Goal: Transaction & Acquisition: Subscribe to service/newsletter

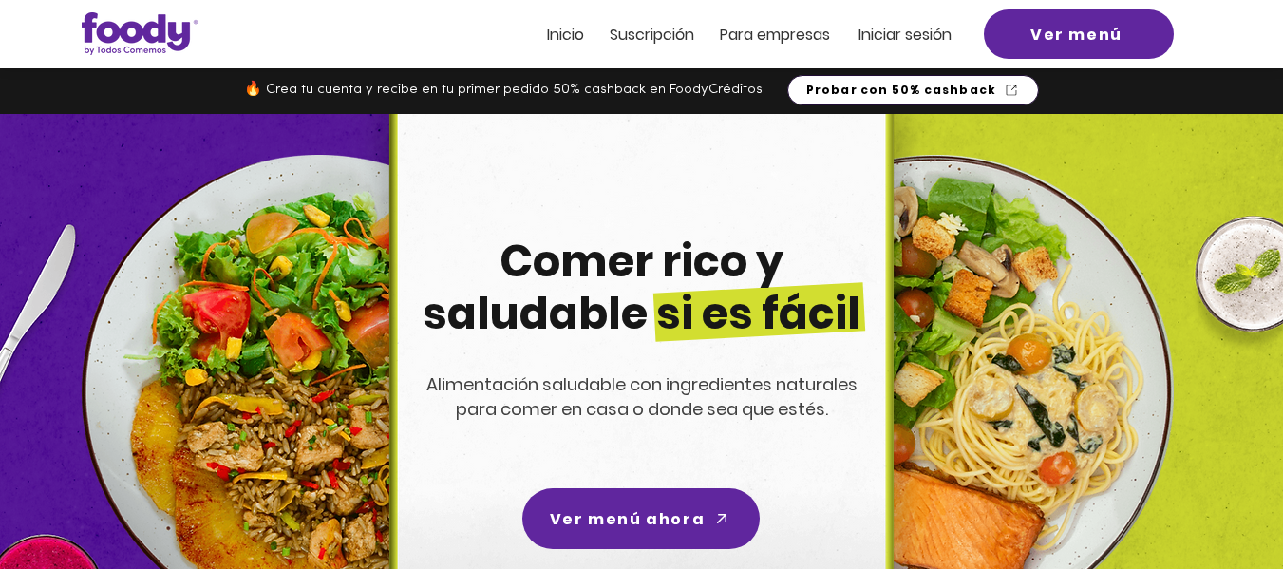
click at [872, 88] on span "Probar con 50% cashback" at bounding box center [901, 90] width 191 height 17
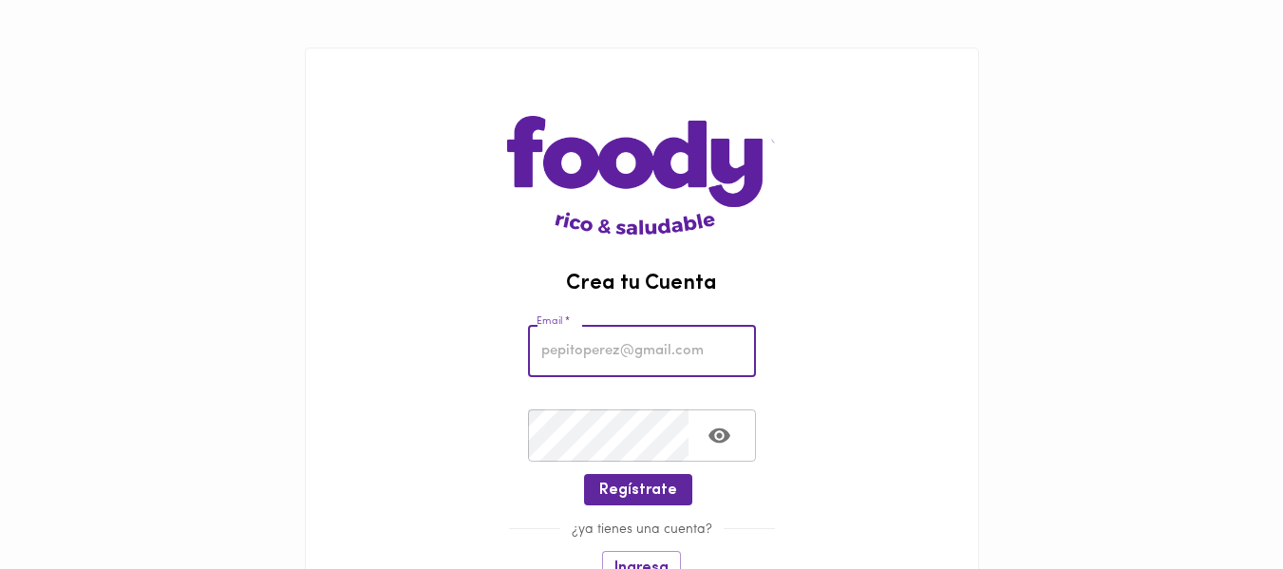
drag, startPoint x: 0, startPoint y: 0, endPoint x: 632, endPoint y: 362, distance: 728.4
click at [632, 362] on input "email" at bounding box center [642, 351] width 228 height 52
type input "[EMAIL_ADDRESS][PERSON_NAME][DOMAIN_NAME]"
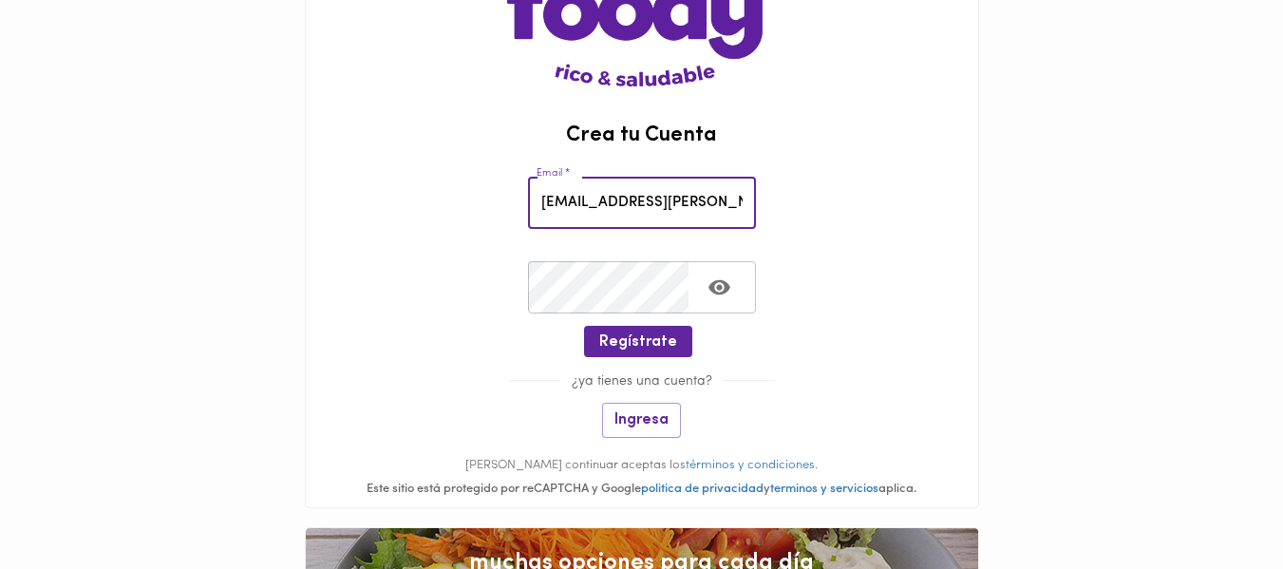
scroll to position [150, 0]
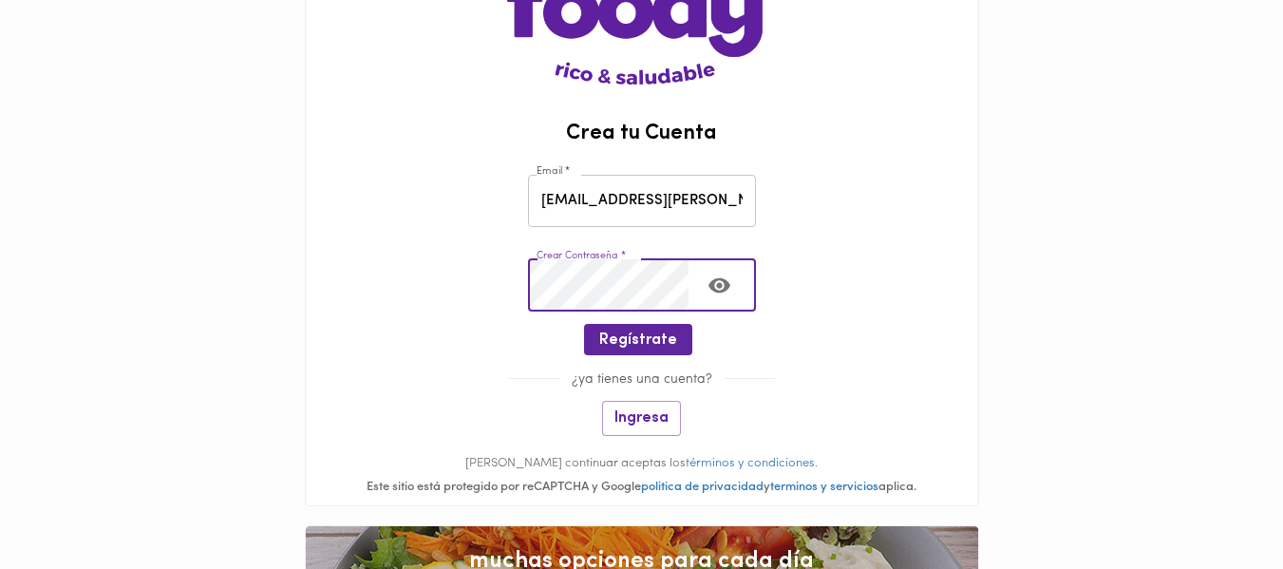
click at [732, 280] on button "Toggle password visibility" at bounding box center [719, 285] width 47 height 47
click at [664, 337] on span "Regístrate" at bounding box center [638, 340] width 78 height 18
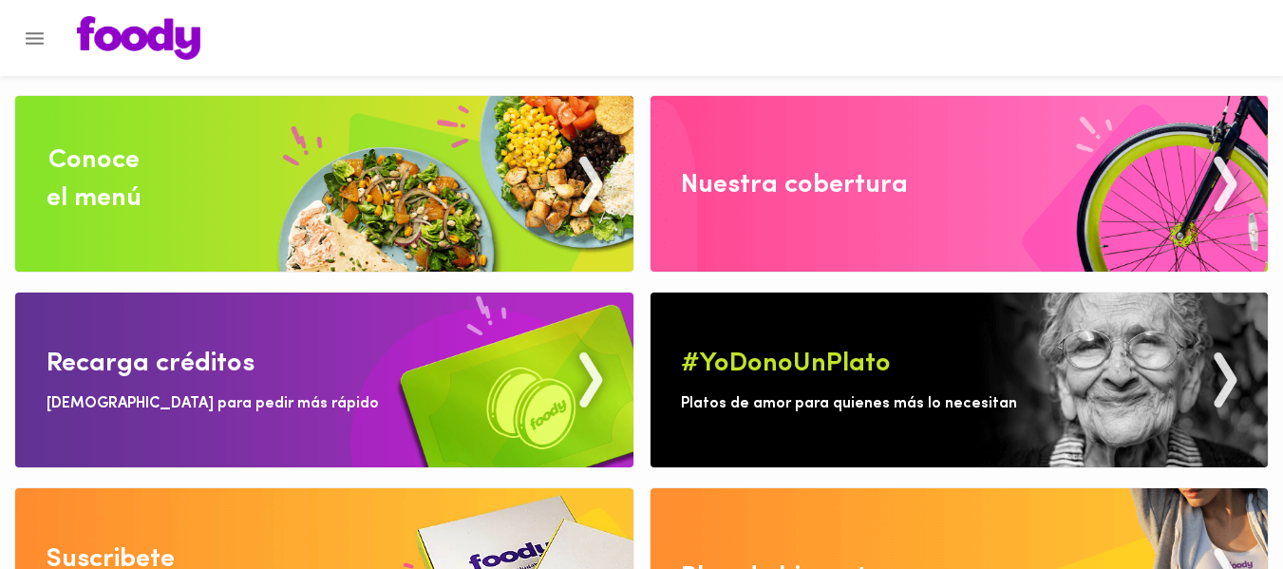
click at [409, 197] on img at bounding box center [324, 184] width 618 height 176
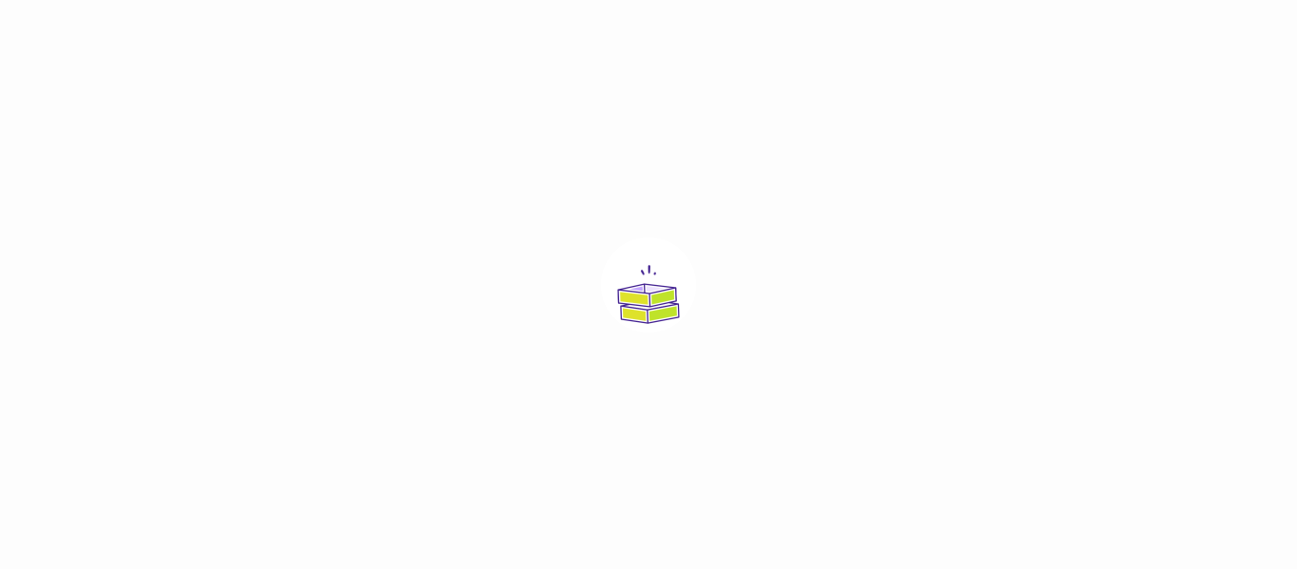
click at [581, 229] on div at bounding box center [648, 284] width 1297 height 569
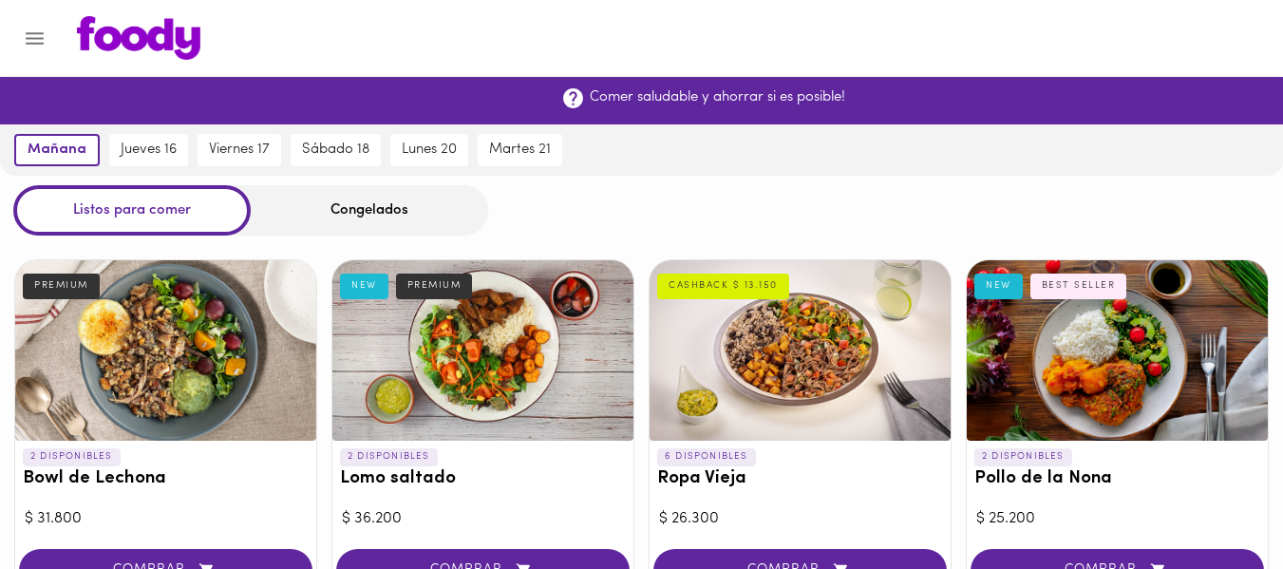
click at [479, 100] on span "¡Suscribirme!" at bounding box center [492, 100] width 93 height 18
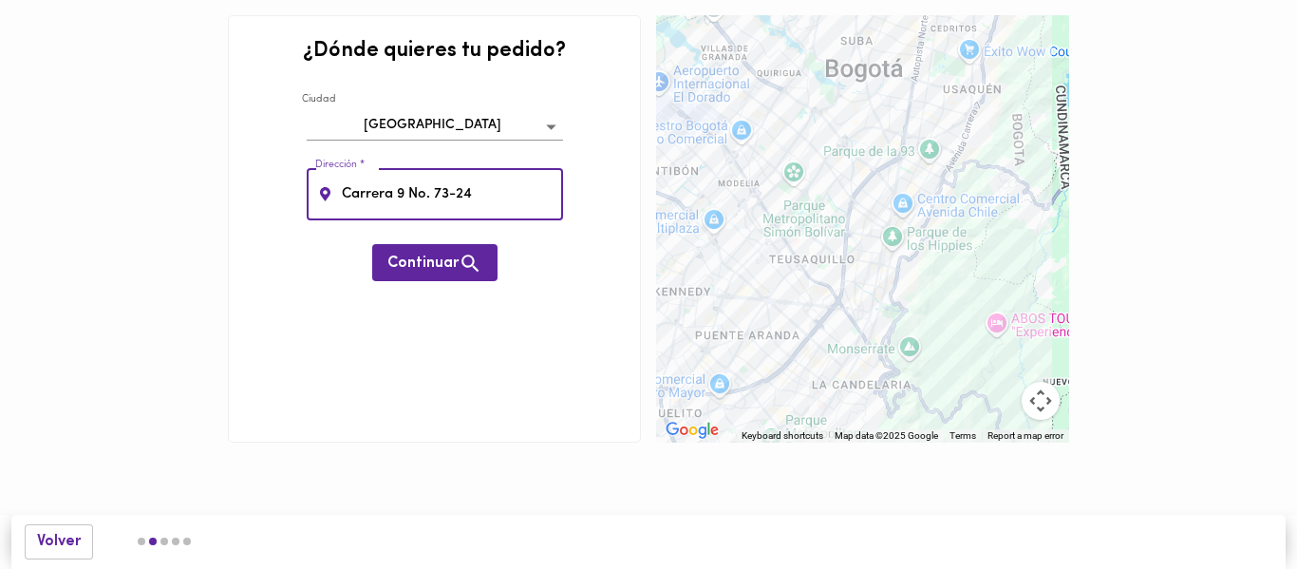
click at [433, 205] on input "Carrera 9 No. 73-24" at bounding box center [450, 194] width 225 height 52
type input "Carrera 9 # 73-24"
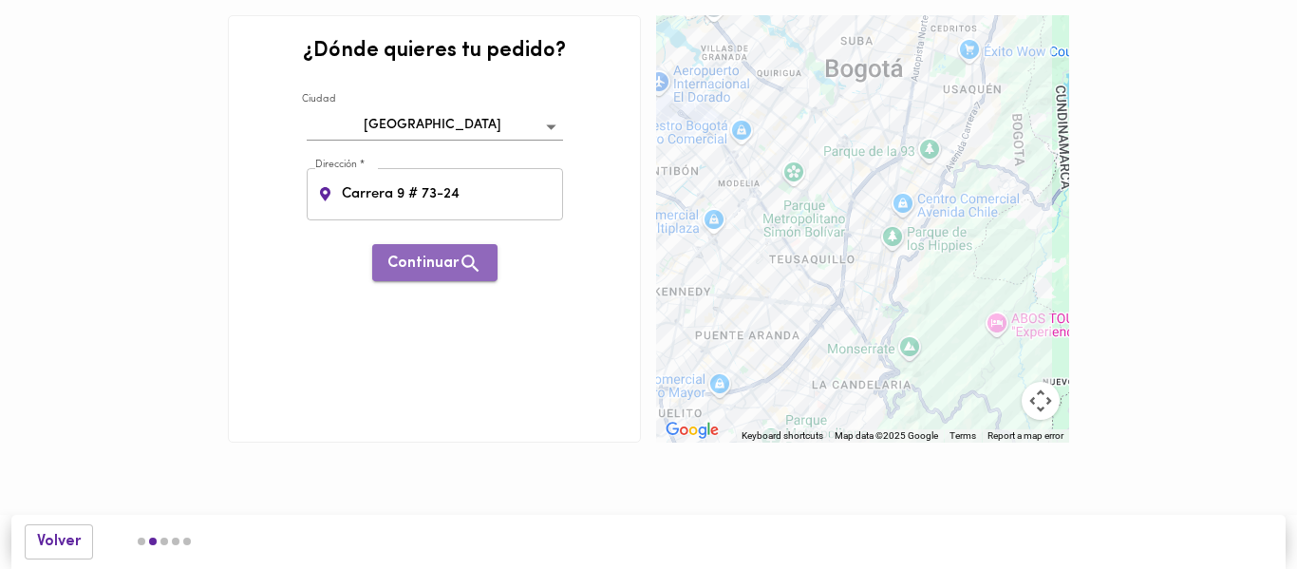
click at [450, 258] on span "Continuar" at bounding box center [434, 264] width 95 height 24
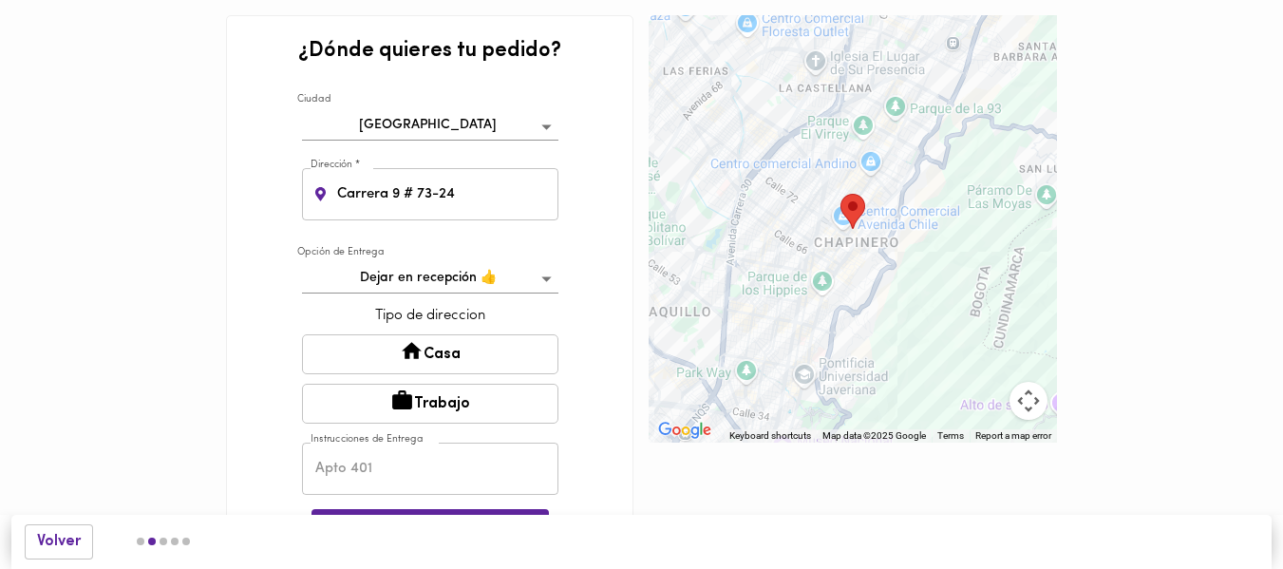
click at [422, 397] on button "Trabajo" at bounding box center [430, 404] width 256 height 40
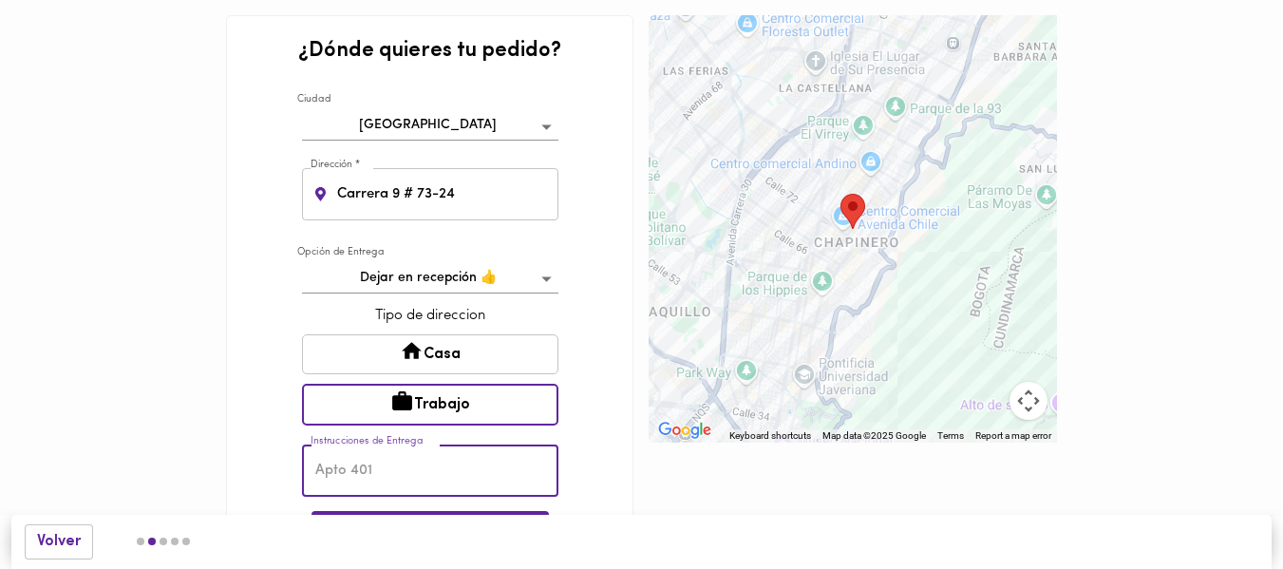
click at [406, 459] on input "text" at bounding box center [430, 470] width 256 height 52
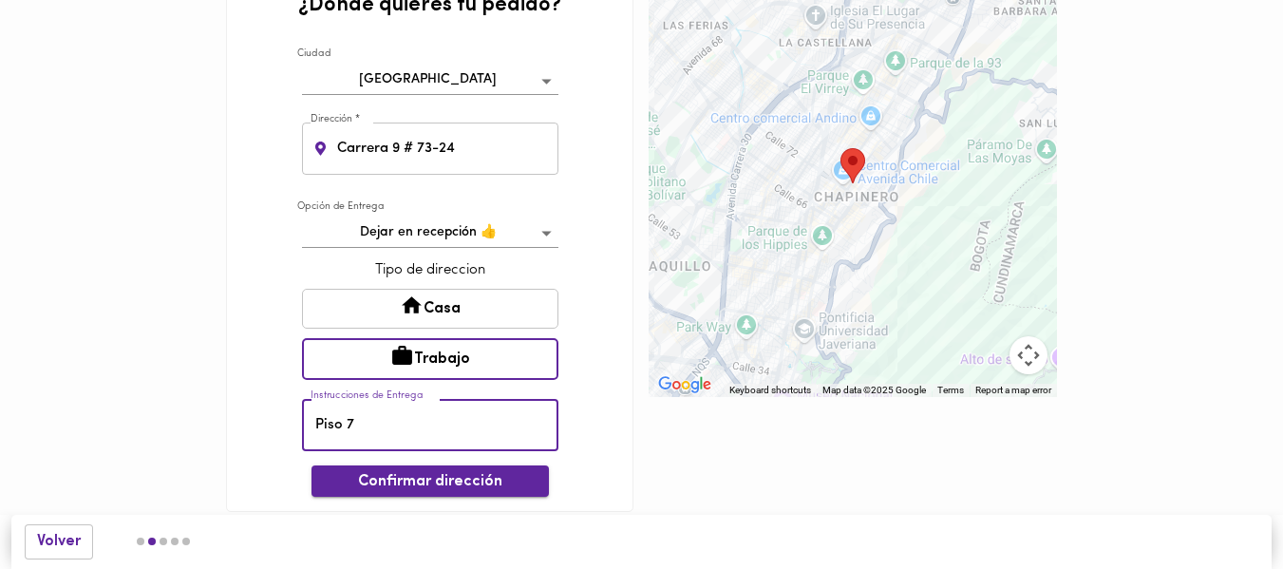
type input "Piso 7"
click at [438, 478] on span "Confirmar dirección" at bounding box center [430, 482] width 207 height 18
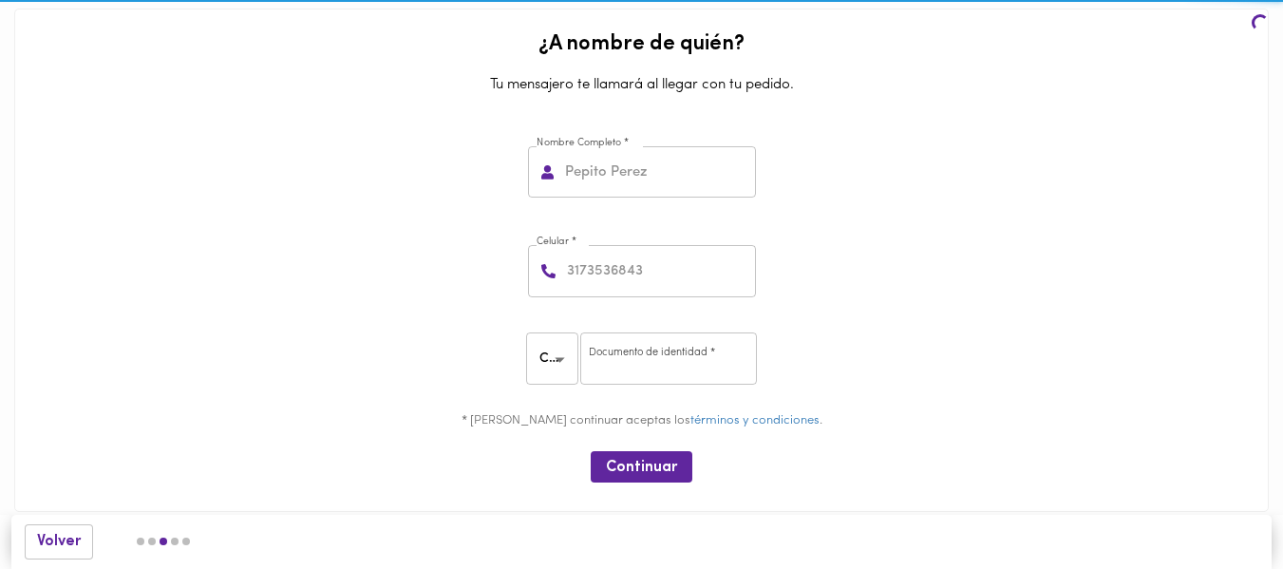
scroll to position [6, 0]
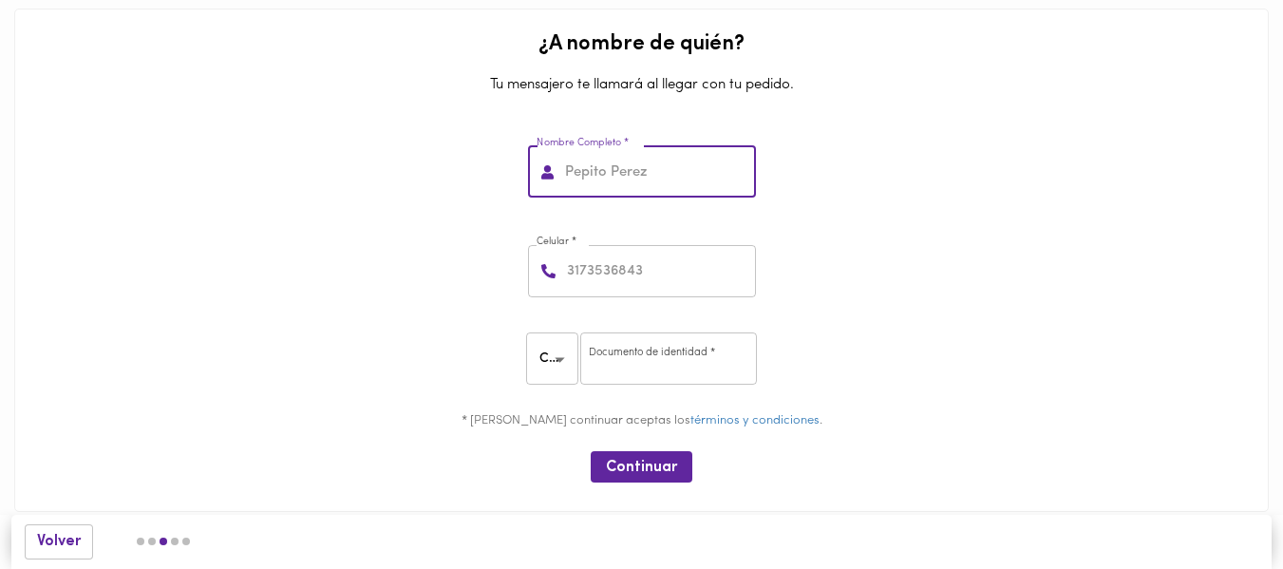
click at [619, 183] on input "text" at bounding box center [658, 172] width 195 height 52
type input "[PERSON_NAME]"
type input "3102366100"
type input "1030584082"
click at [653, 467] on span "Continuar" at bounding box center [641, 468] width 71 height 18
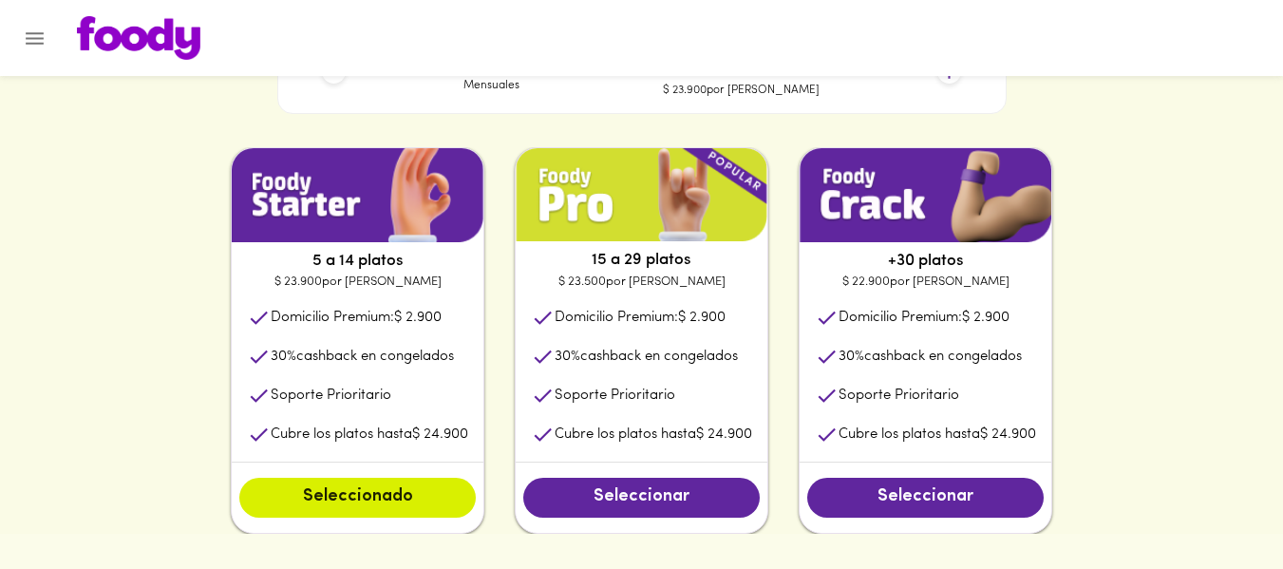
scroll to position [934, 0]
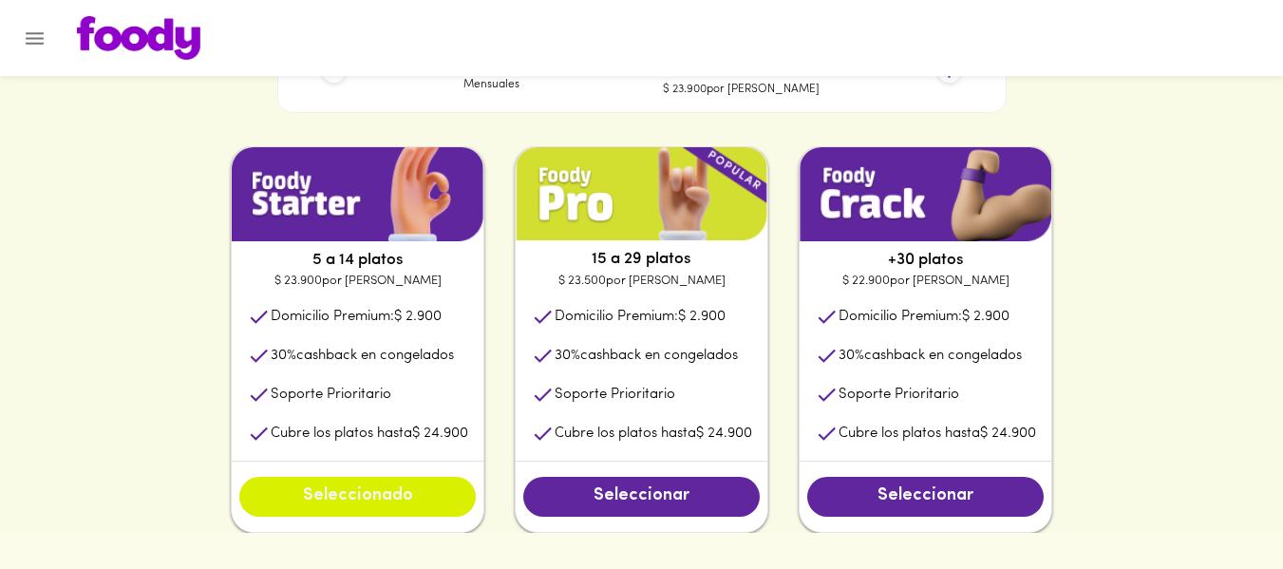
click at [318, 503] on span "Seleccionado" at bounding box center [357, 496] width 198 height 21
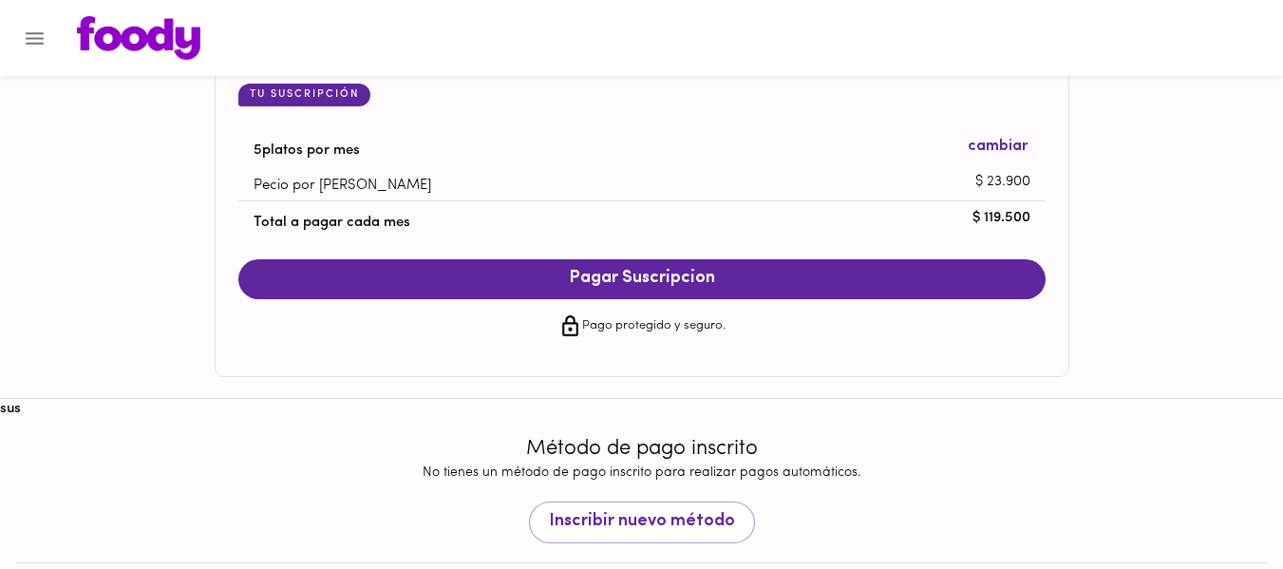
scroll to position [1937, 0]
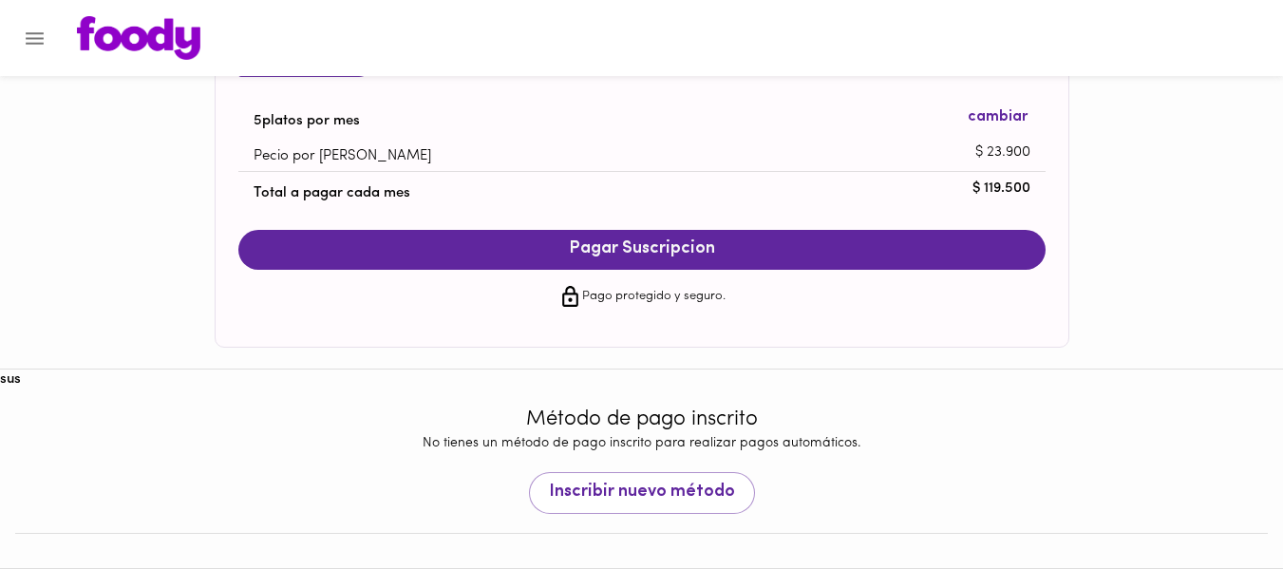
click at [513, 254] on span "Pagar Suscripcion" at bounding box center [641, 249] width 769 height 21
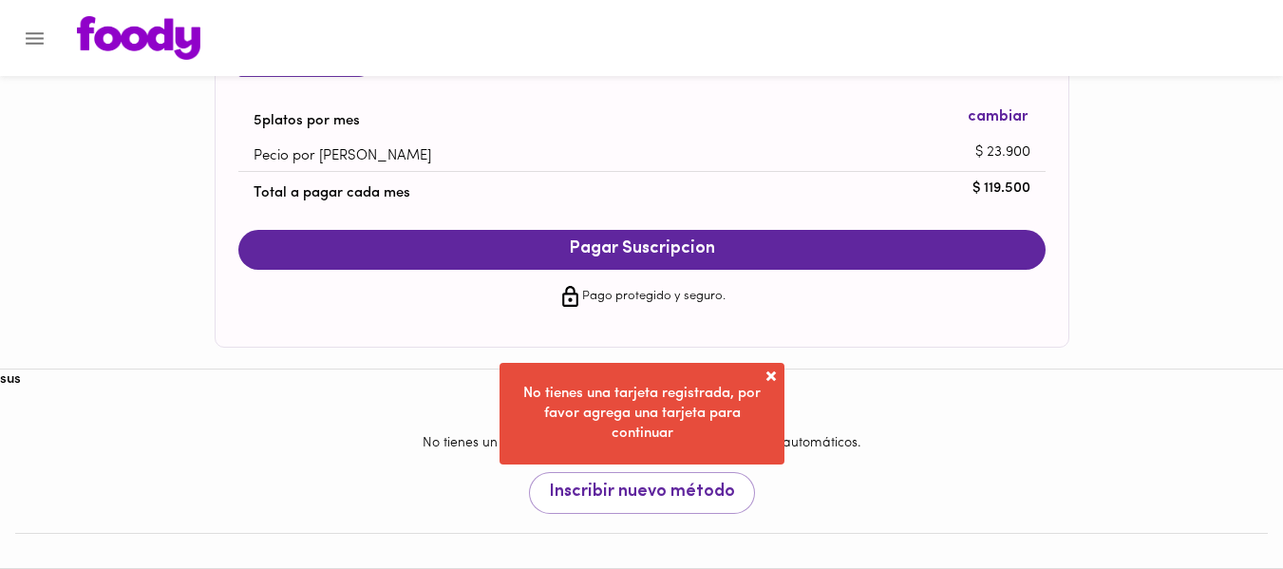
click at [778, 369] on span at bounding box center [770, 375] width 19 height 19
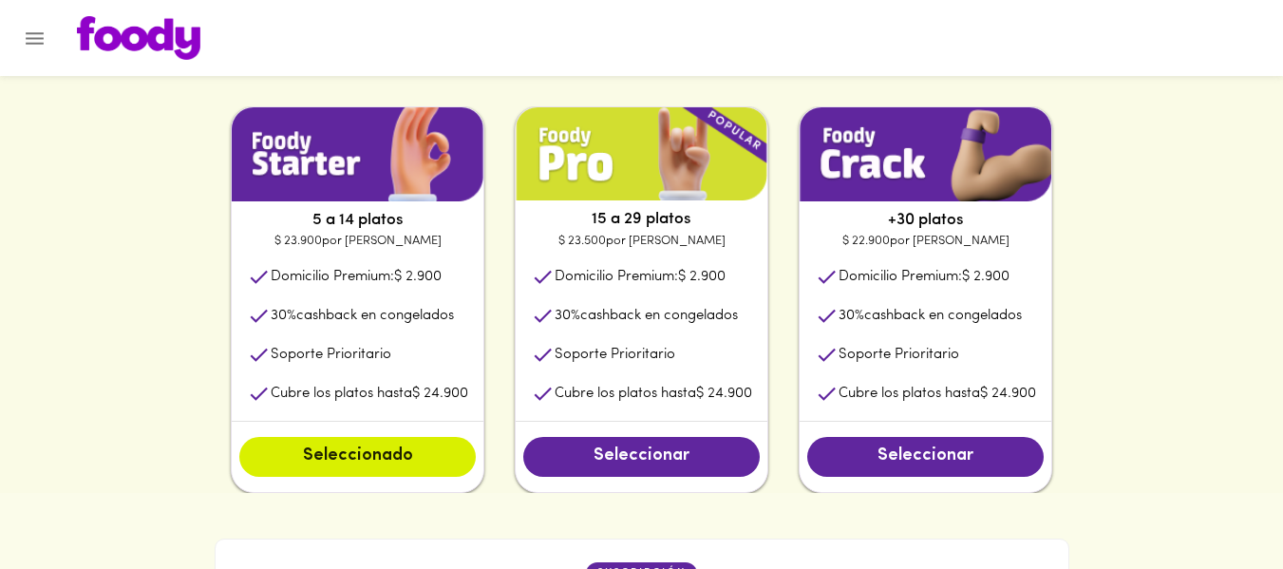
scroll to position [993, 0]
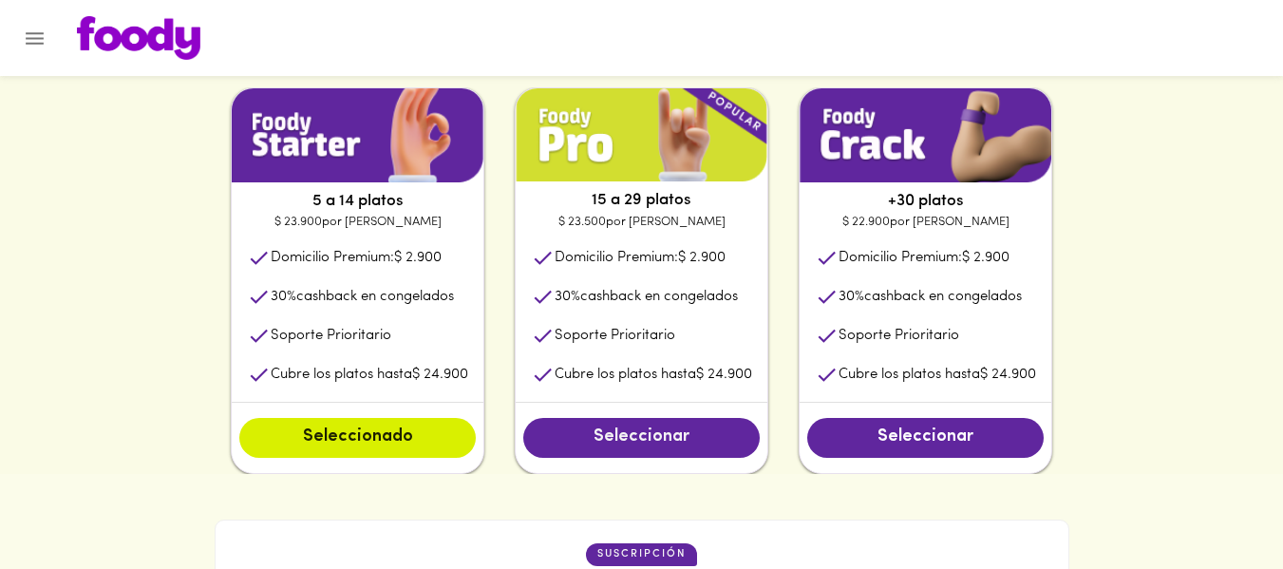
click at [635, 431] on span "Seleccionar" at bounding box center [641, 437] width 198 height 21
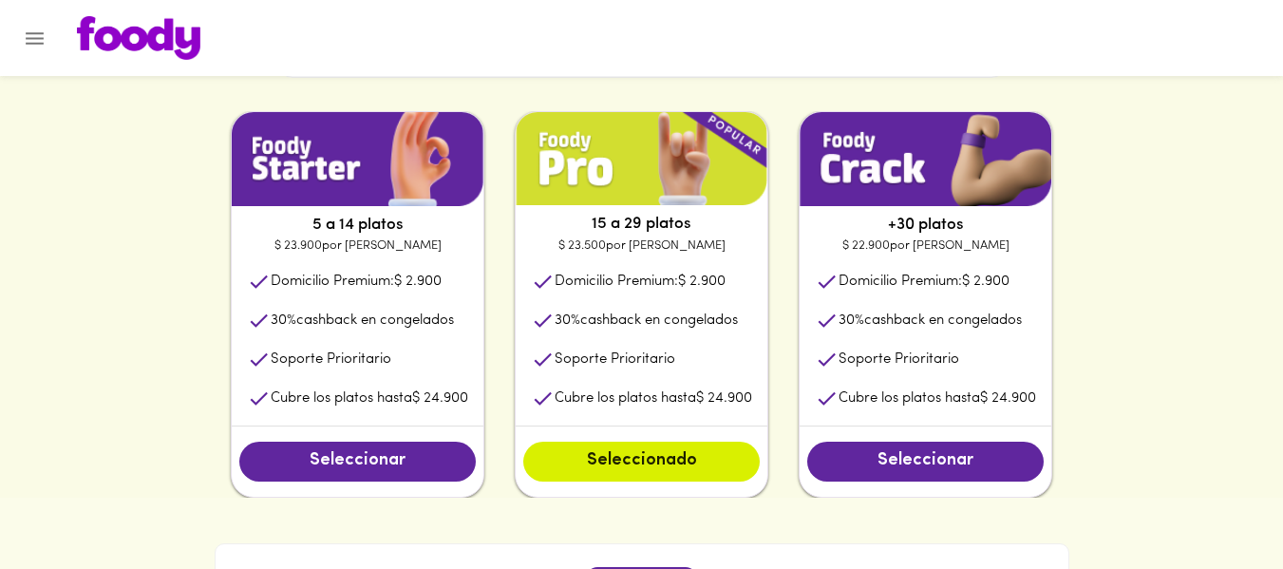
scroll to position [970, 0]
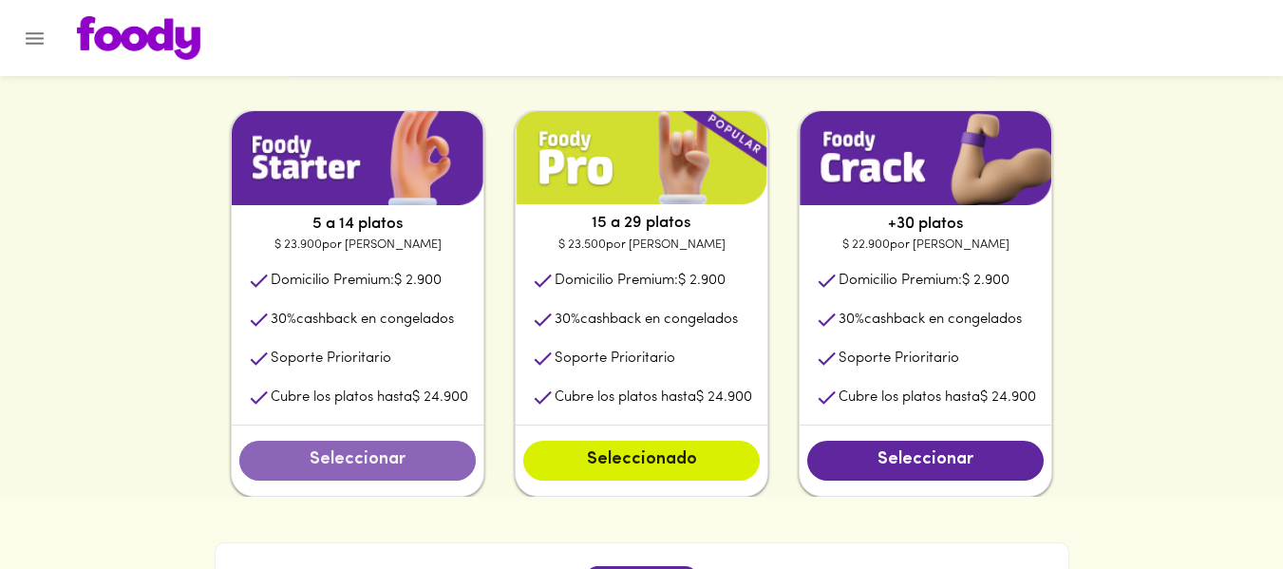
click at [337, 466] on span "Seleccionar" at bounding box center [357, 460] width 198 height 21
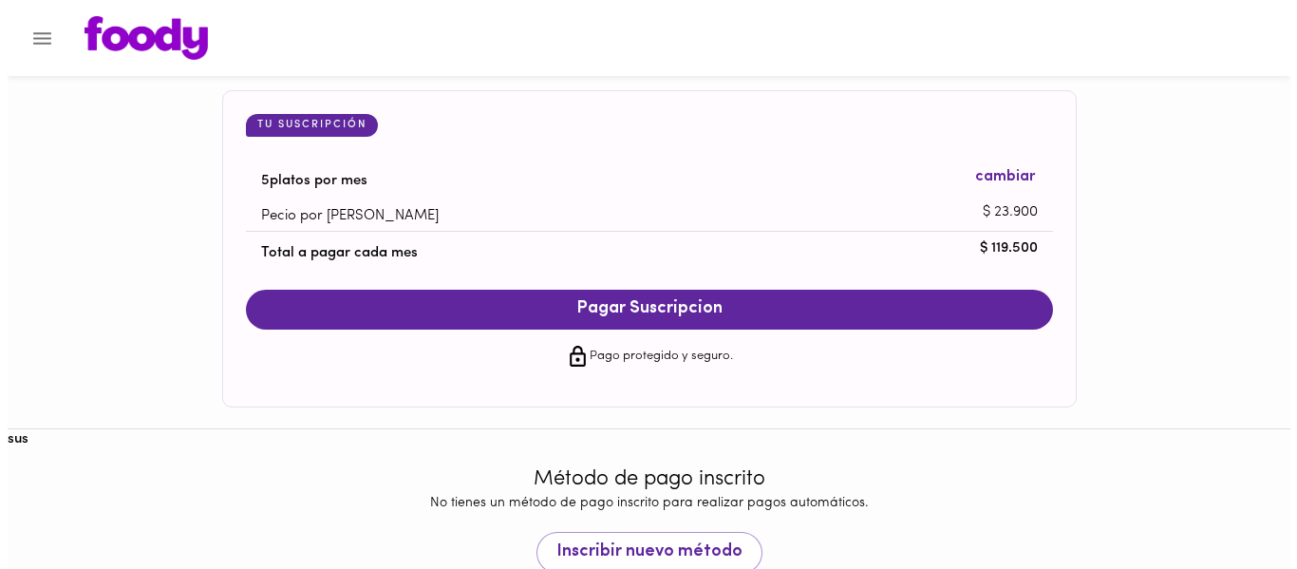
scroll to position [1937, 0]
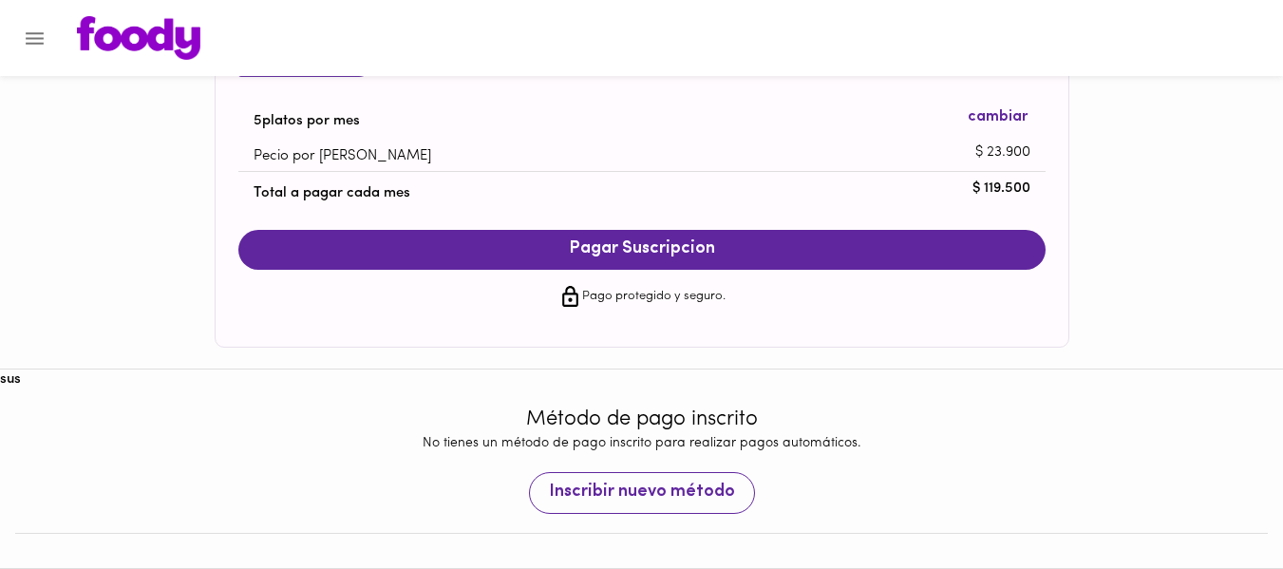
click at [611, 510] on button "Inscribir nuevo método" at bounding box center [642, 493] width 226 height 42
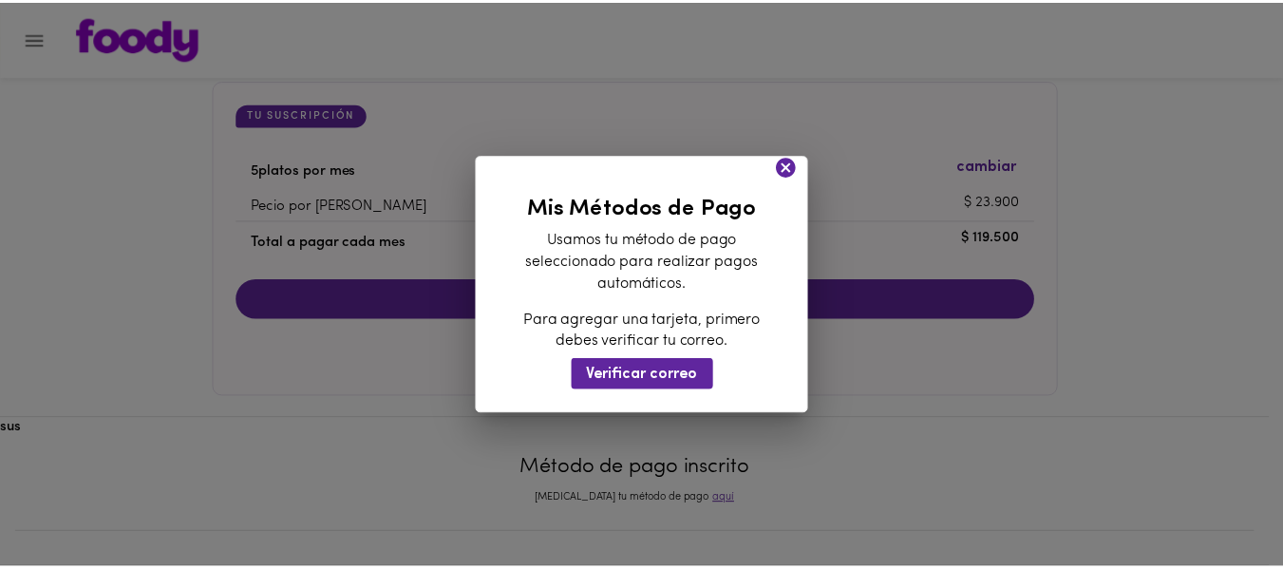
scroll to position [1888, 0]
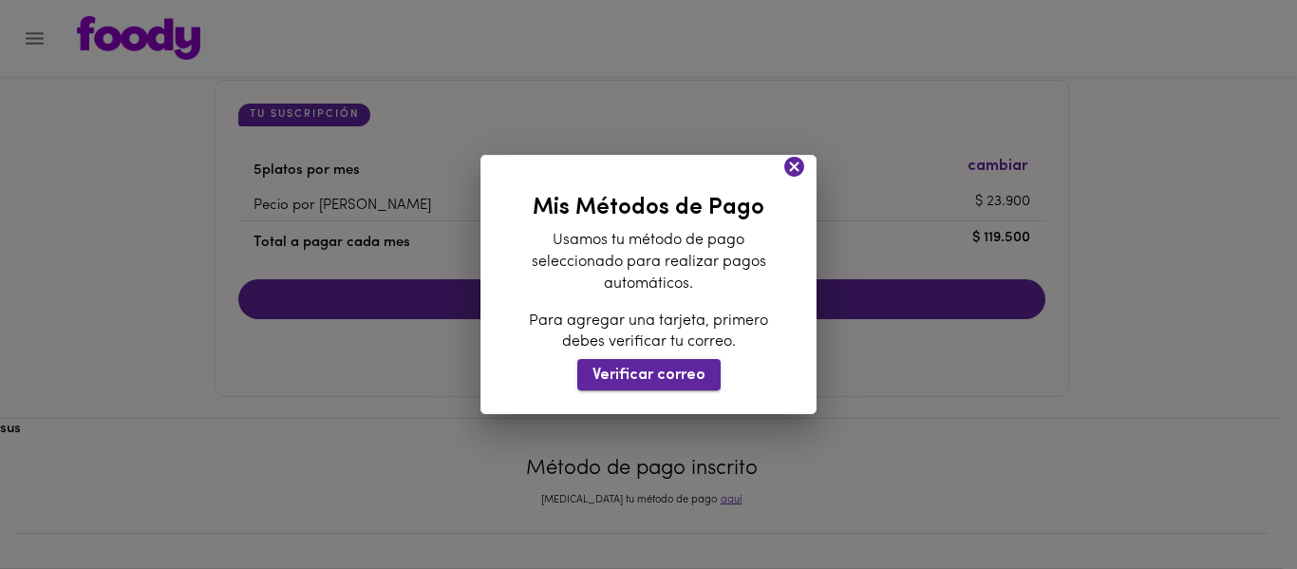
click at [630, 373] on span "Verificar correo" at bounding box center [648, 375] width 113 height 18
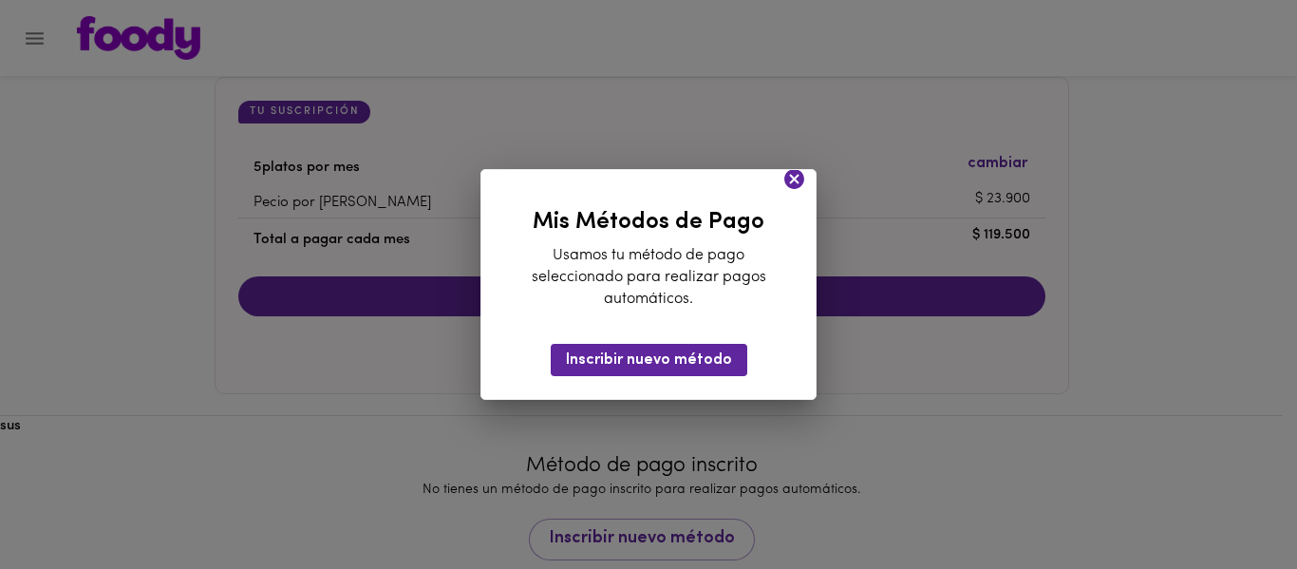
click at [794, 180] on icon at bounding box center [794, 179] width 24 height 24
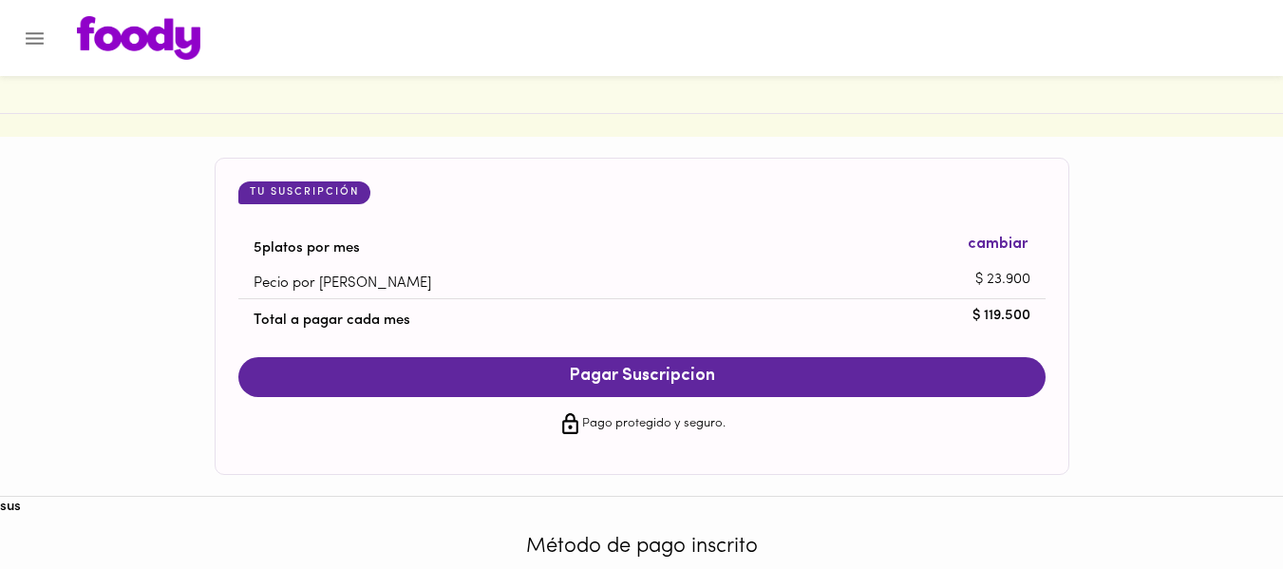
scroll to position [1809, 0]
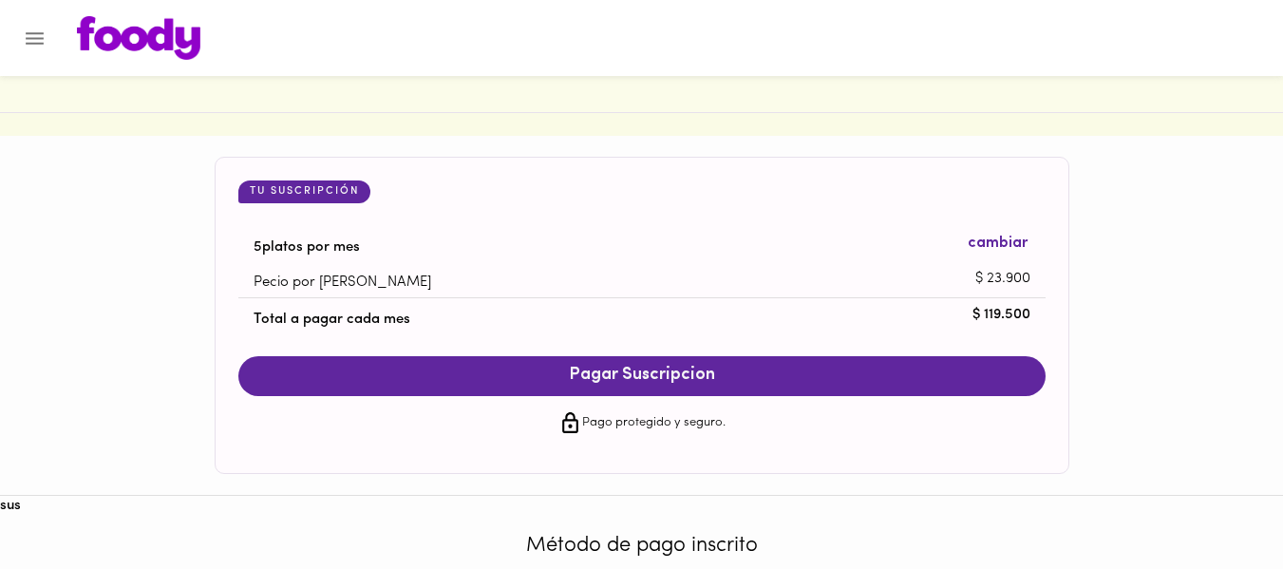
click at [688, 366] on span "Pagar Suscripcion" at bounding box center [641, 376] width 769 height 21
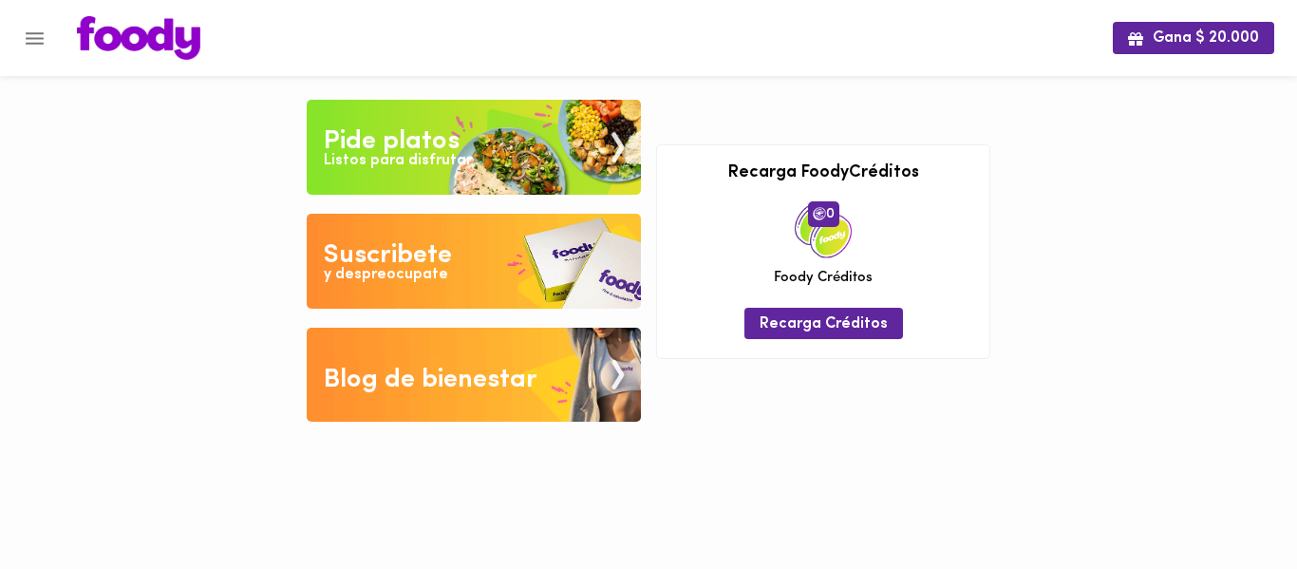
click at [539, 118] on img at bounding box center [474, 147] width 334 height 95
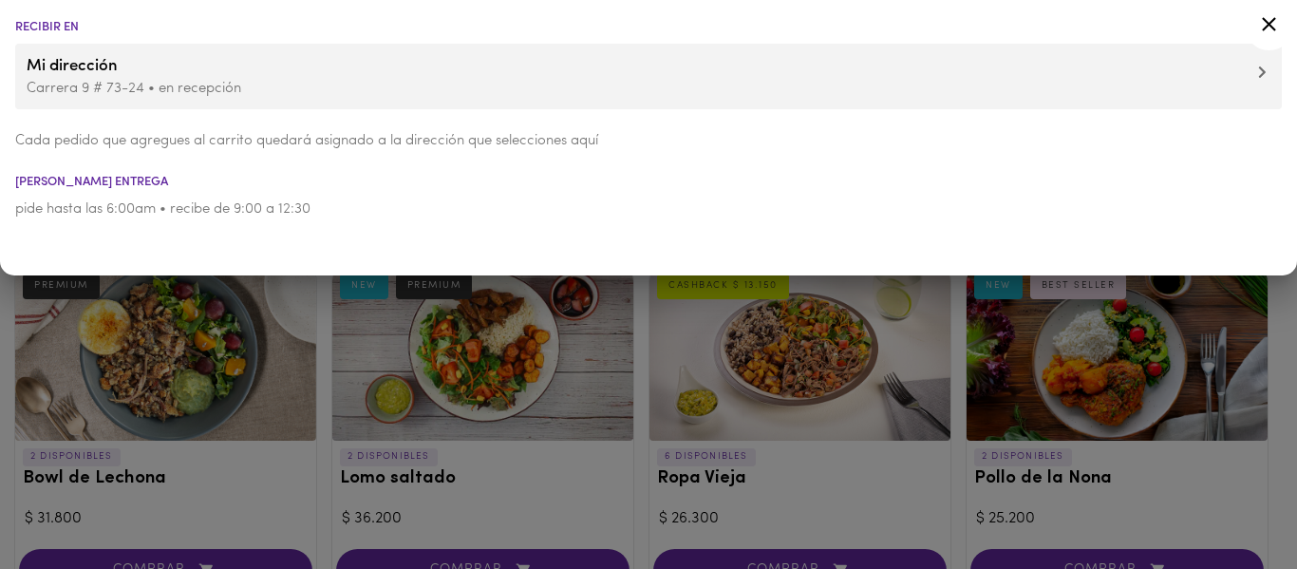
click at [272, 444] on div at bounding box center [648, 284] width 1297 height 569
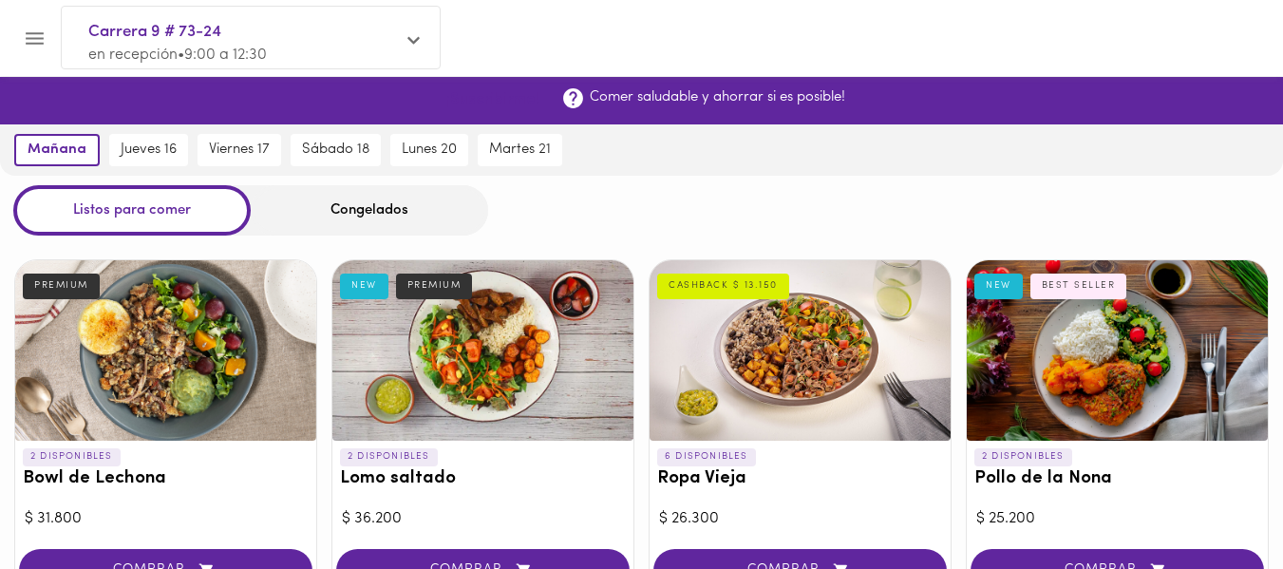
click at [516, 101] on span "¡Suscribirme!" at bounding box center [492, 100] width 93 height 18
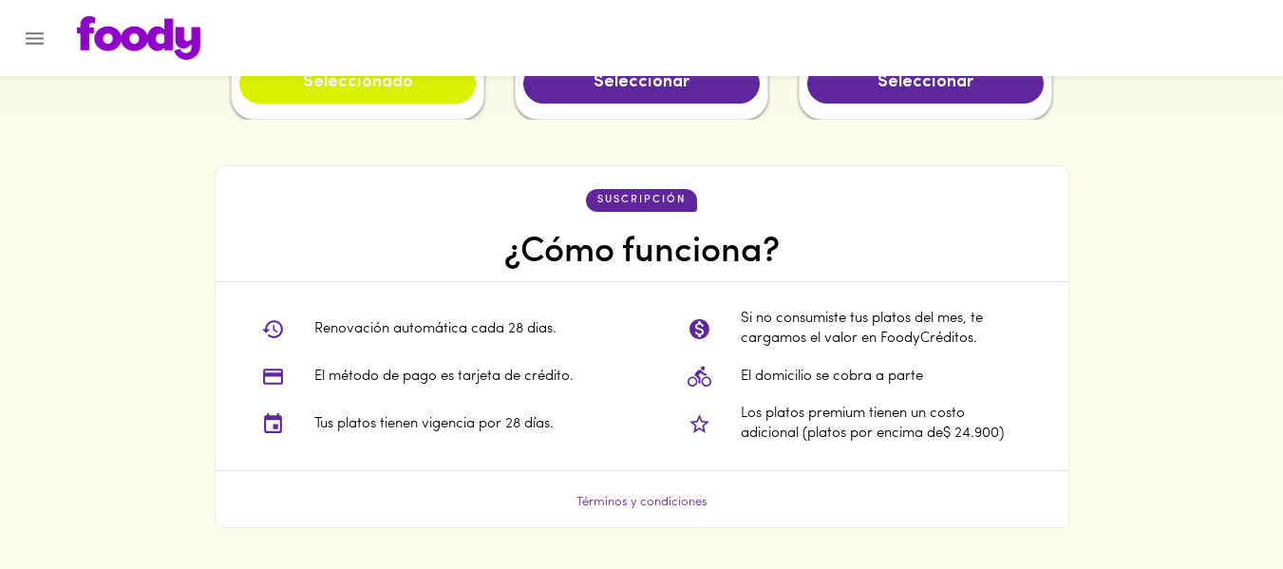
scroll to position [1346, 0]
click at [340, 104] on button "Seleccionado" at bounding box center [357, 85] width 236 height 40
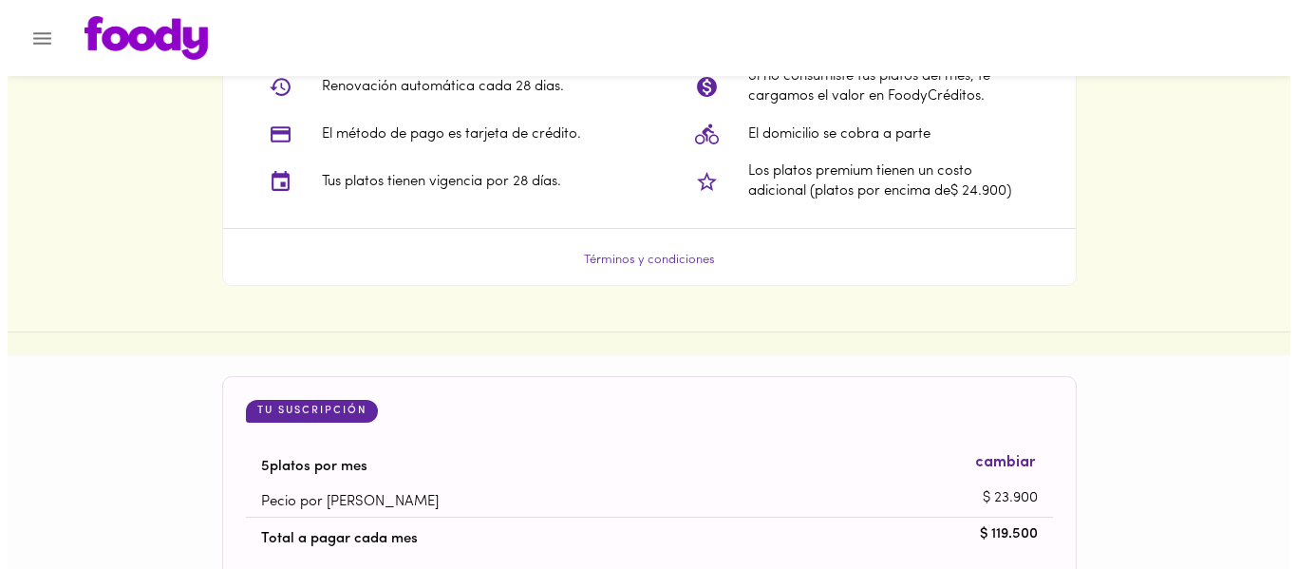
scroll to position [1930, 0]
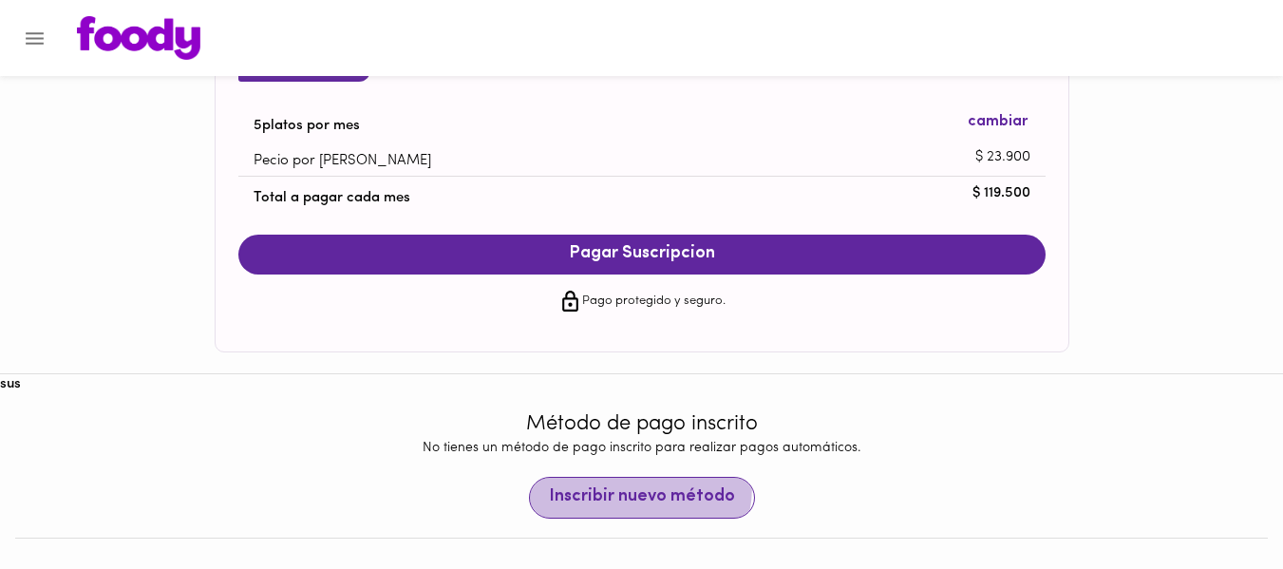
click at [618, 488] on span "Inscribir nuevo método" at bounding box center [642, 497] width 186 height 21
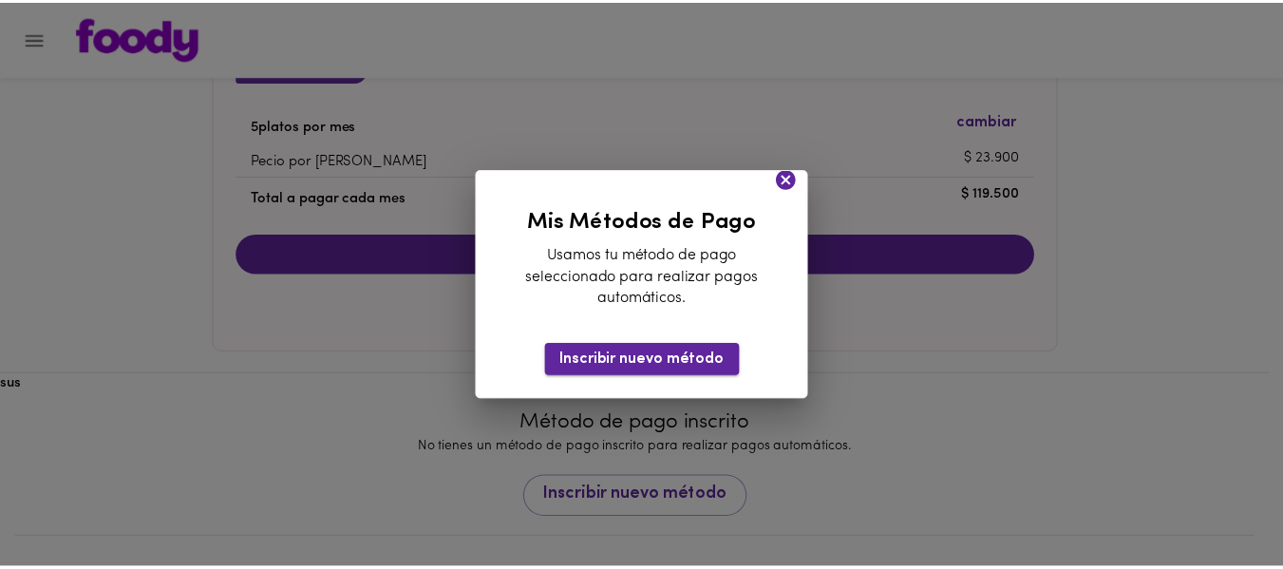
scroll to position [1888, 0]
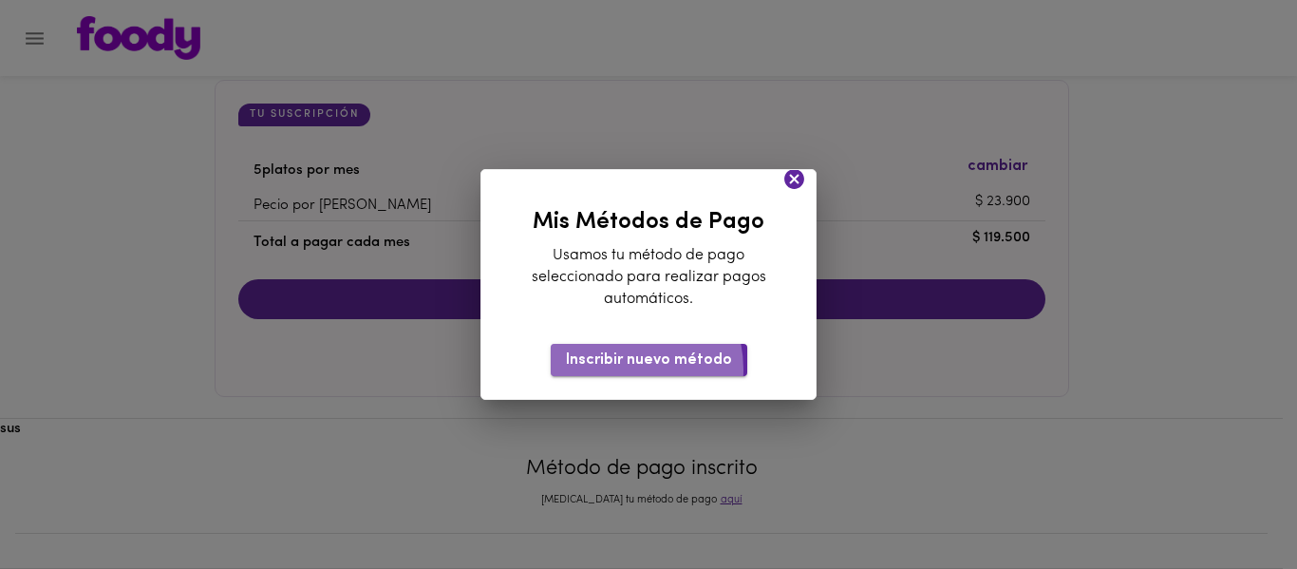
click at [620, 369] on span "Inscribir nuevo método" at bounding box center [649, 360] width 166 height 18
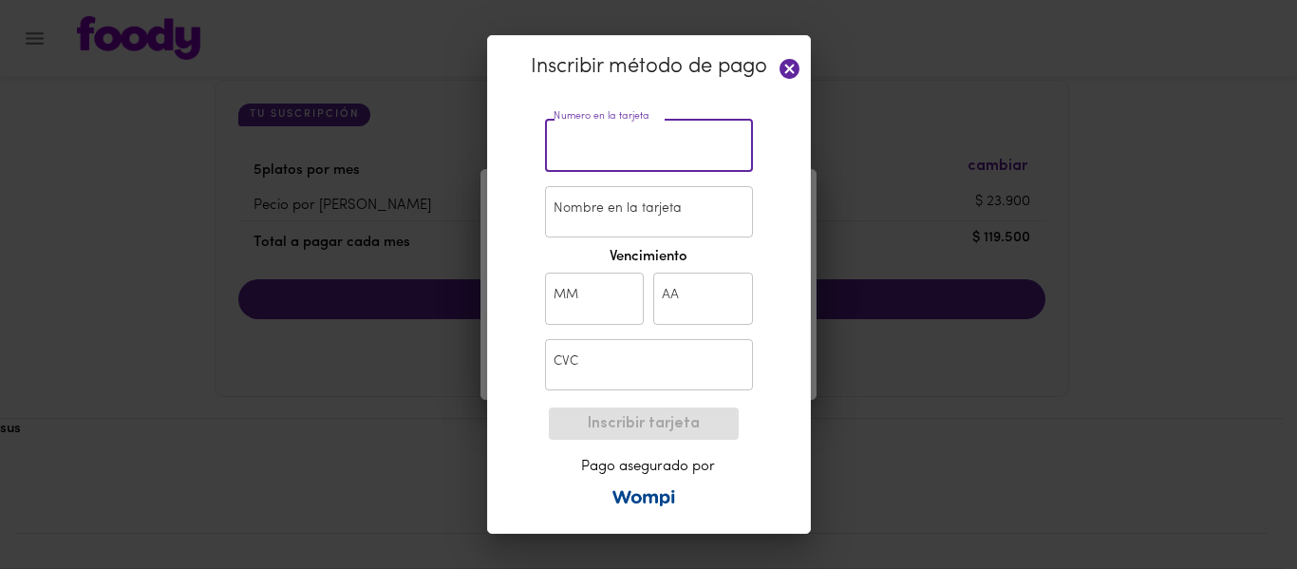
click at [620, 158] on input "text" at bounding box center [649, 146] width 208 height 52
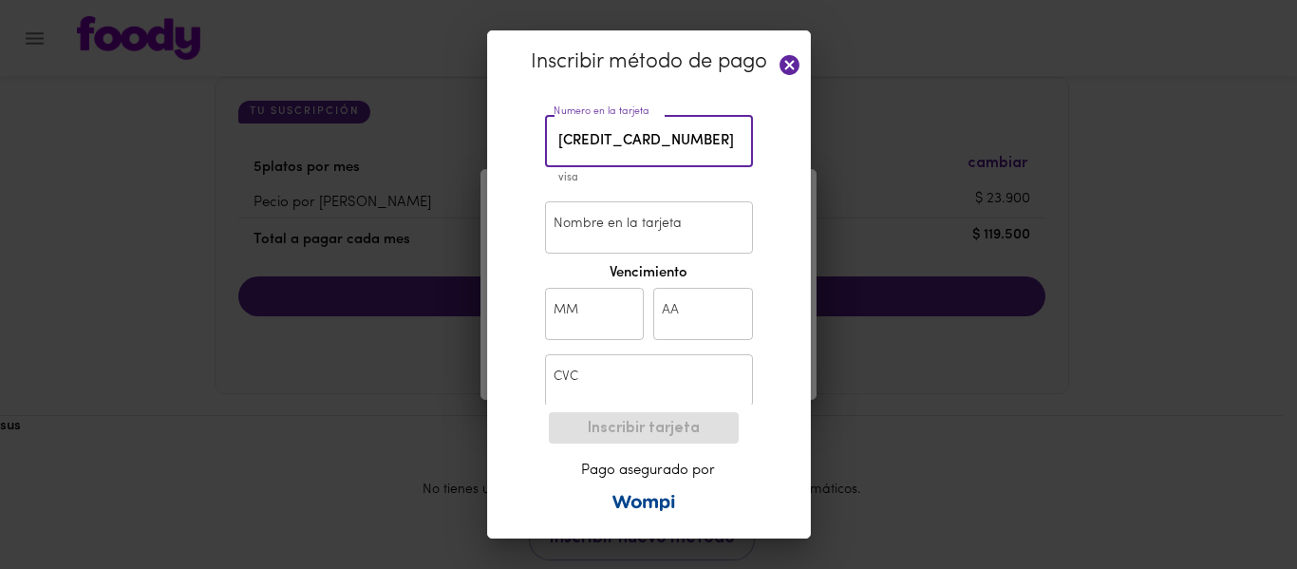
type input "4593 2112 2326 1320"
click at [606, 243] on input "Nombre en la tarjeta" at bounding box center [649, 227] width 208 height 52
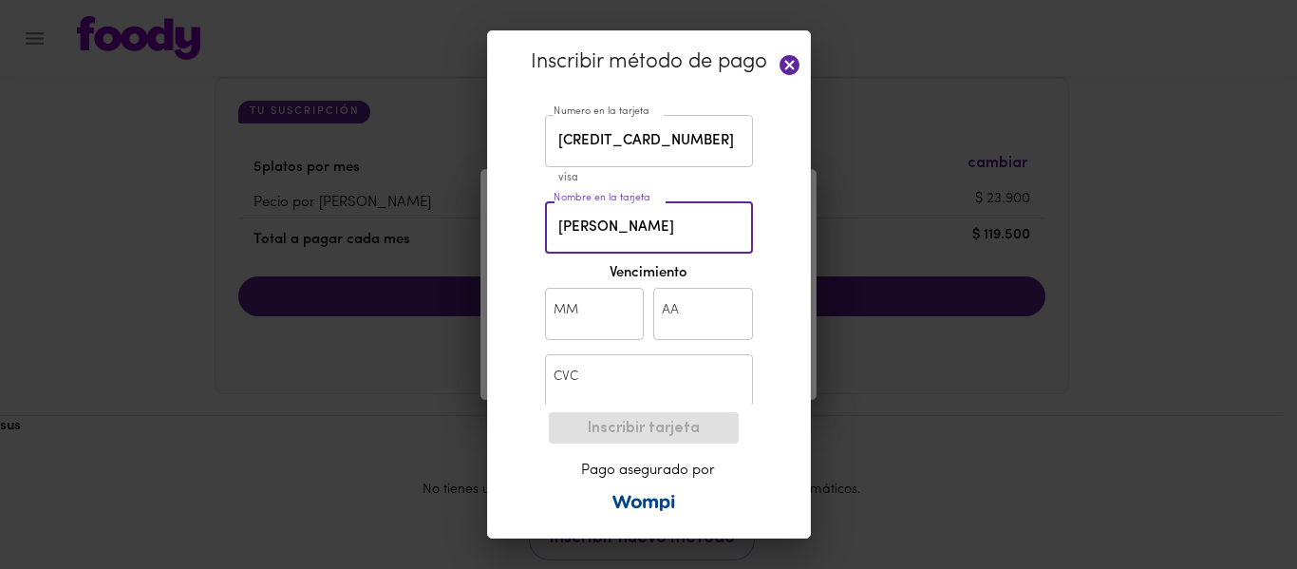
type input "[PERSON_NAME]"
click at [607, 314] on input "text" at bounding box center [595, 314] width 100 height 52
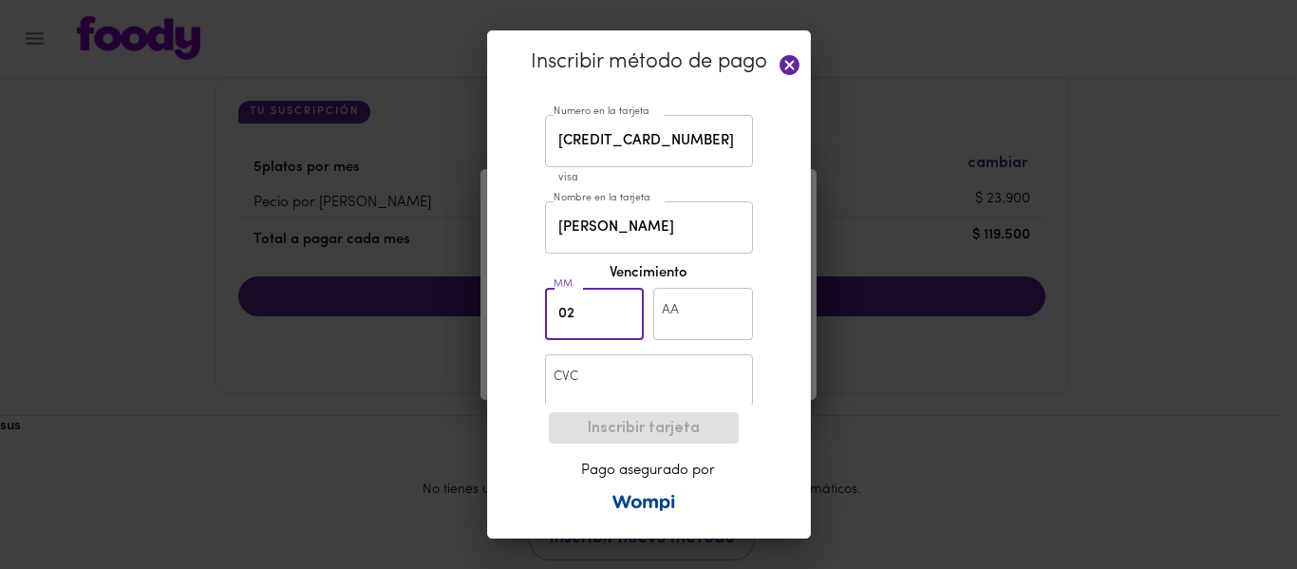
type input "02"
click at [672, 306] on input "text" at bounding box center [703, 314] width 100 height 52
type input "31"
click at [647, 384] on input "text" at bounding box center [649, 380] width 208 height 52
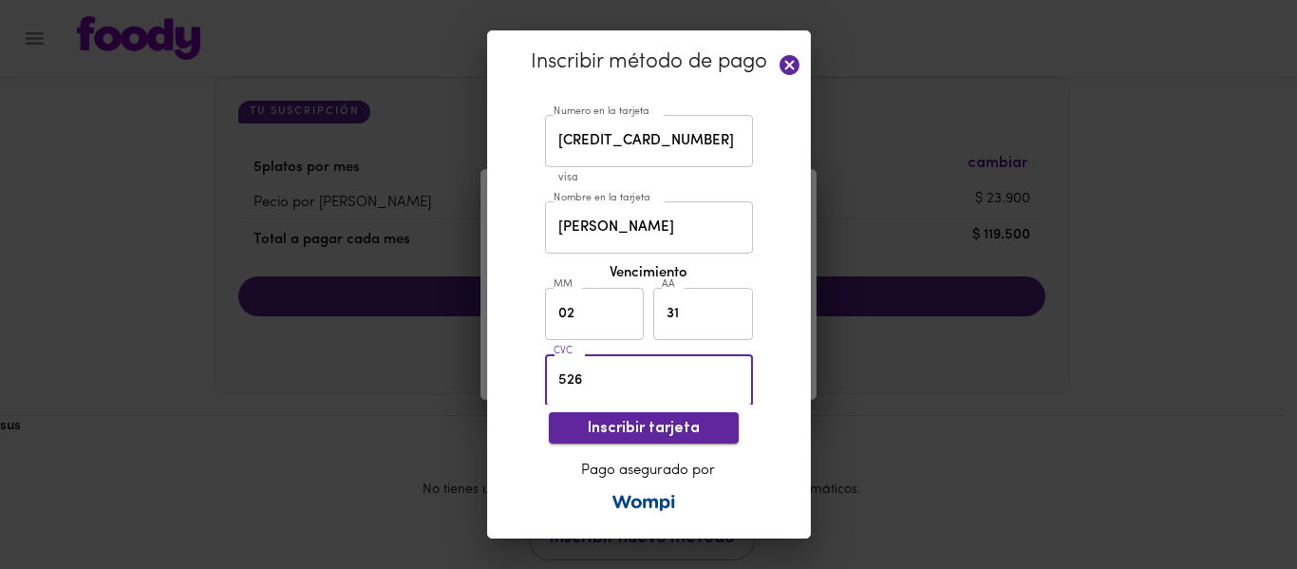
type input "526"
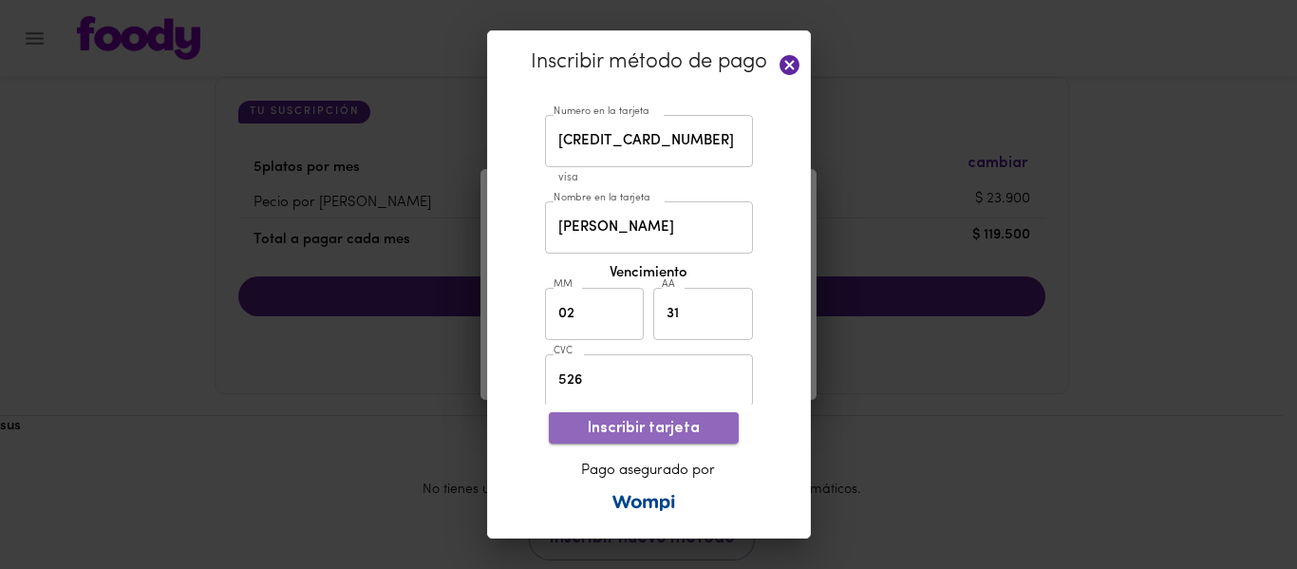
click at [653, 425] on span "Inscribir tarjeta" at bounding box center [643, 429] width 159 height 18
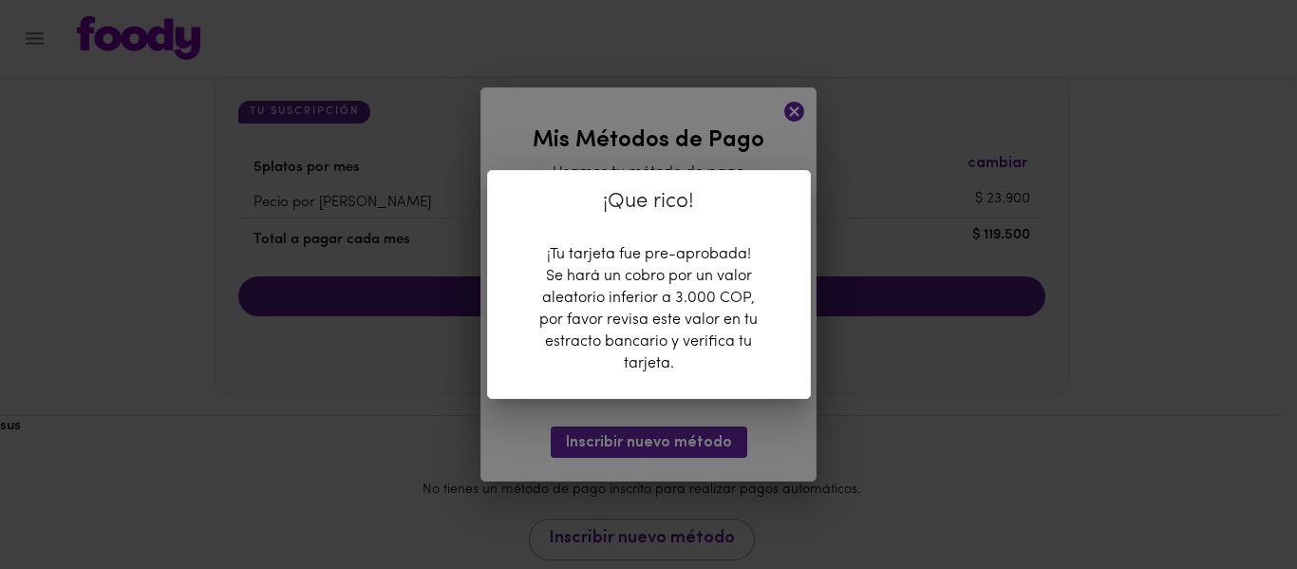
click at [762, 162] on div "¡Que rico! ¡Tu tarjeta fue pre-aprobada! Se hará un cobro por un valor aleatori…" at bounding box center [648, 284] width 1297 height 569
click at [678, 427] on div "¡Que rico! ¡Tu tarjeta fue pre-aprobada! Se hará un cobro por un valor aleatori…" at bounding box center [648, 284] width 1297 height 569
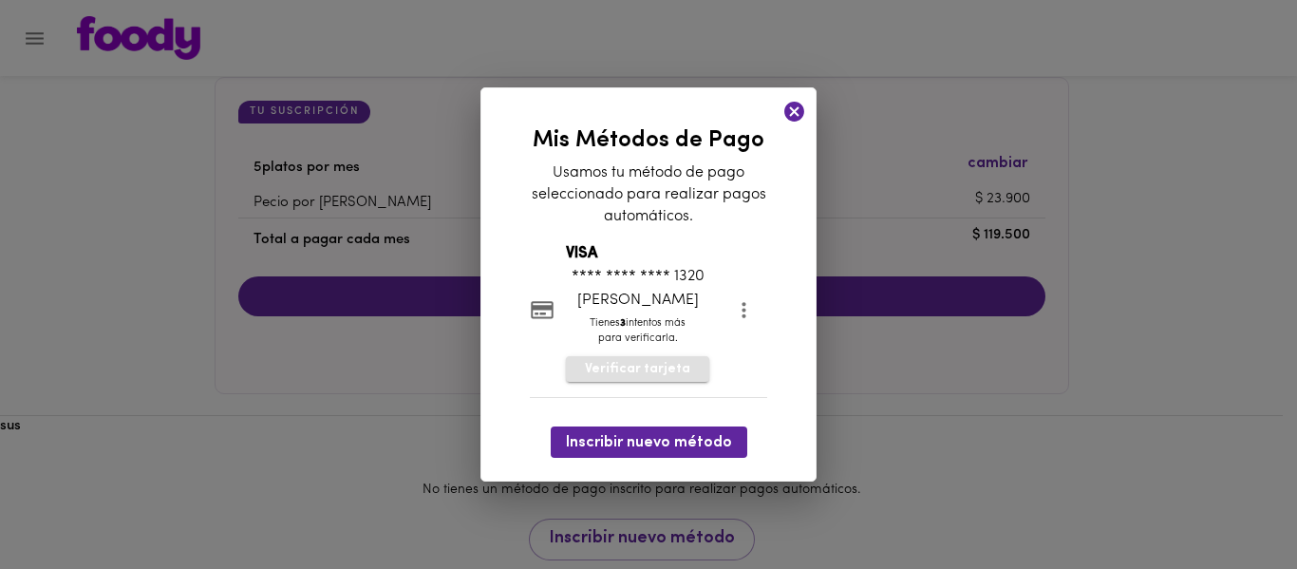
click at [631, 364] on span "Verificar tarjeta" at bounding box center [637, 369] width 105 height 19
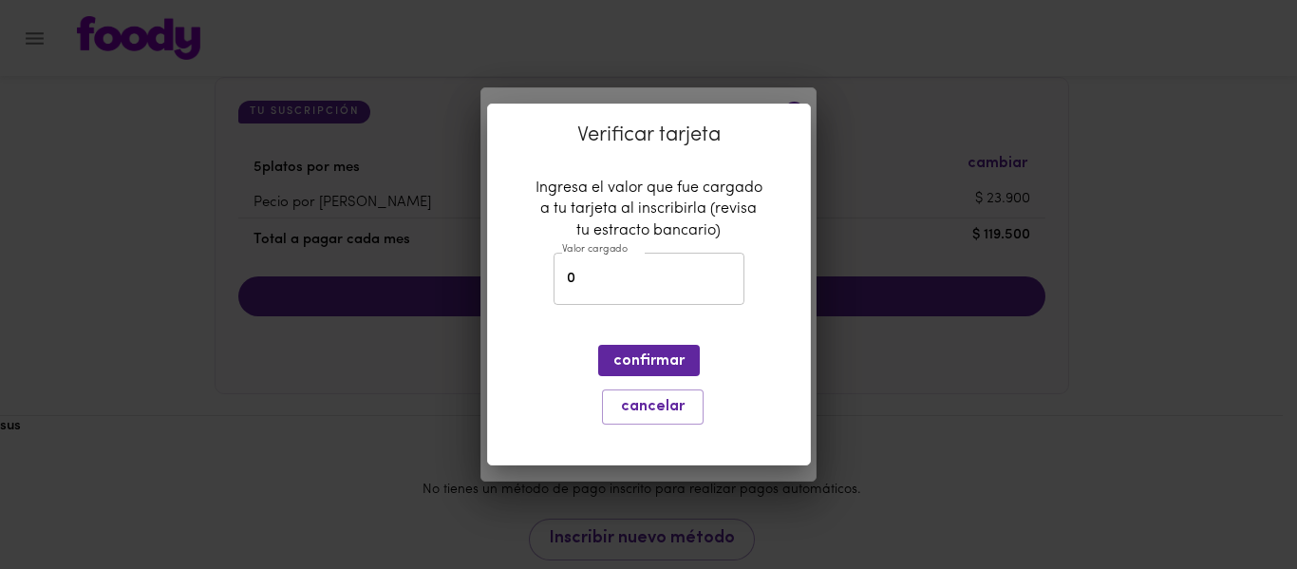
click at [635, 298] on input "0" at bounding box center [648, 279] width 191 height 52
type input "0"
type input "2147"
click at [674, 361] on span "confirmar" at bounding box center [648, 361] width 71 height 18
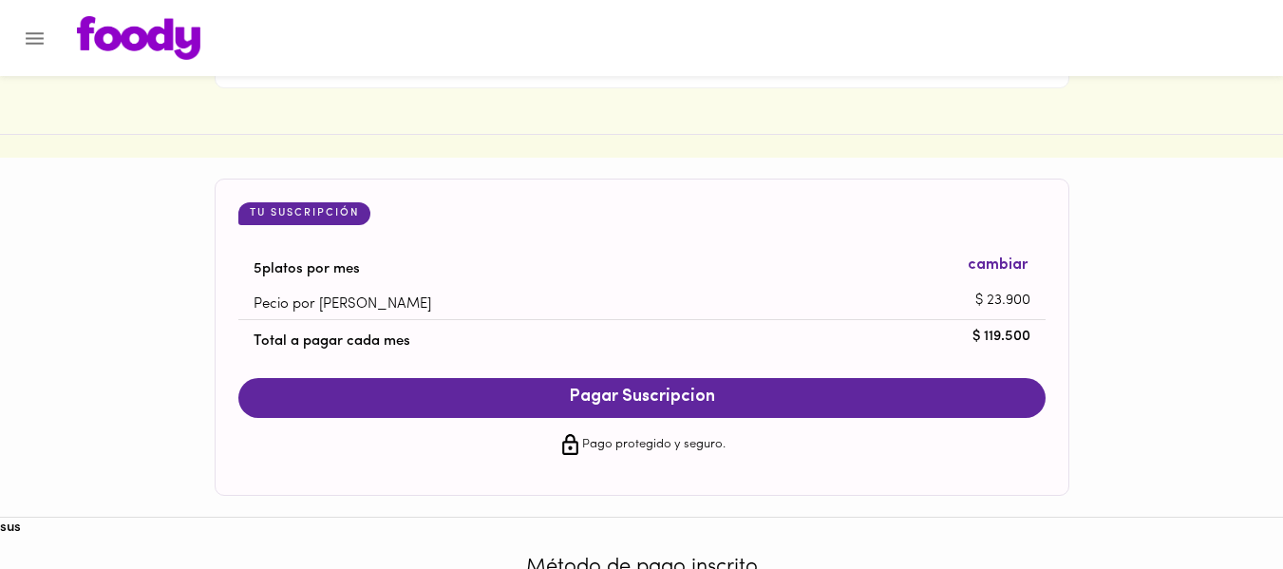
scroll to position [1786, 0]
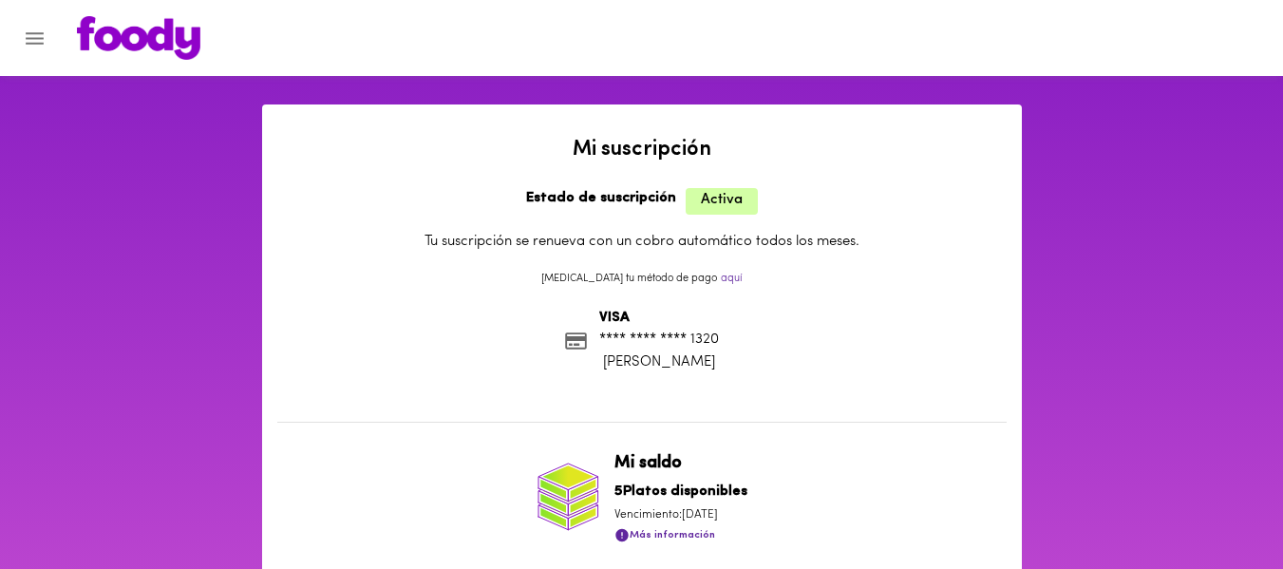
click at [173, 45] on img at bounding box center [138, 38] width 123 height 44
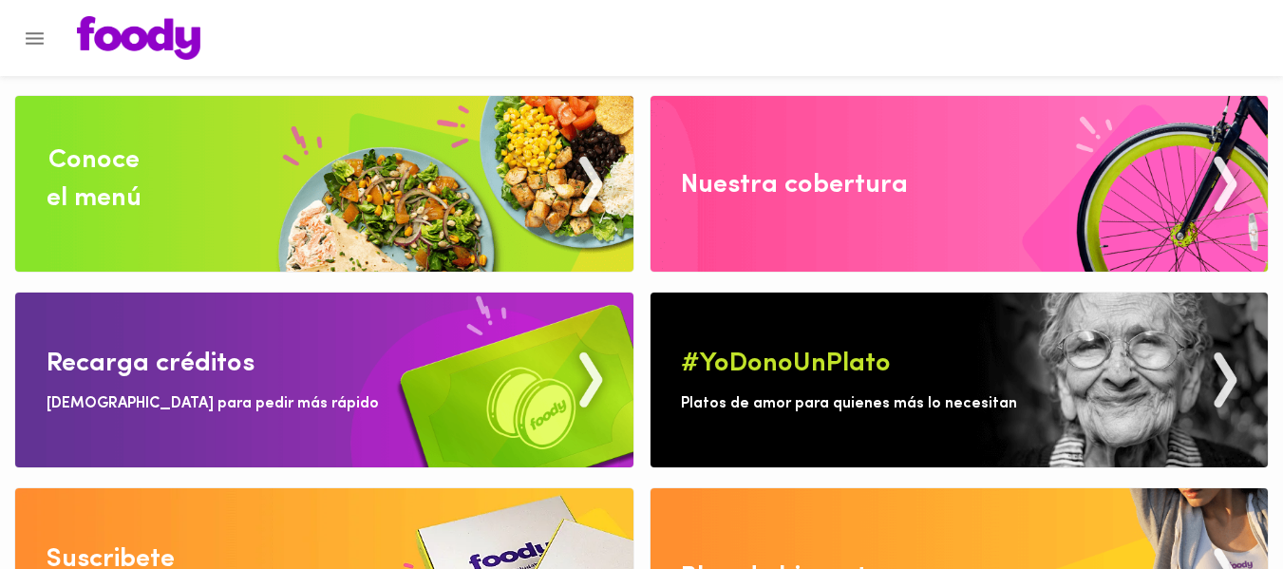
click at [128, 150] on div "Conoce el menú" at bounding box center [94, 179] width 95 height 76
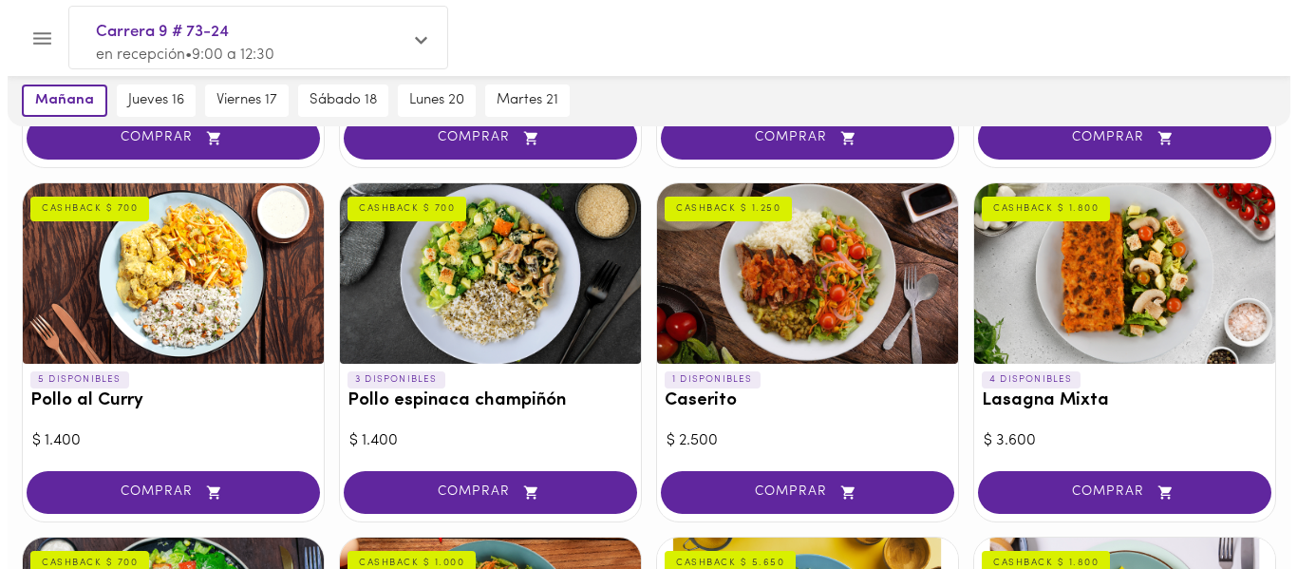
scroll to position [431, 0]
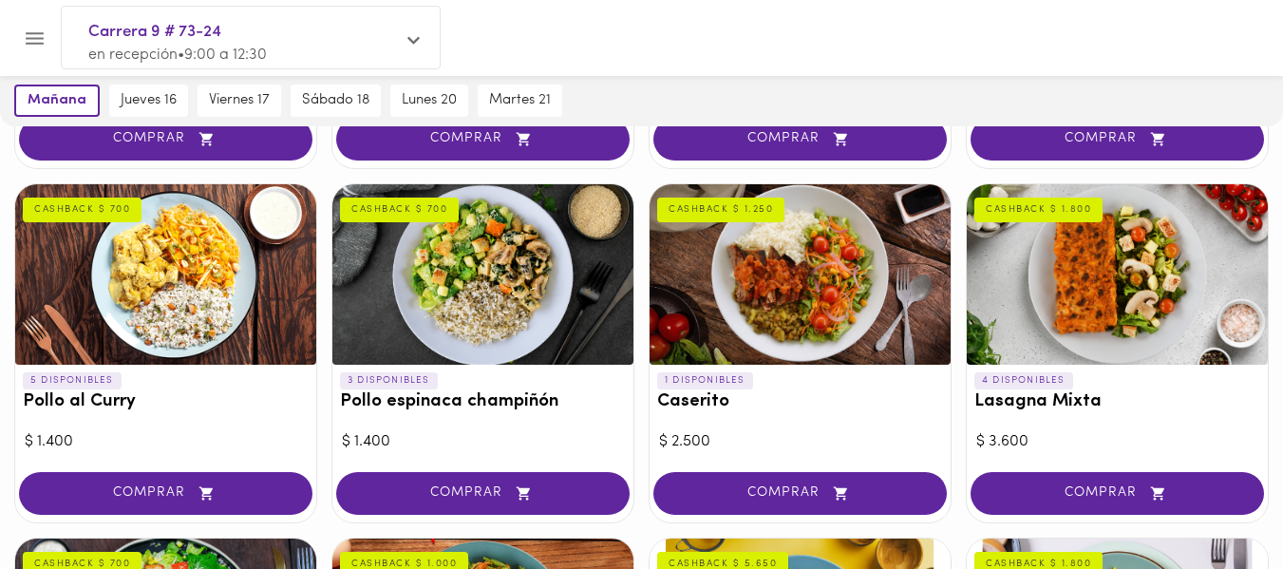
click at [474, 327] on div at bounding box center [482, 274] width 301 height 180
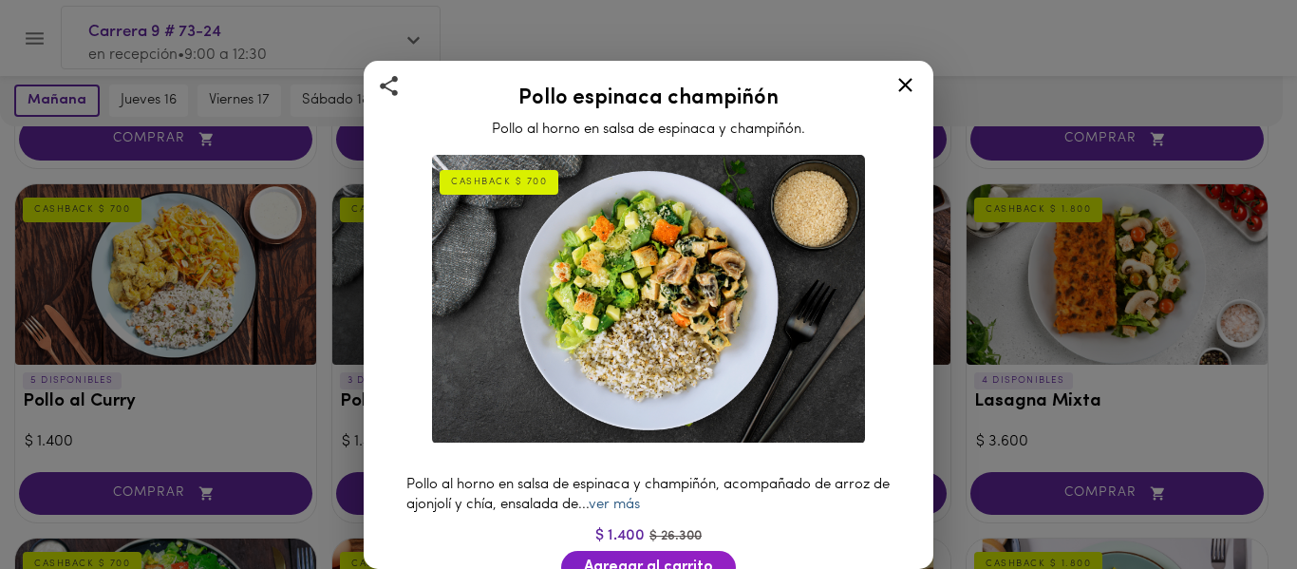
click at [630, 497] on link "ver más" at bounding box center [614, 504] width 51 height 14
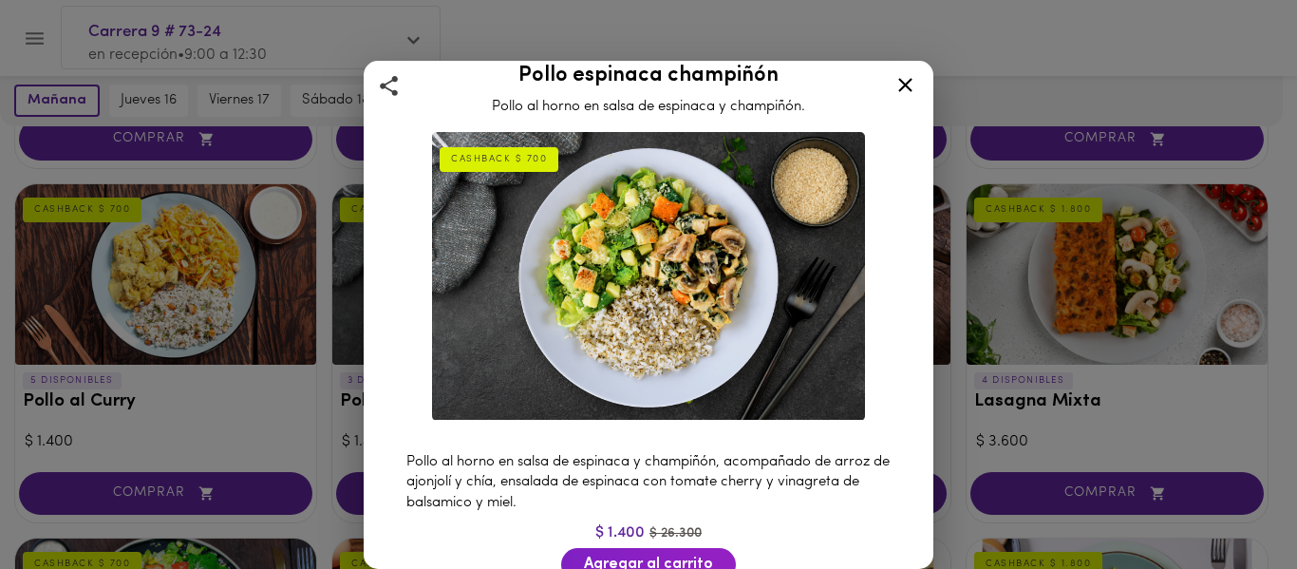
scroll to position [24, 0]
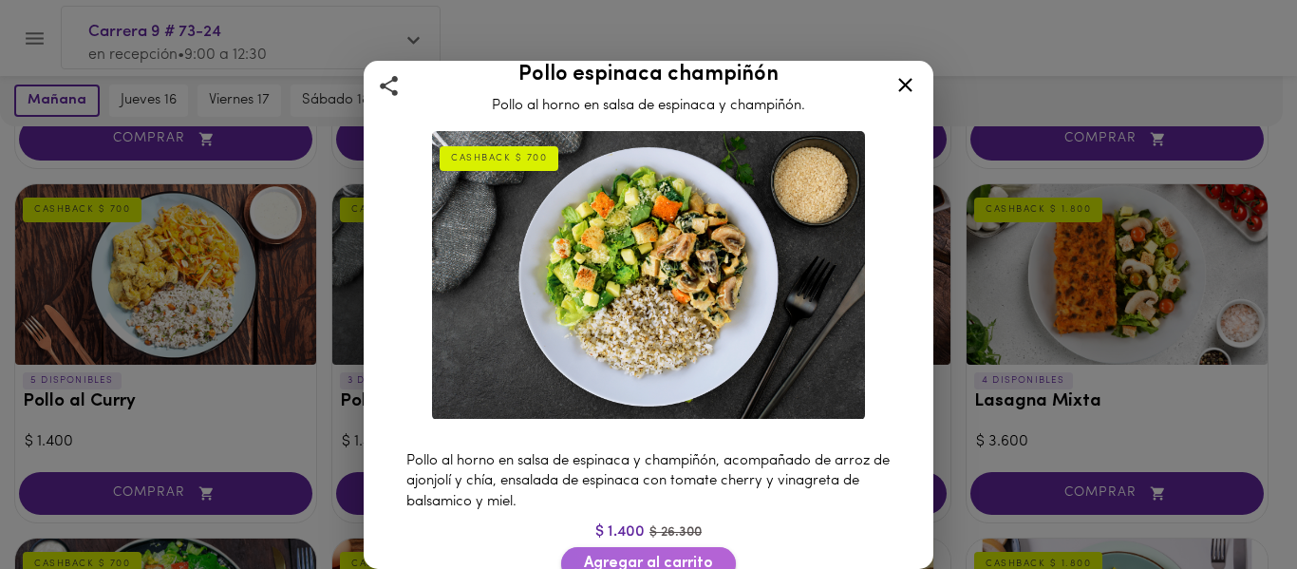
click at [667, 554] on span "Agregar al carrito" at bounding box center [648, 563] width 129 height 18
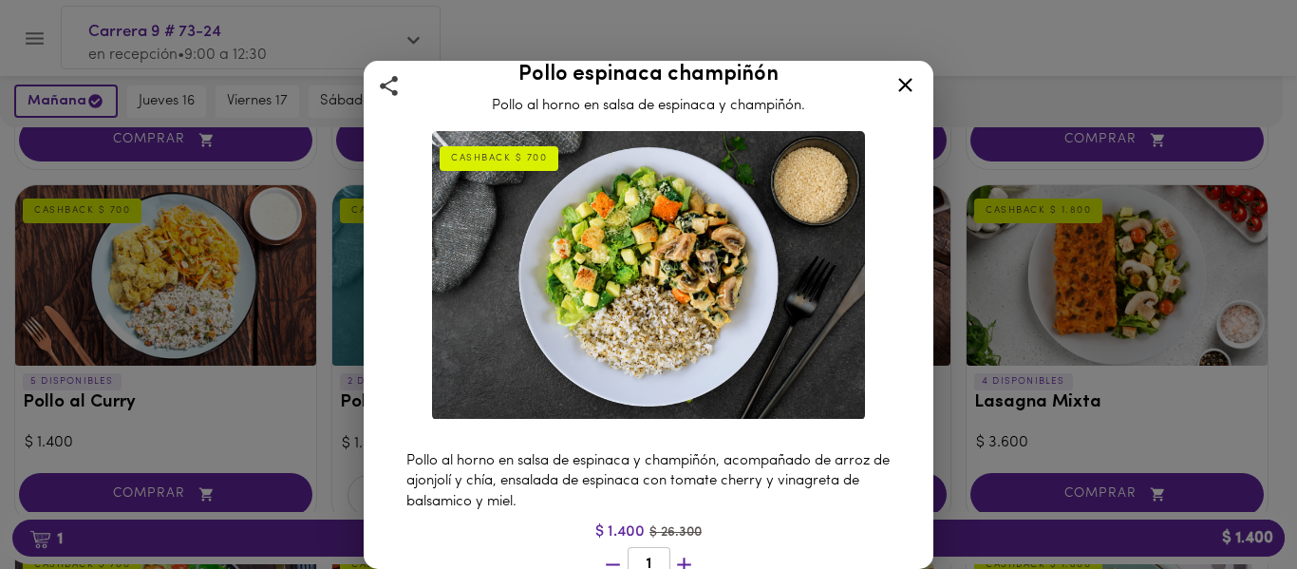
scroll to position [432, 0]
click at [904, 87] on icon at bounding box center [905, 85] width 14 height 14
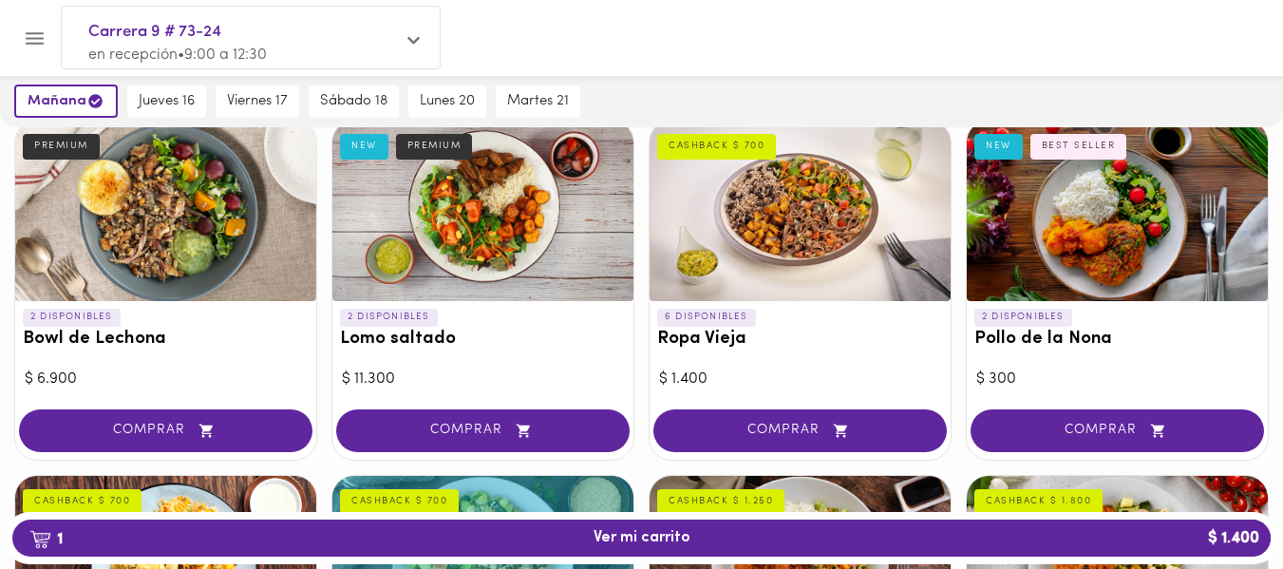
scroll to position [142, 0]
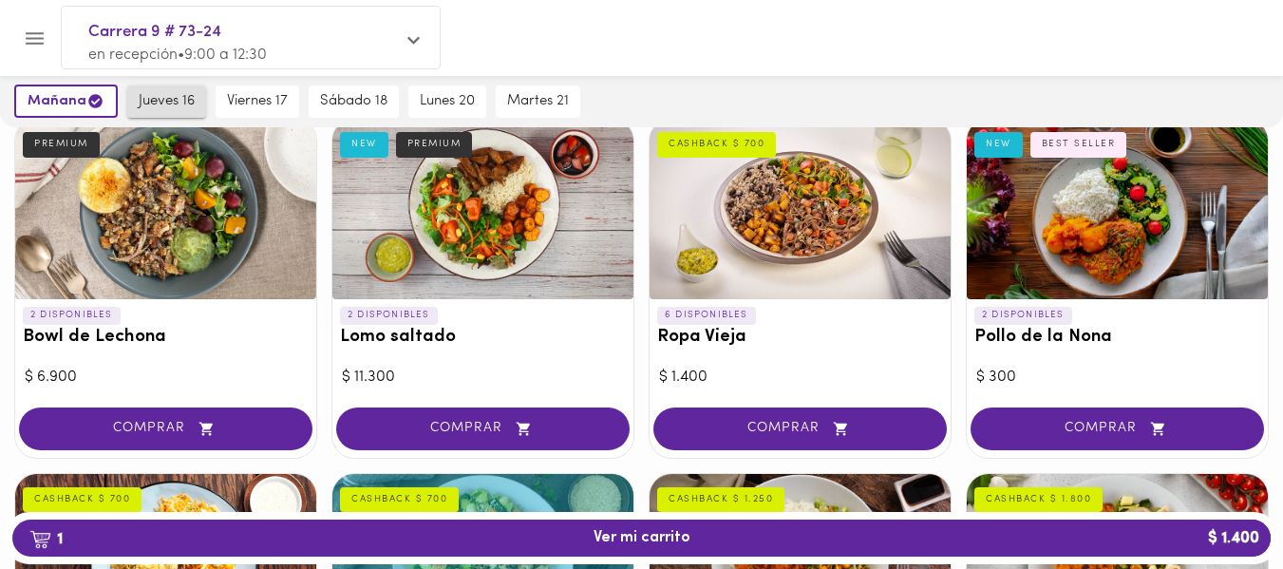
click at [183, 95] on span "jueves 16" at bounding box center [167, 101] width 56 height 17
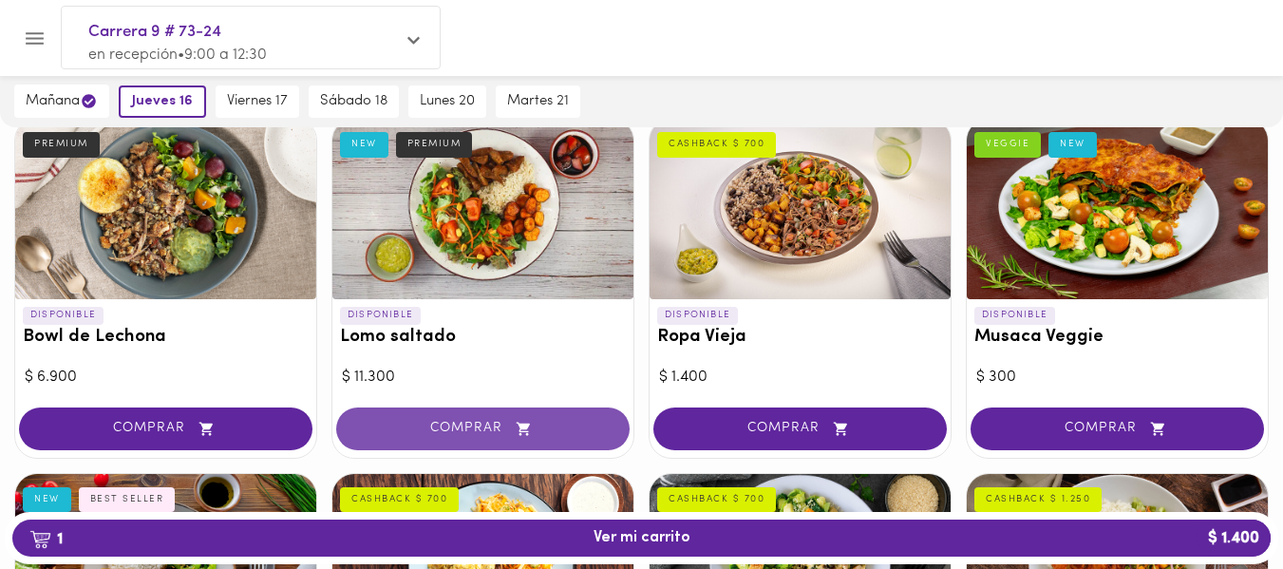
click at [486, 417] on button "COMPRAR" at bounding box center [482, 428] width 293 height 43
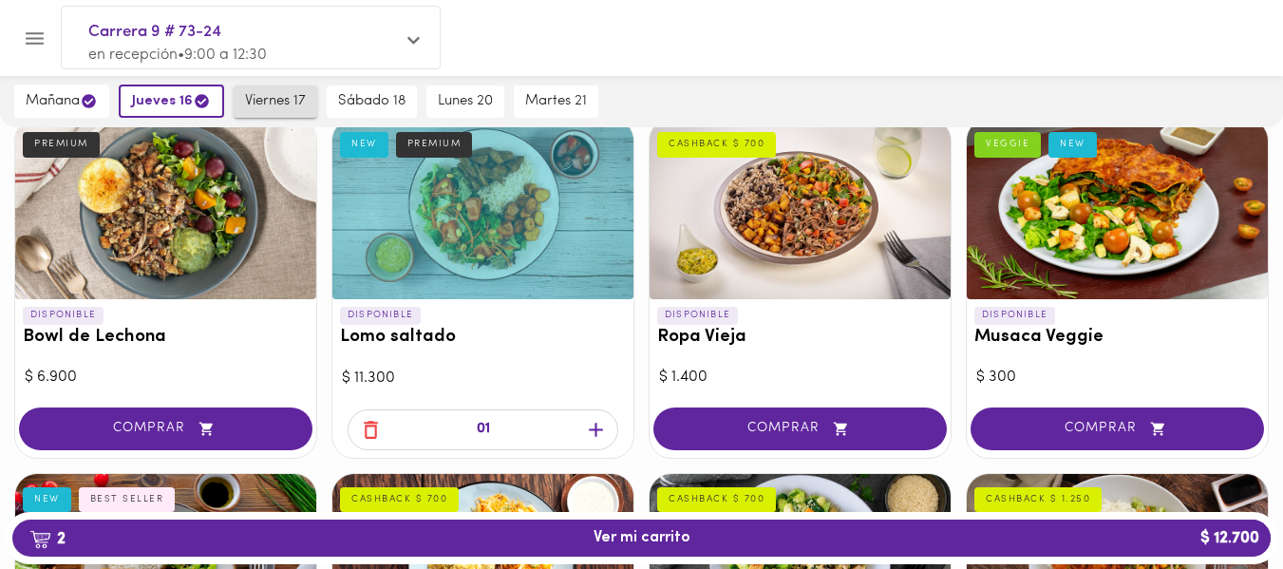
click at [272, 103] on span "viernes 17" at bounding box center [275, 101] width 61 height 17
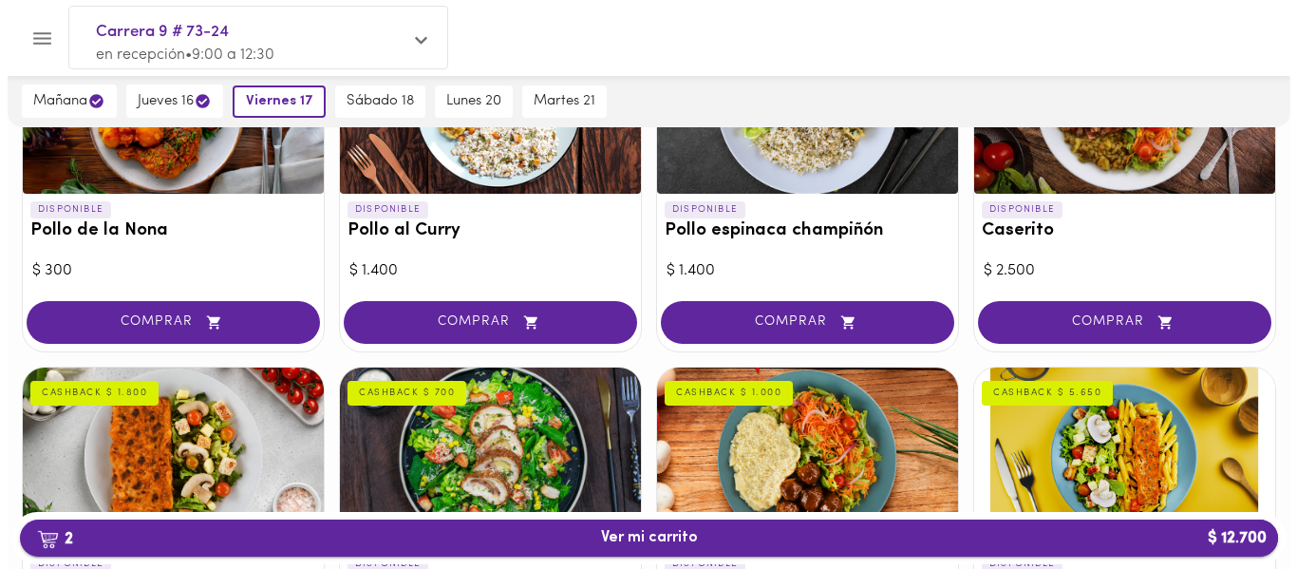
scroll to position [491, 0]
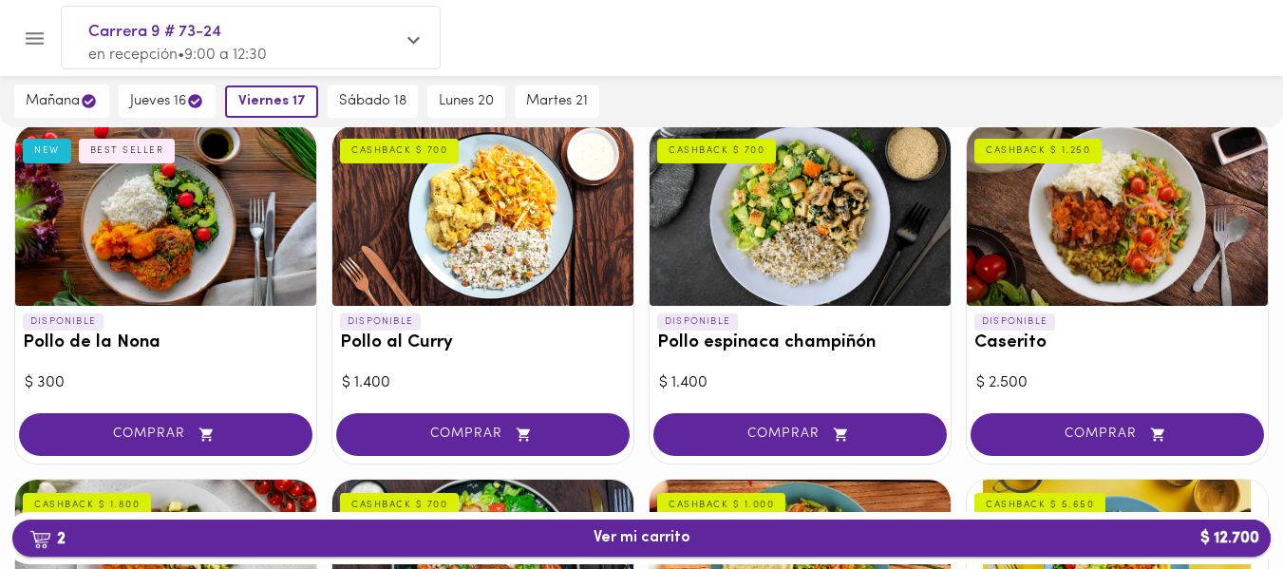
click at [577, 537] on span "2 Ver mi carrito $ 12.700" at bounding box center [642, 538] width 1228 height 18
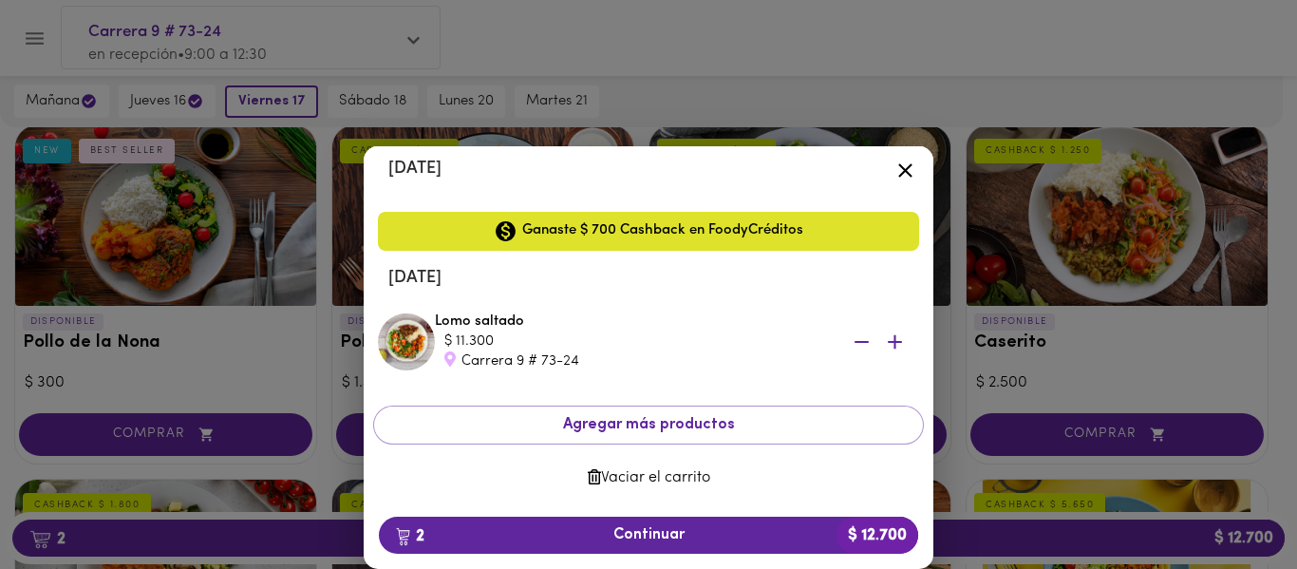
scroll to position [165, 0]
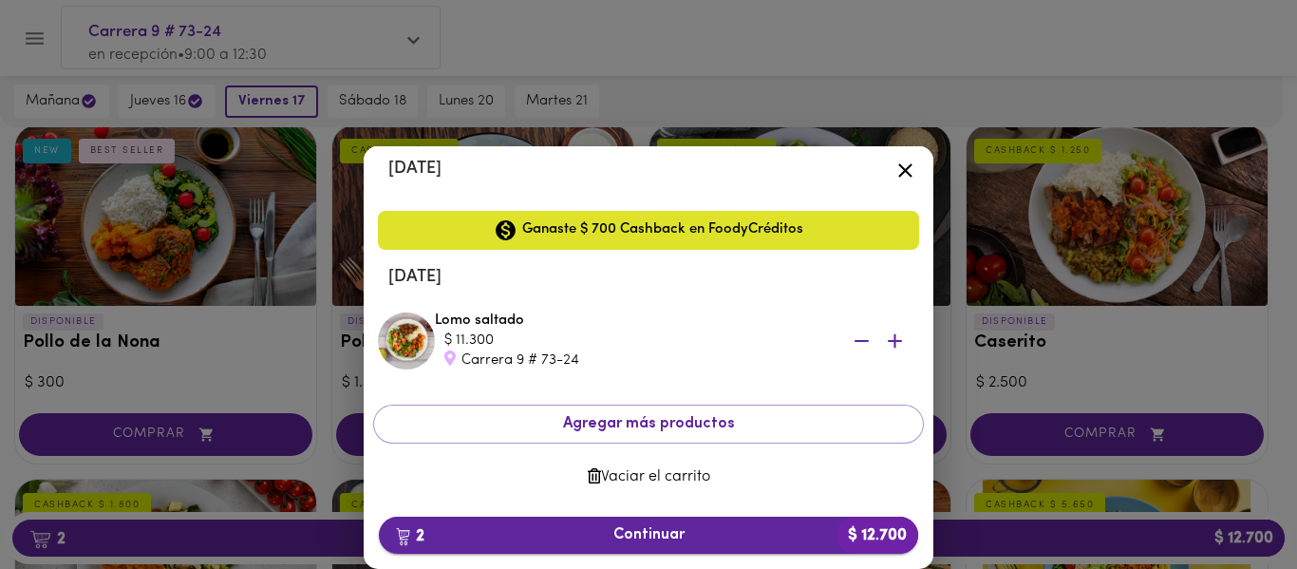
click at [538, 545] on button "2 Continuar $ 12.700" at bounding box center [648, 534] width 539 height 37
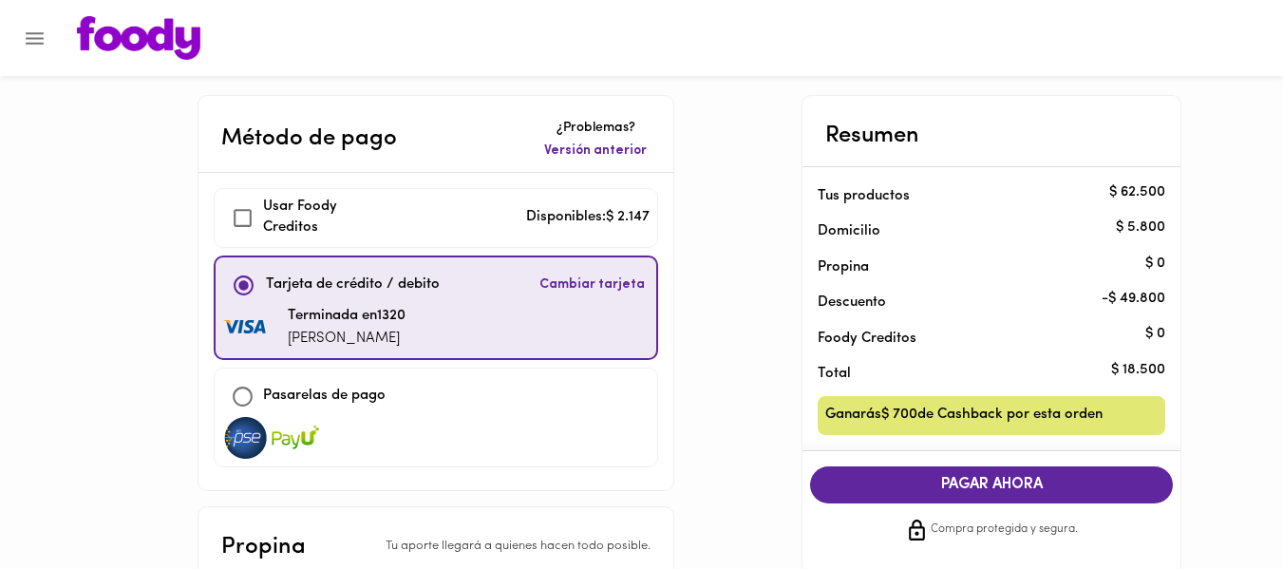
checkbox input "true"
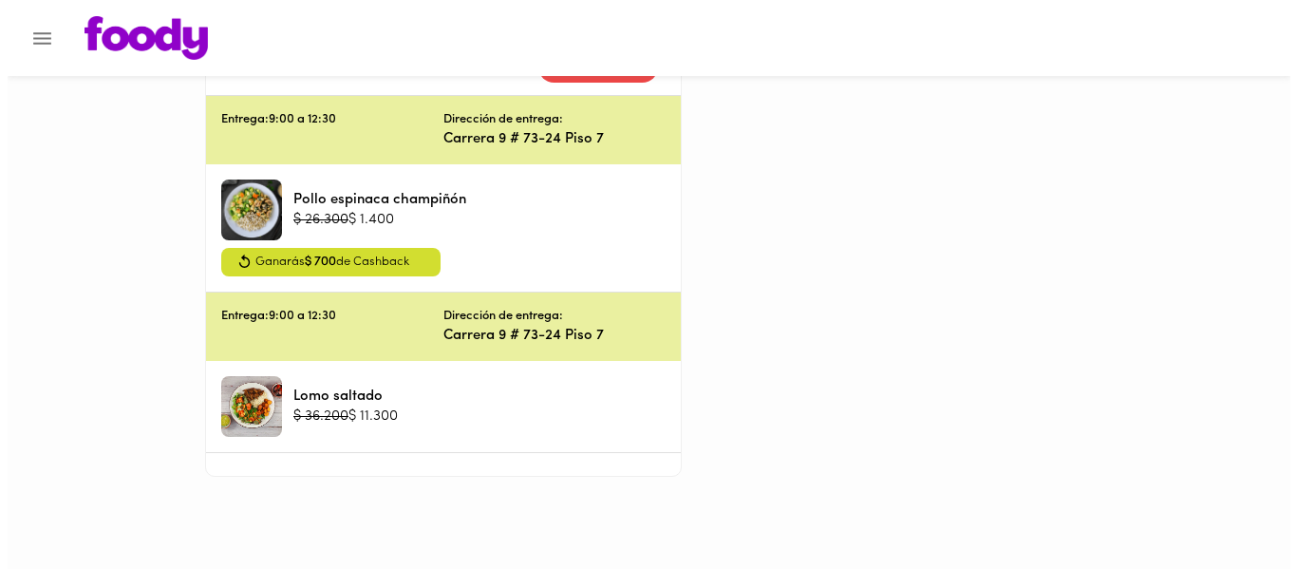
scroll to position [647, 0]
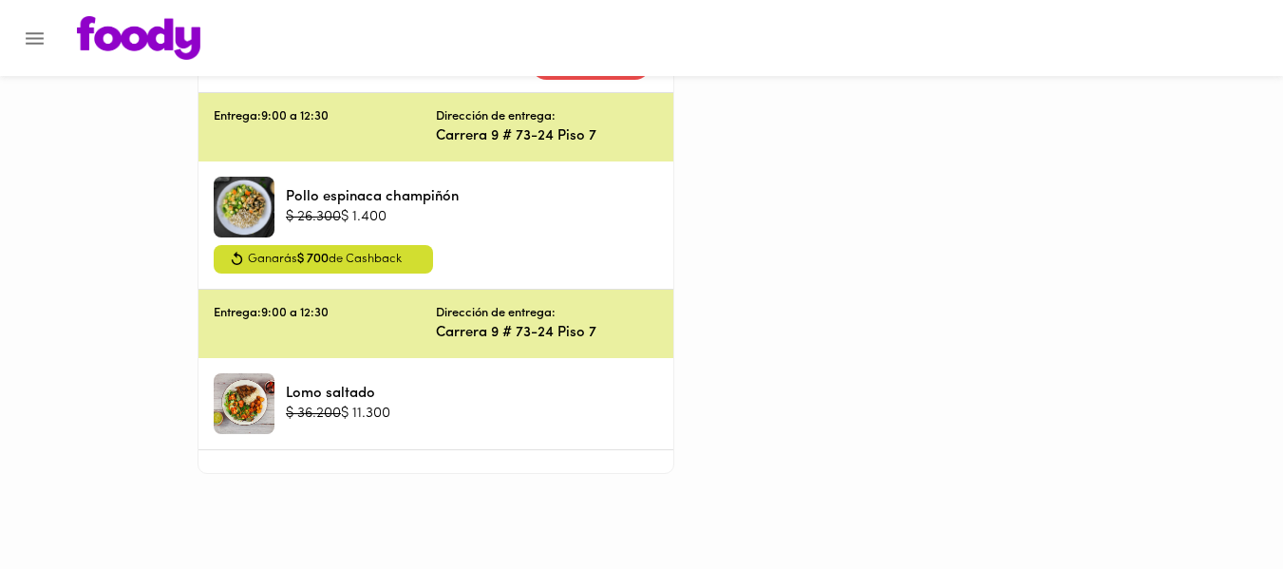
click at [34, 29] on icon "Menu" at bounding box center [35, 39] width 24 height 24
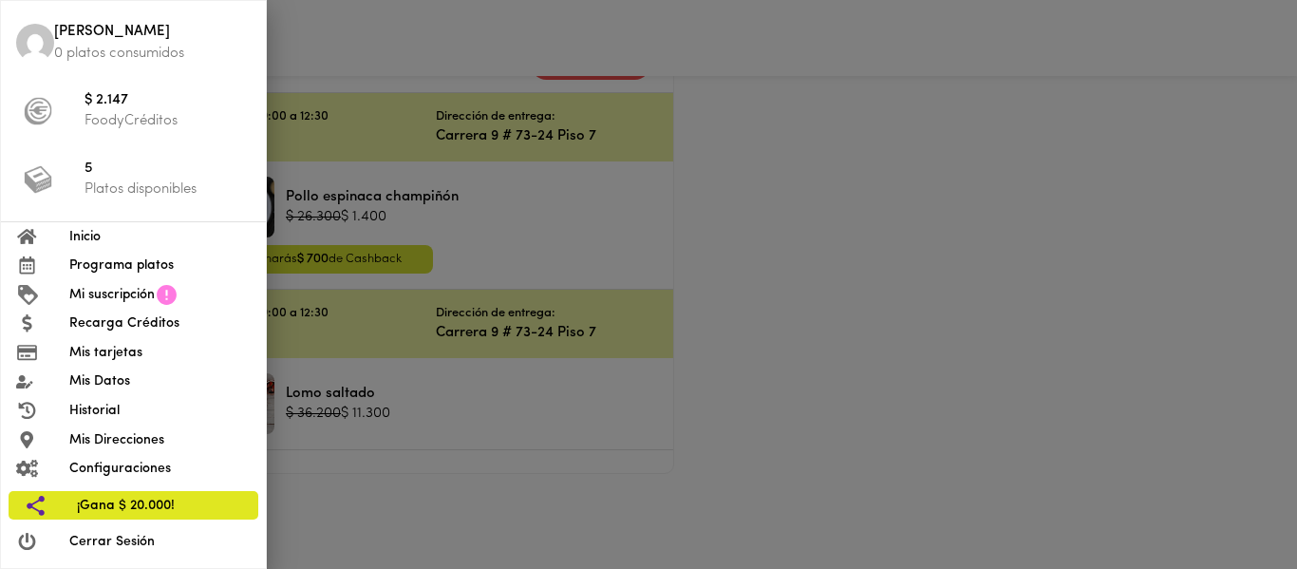
click at [112, 304] on span "Mi suscripción" at bounding box center [111, 295] width 85 height 20
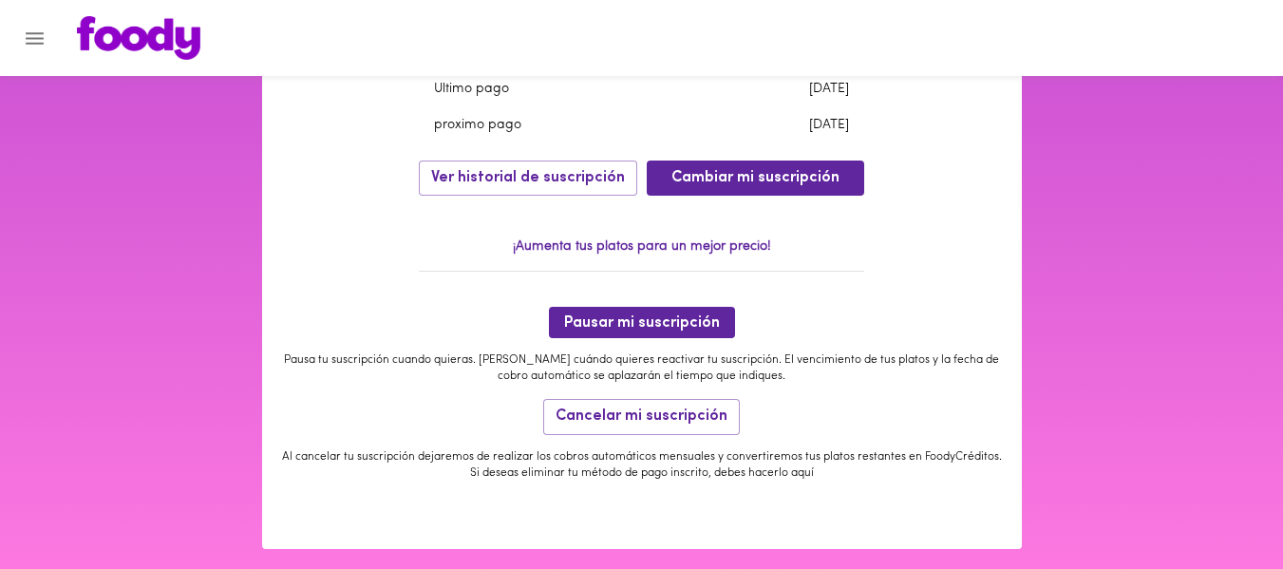
scroll to position [732, 0]
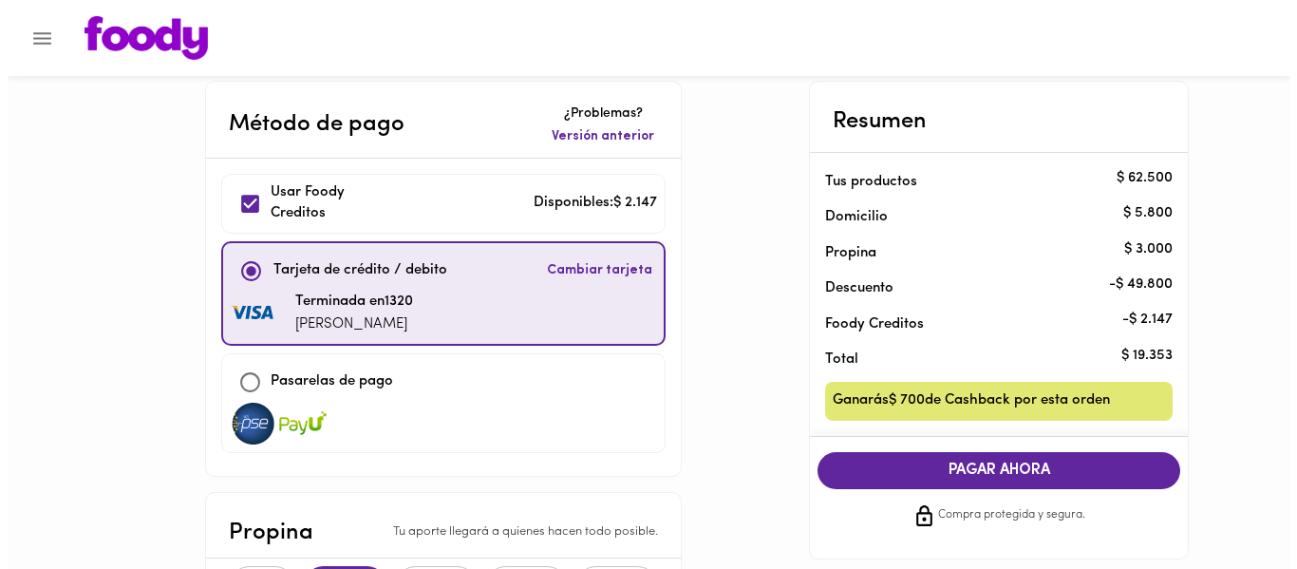
scroll to position [13, 0]
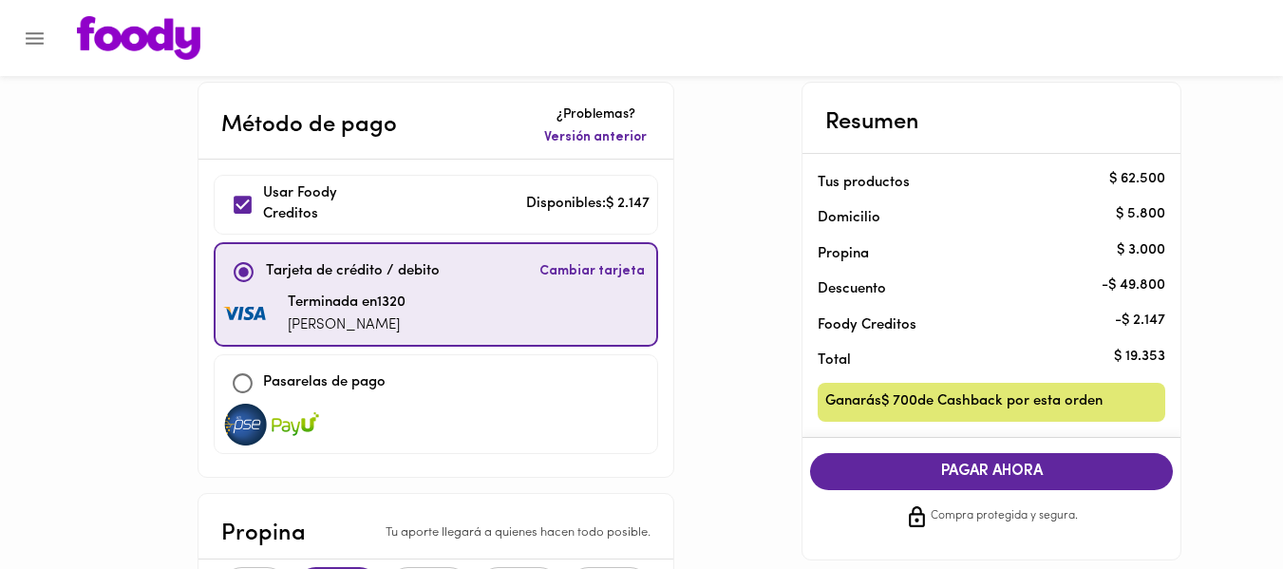
click at [28, 37] on icon "Menu" at bounding box center [35, 38] width 18 height 12
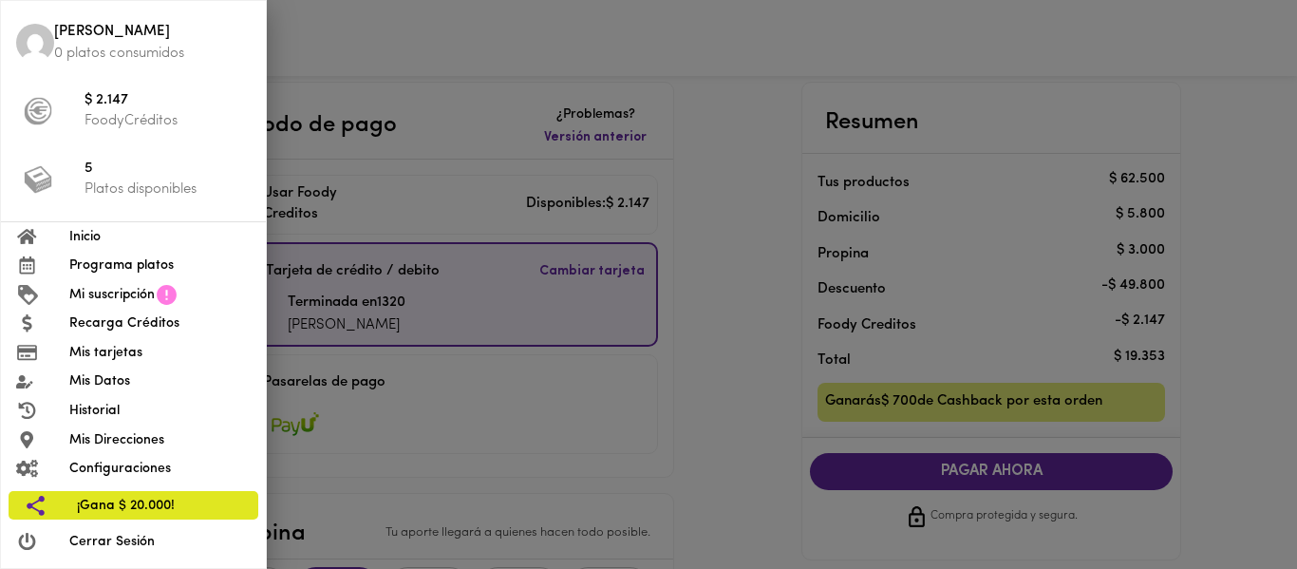
click at [128, 293] on span "Mi suscripción" at bounding box center [111, 295] width 85 height 20
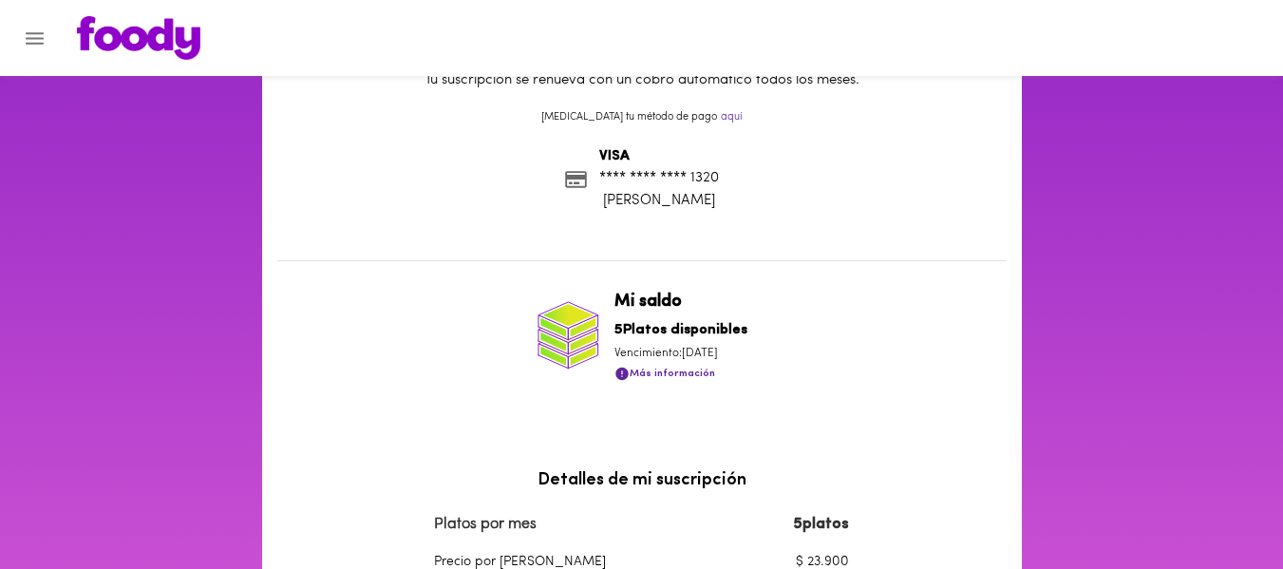
scroll to position [162, 0]
click at [701, 374] on span "Más información" at bounding box center [664, 373] width 101 height 24
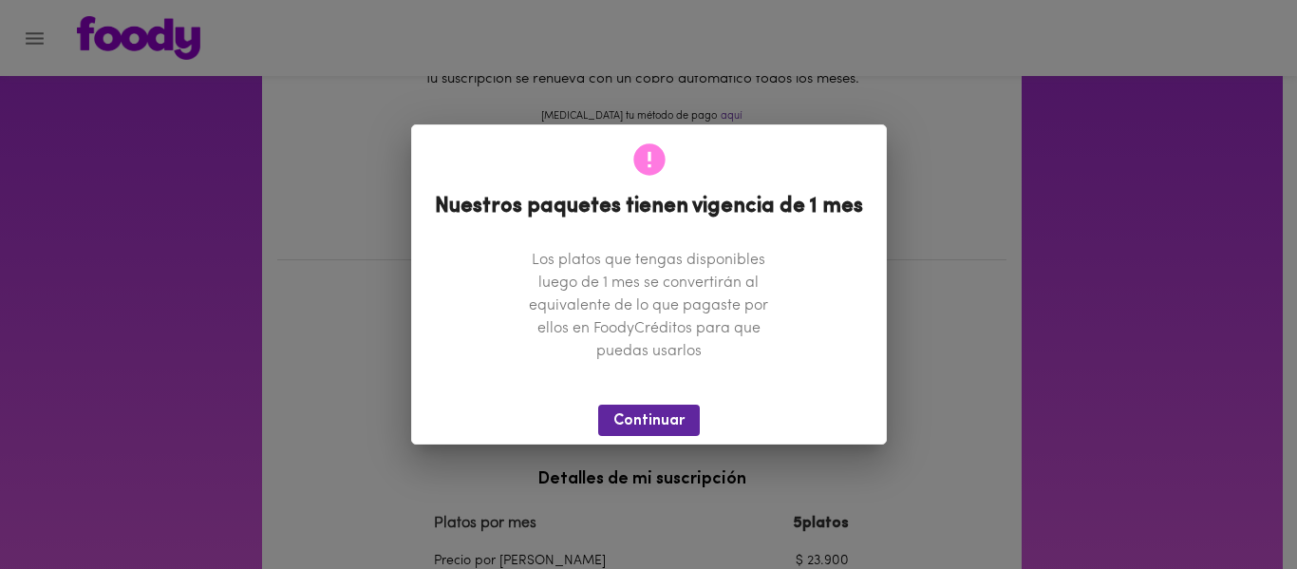
click at [680, 398] on div "Continuar" at bounding box center [649, 420] width 474 height 47
click at [678, 412] on span "Continuar" at bounding box center [648, 421] width 71 height 18
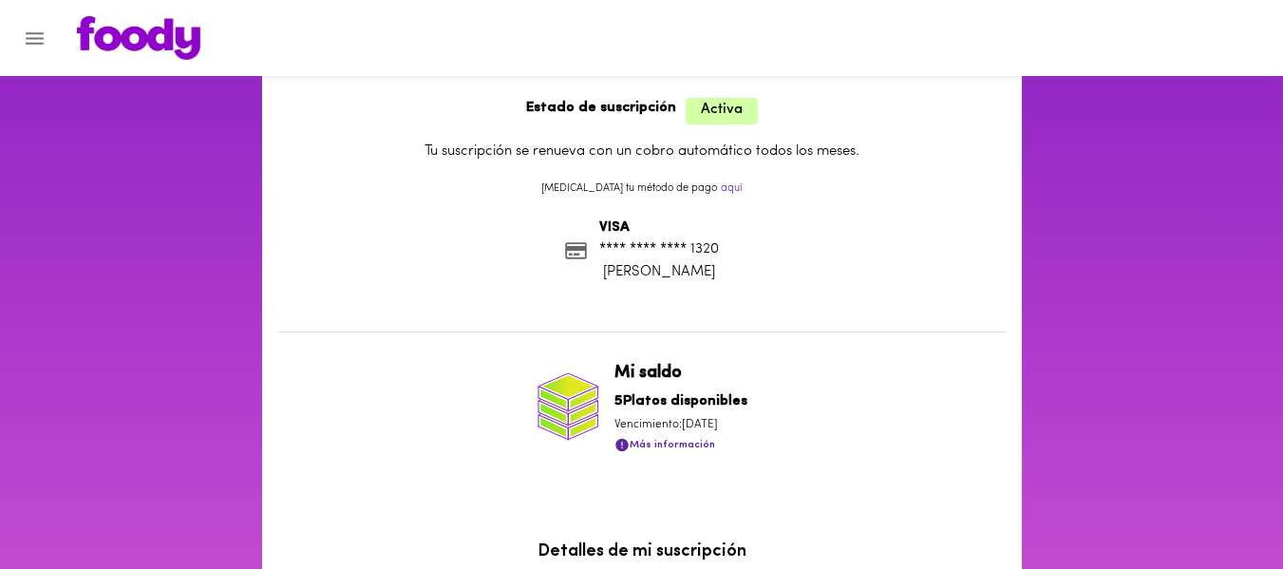
scroll to position [0, 0]
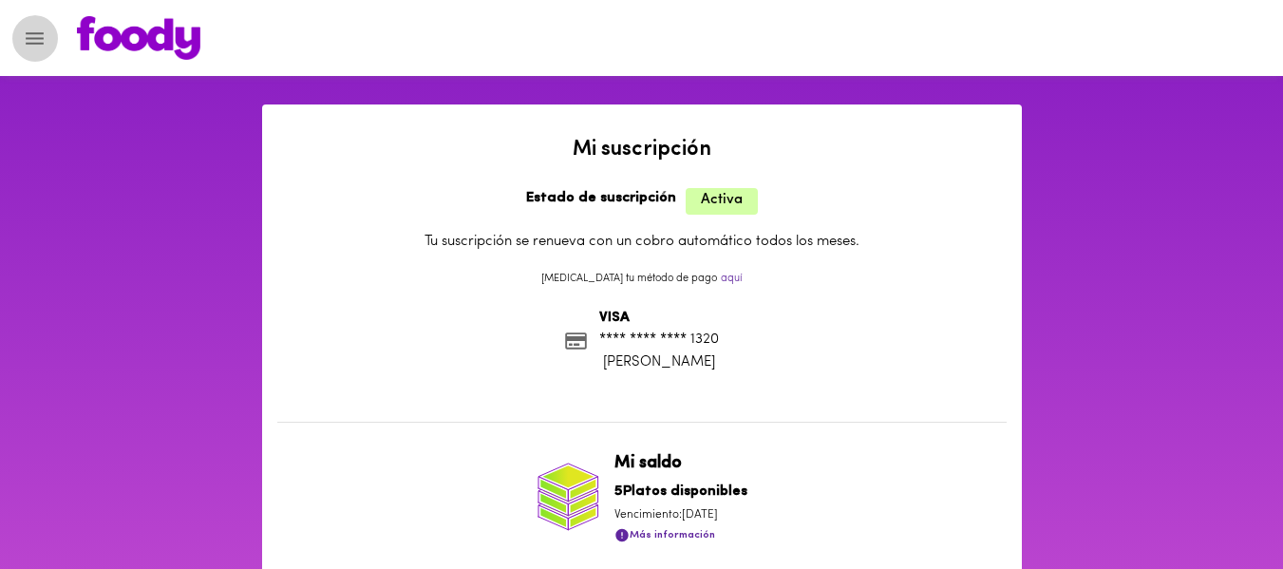
click at [28, 34] on icon "Menu" at bounding box center [35, 39] width 24 height 24
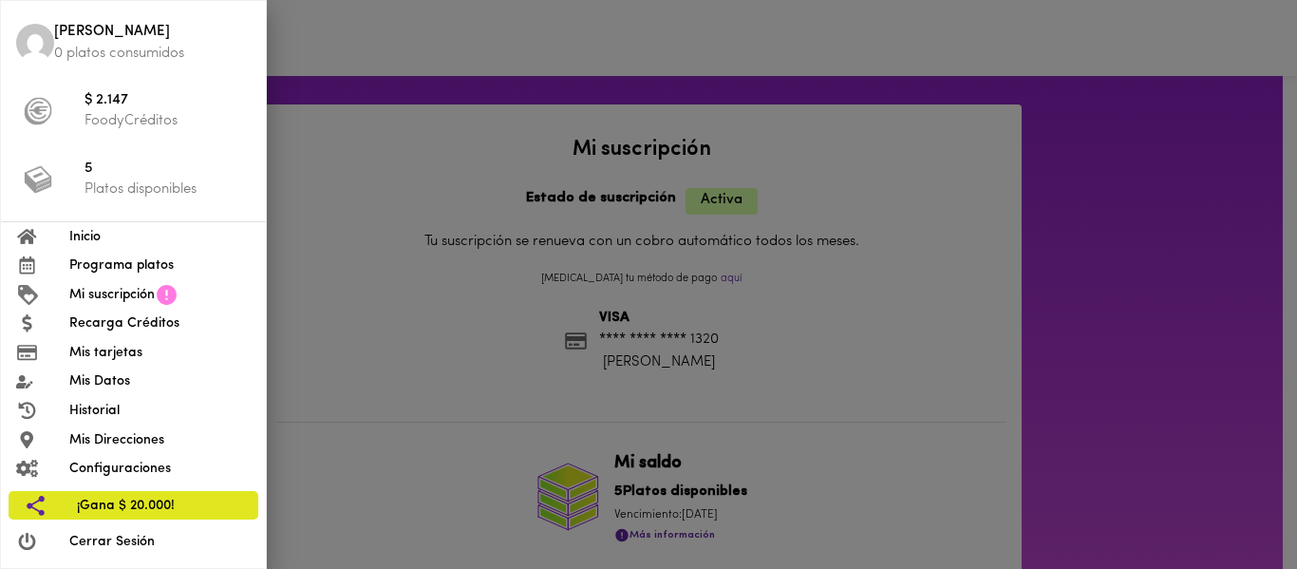
click at [145, 265] on span "Programa platos" at bounding box center [159, 265] width 181 height 20
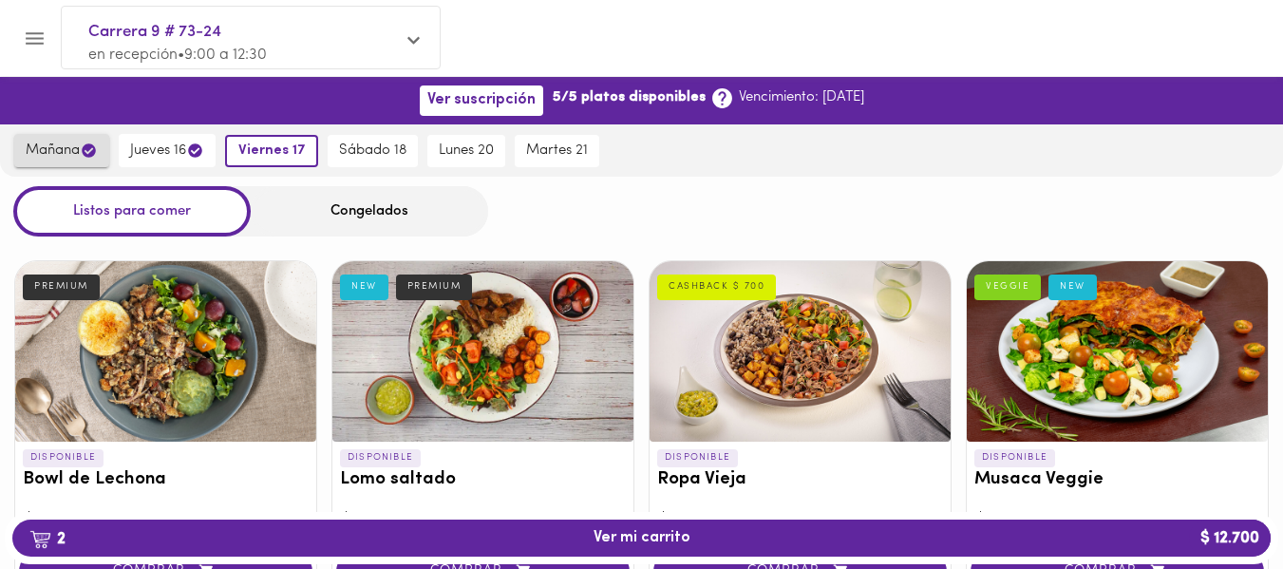
click at [67, 157] on span "mañana" at bounding box center [62, 150] width 72 height 18
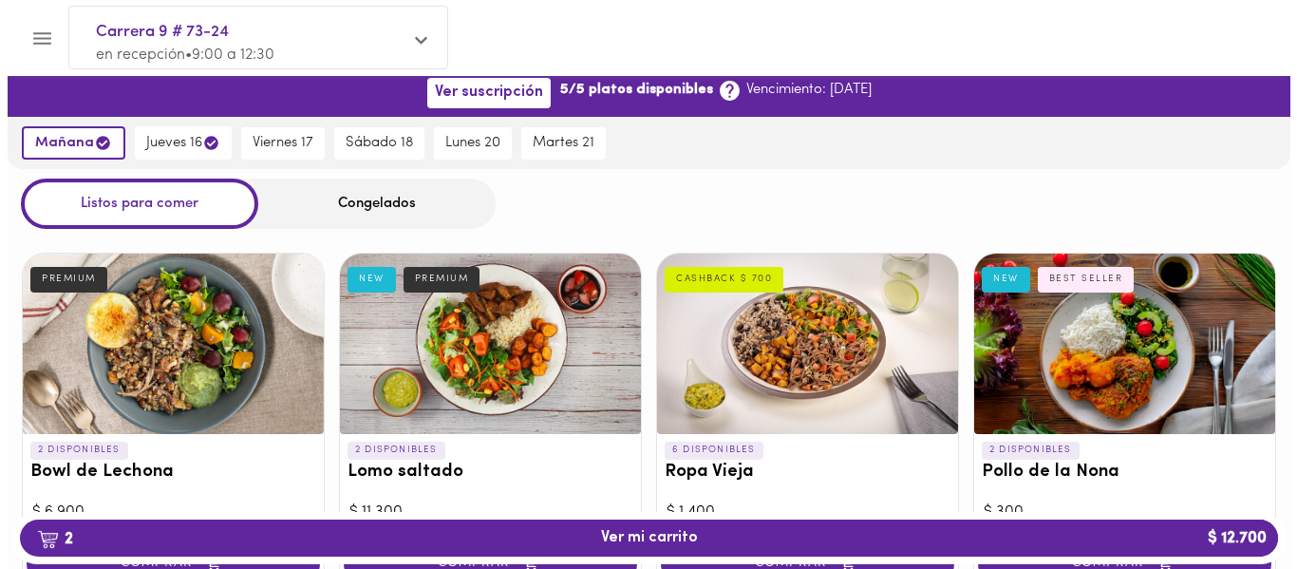
scroll to position [9, 0]
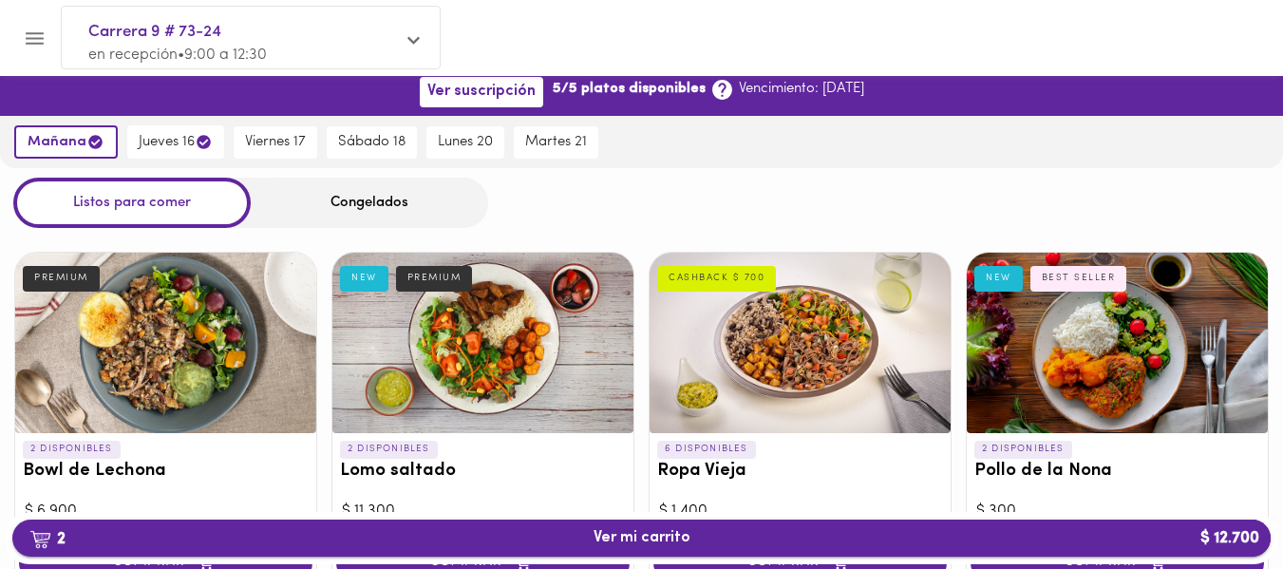
click at [616, 531] on span "2 Ver mi carrito $ 12.700" at bounding box center [641, 538] width 97 height 18
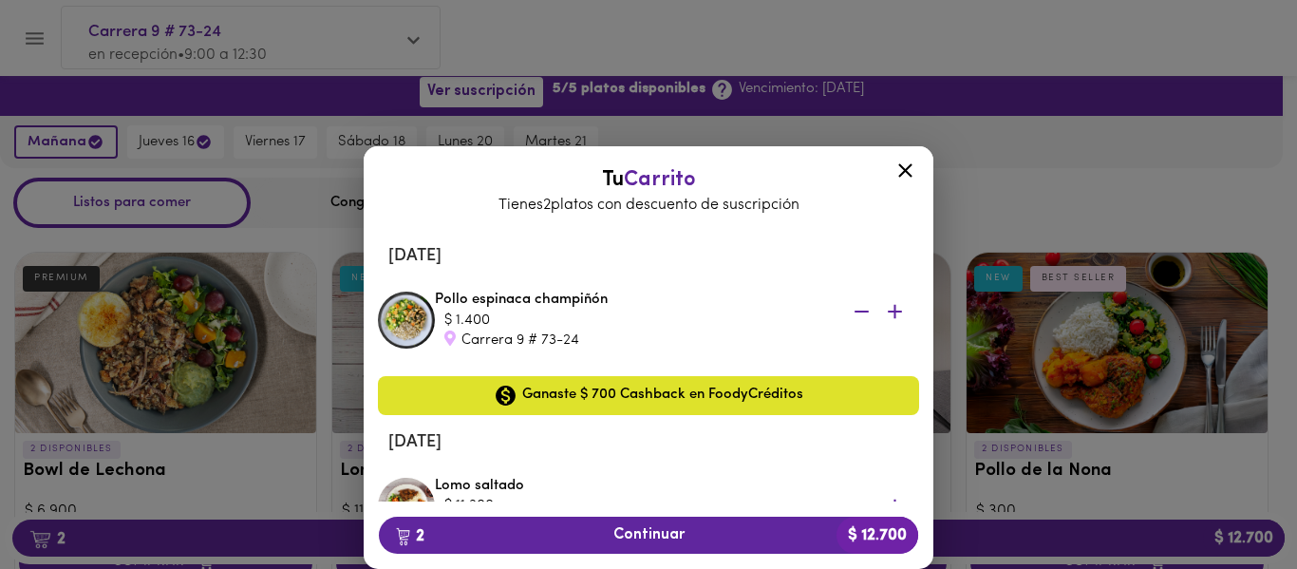
click at [850, 318] on icon "button" at bounding box center [862, 312] width 24 height 24
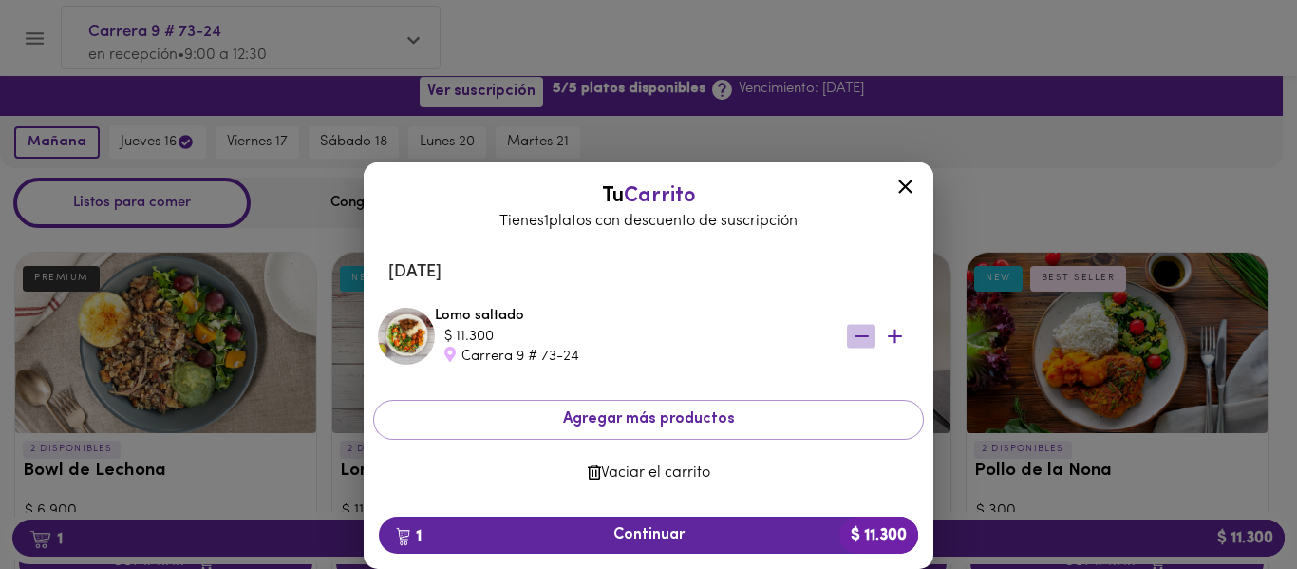
click at [859, 336] on icon "button" at bounding box center [861, 336] width 14 height 2
click at [1006, 123] on div "Tu Carrito Tienes 1 platos con descuento de suscripción Jueves 16 de octubre Lo…" at bounding box center [648, 326] width 1297 height 483
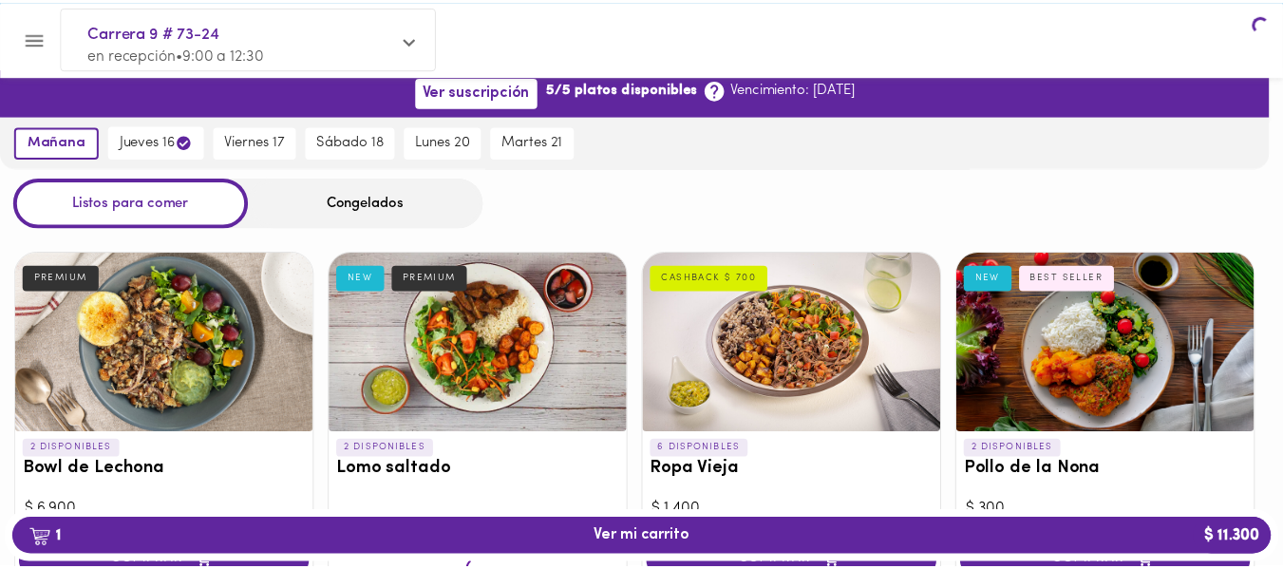
scroll to position [8, 0]
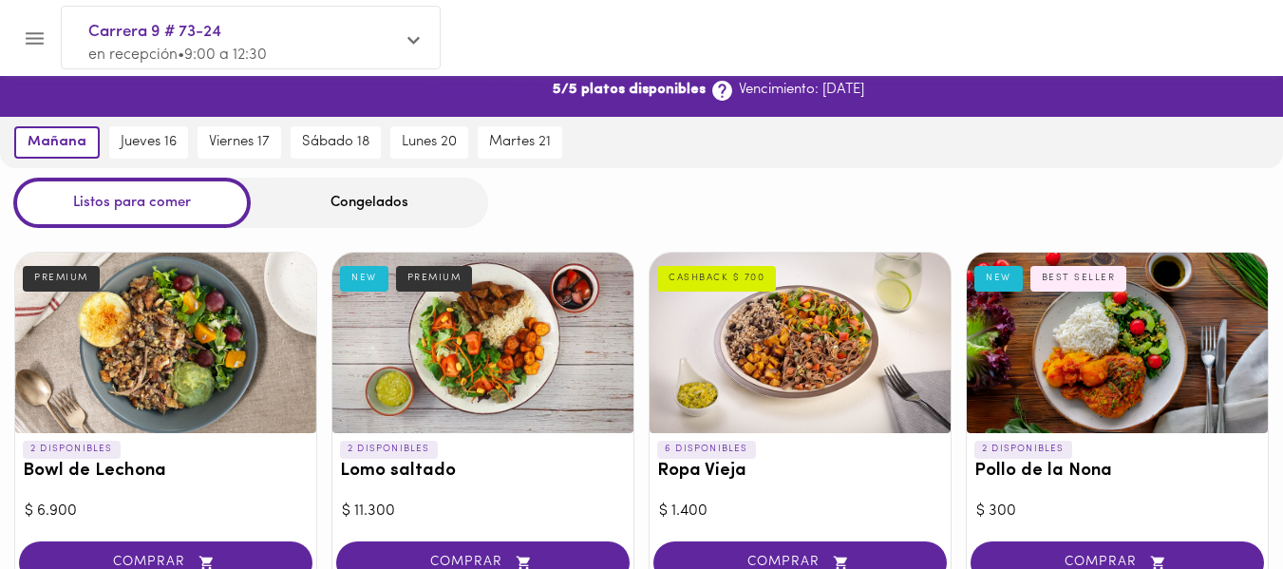
click at [449, 92] on span "Ver suscripción" at bounding box center [481, 93] width 108 height 18
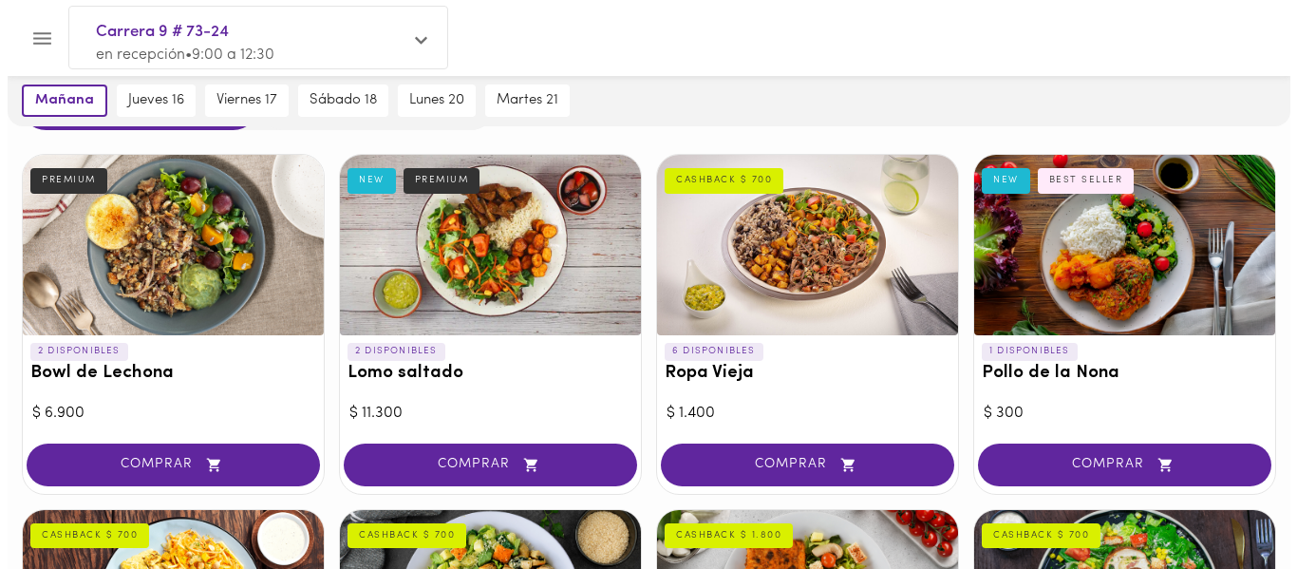
scroll to position [107, 0]
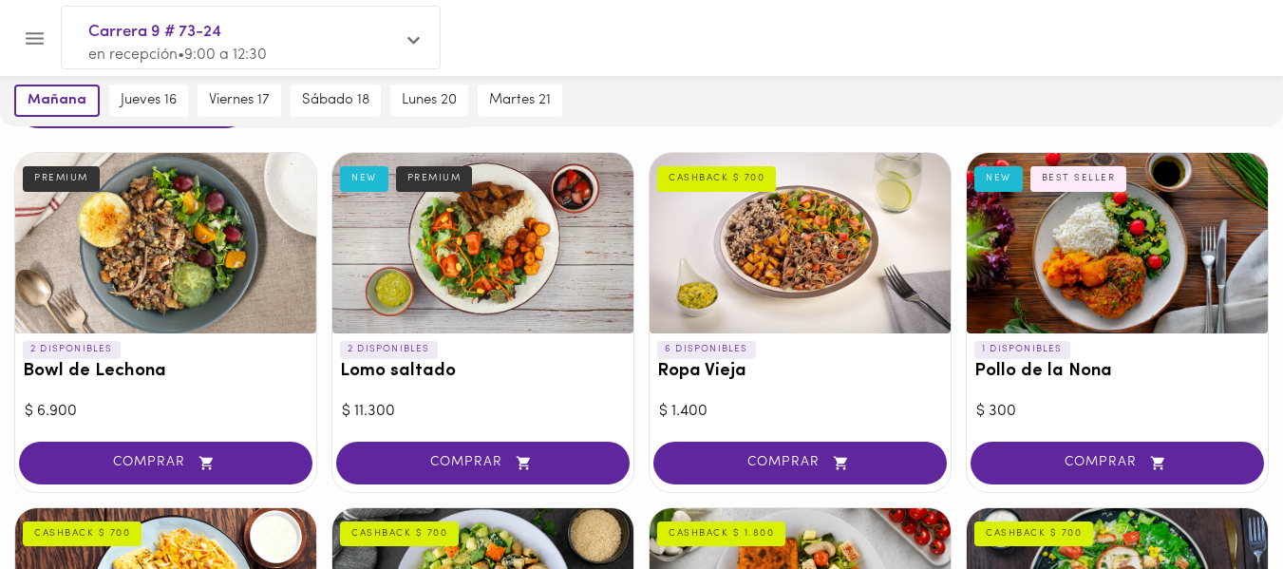
click at [1077, 253] on div at bounding box center [1116, 243] width 301 height 180
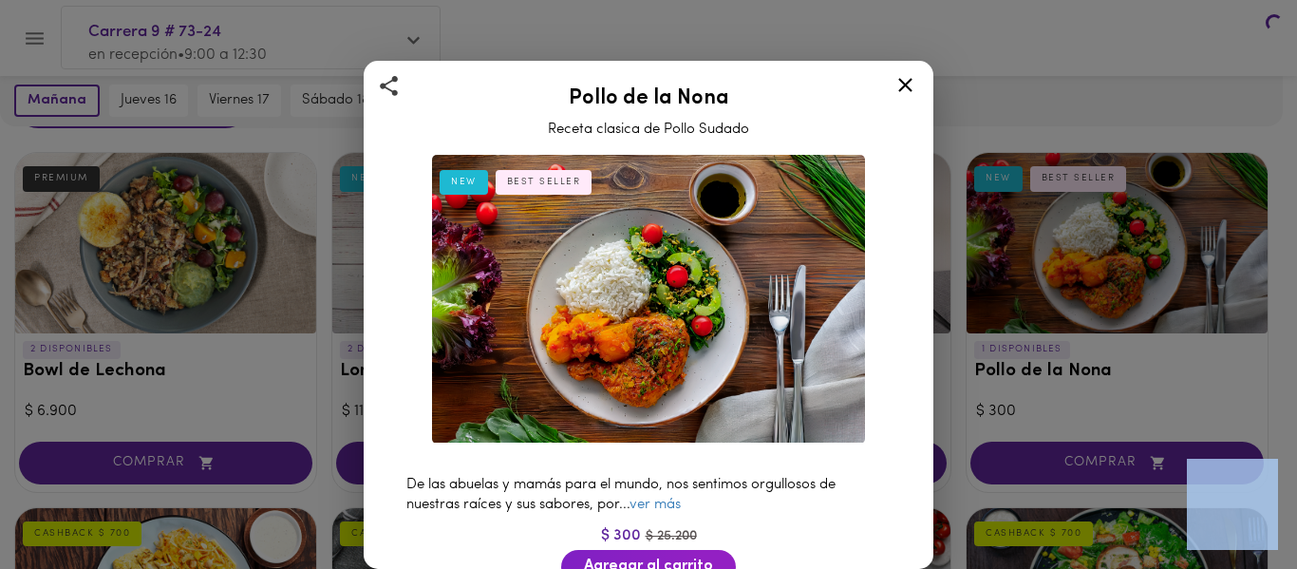
click at [1077, 253] on div "Pollo de la Nona Receta clasica de Pollo Sudado NEW BEST SELLER De las abuelas …" at bounding box center [648, 284] width 1297 height 569
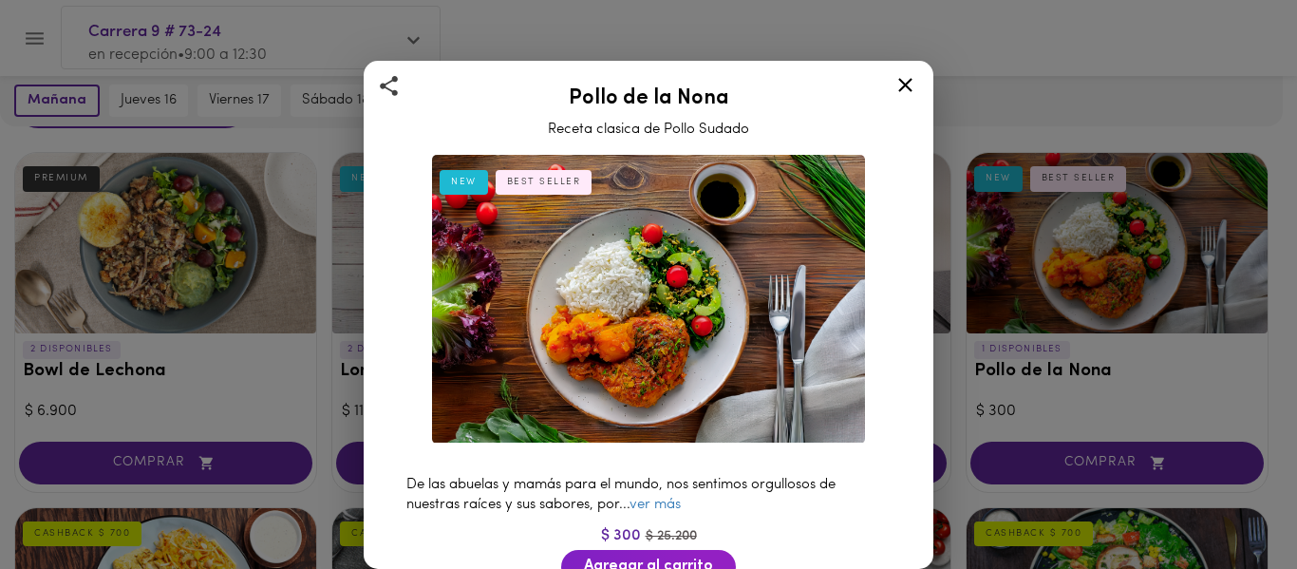
click at [658, 504] on div "De las abuelas y mamás para el mundo, nos sentimos orgullosos de nuestras raíce…" at bounding box center [648, 495] width 522 height 60
click at [653, 498] on link "ver más" at bounding box center [654, 504] width 51 height 14
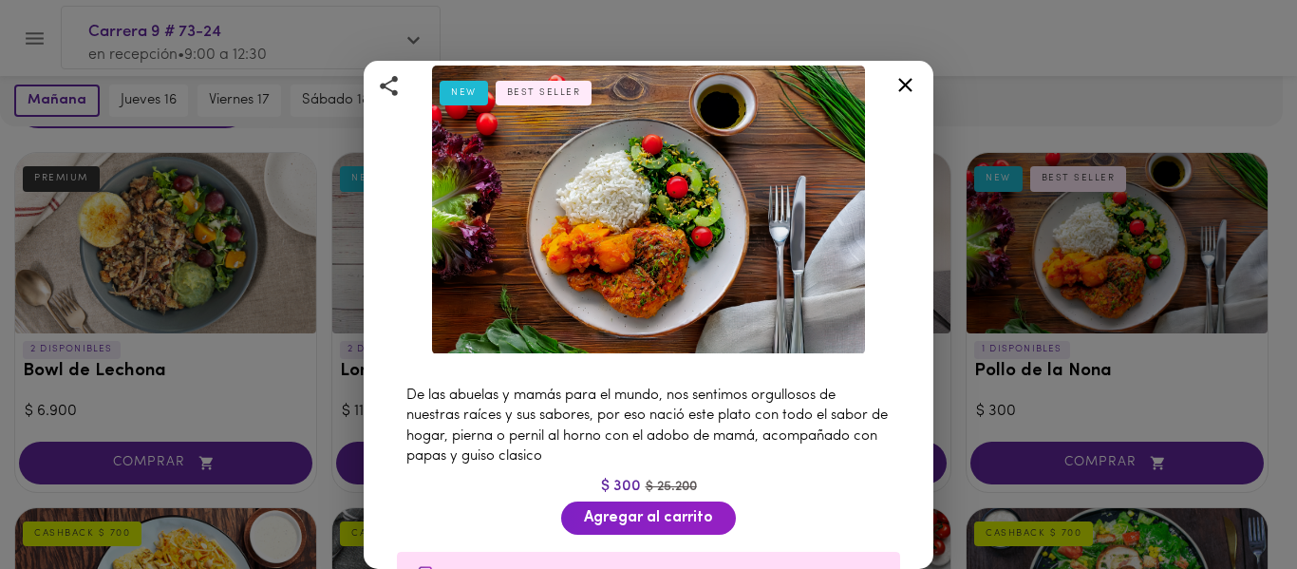
scroll to position [90, 0]
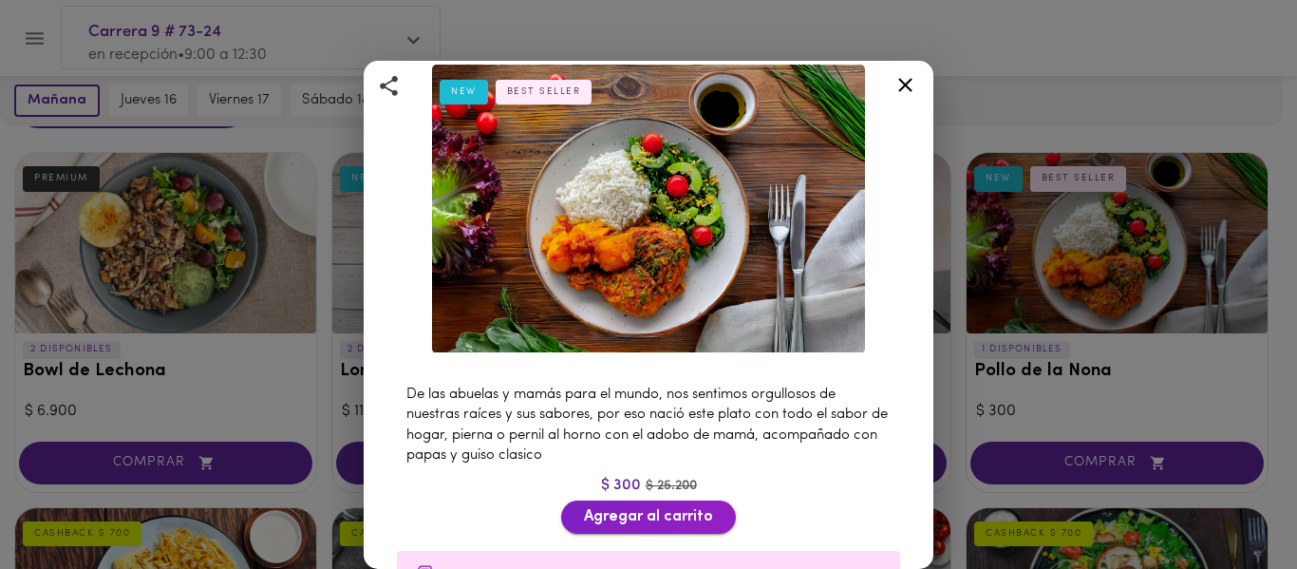
click at [630, 508] on span "Agregar al carrito" at bounding box center [648, 517] width 129 height 18
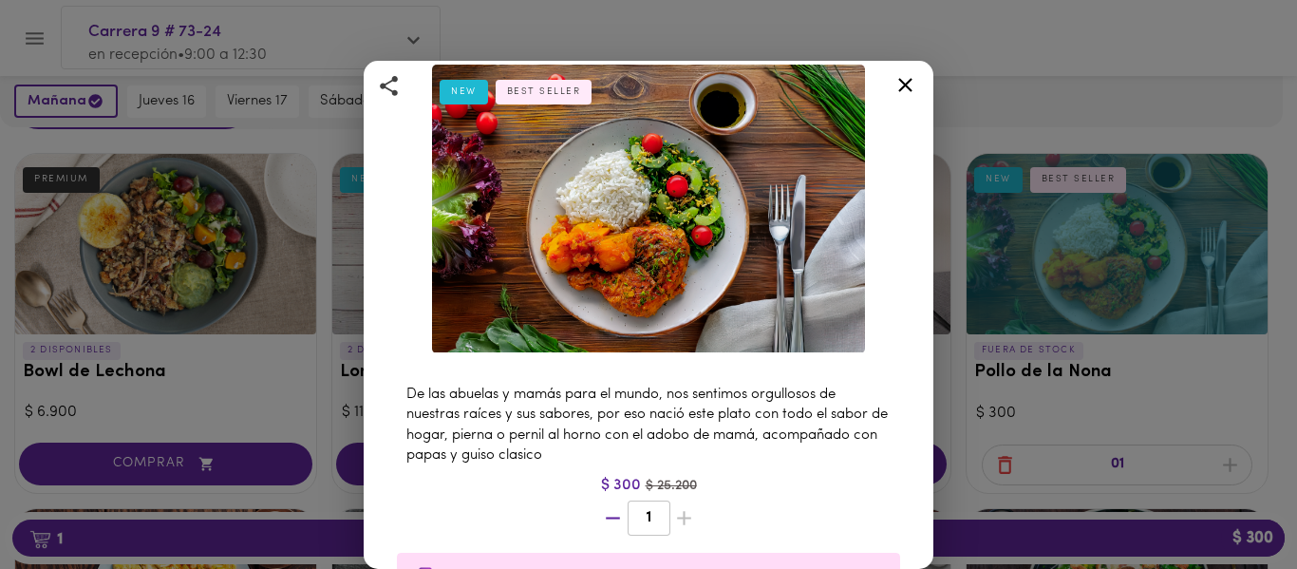
scroll to position [108, 0]
click at [1030, 296] on div "Pollo de la Nona Receta clasica de Pollo Sudado NEW BEST SELLER De las abuelas …" at bounding box center [648, 284] width 1297 height 569
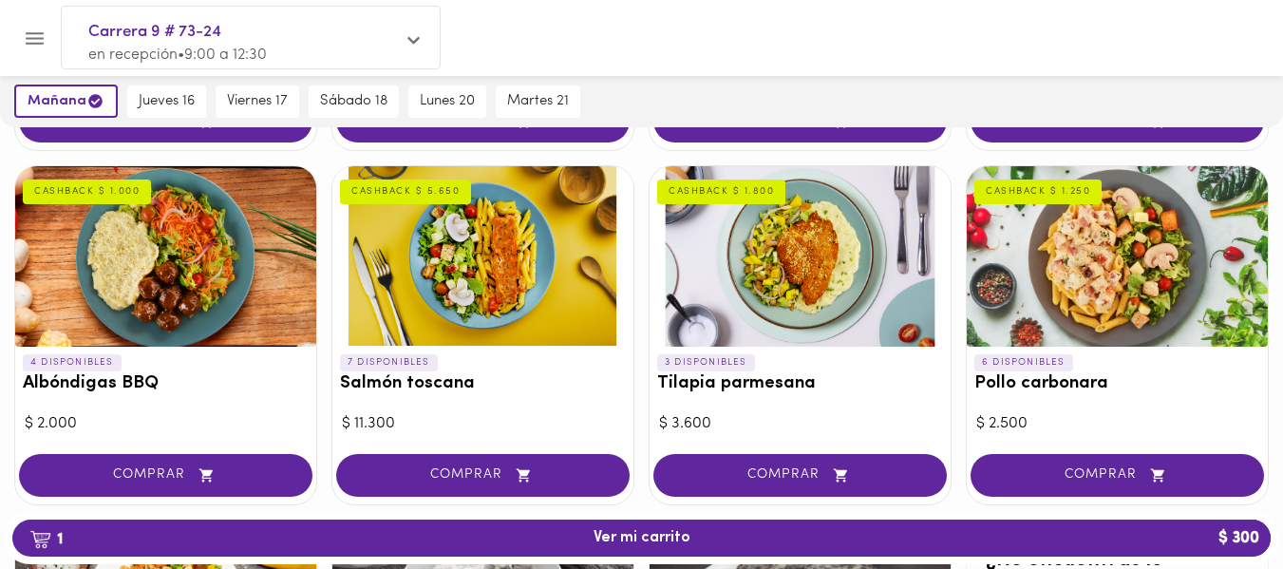
scroll to position [806, 0]
